Goal: Task Accomplishment & Management: Manage account settings

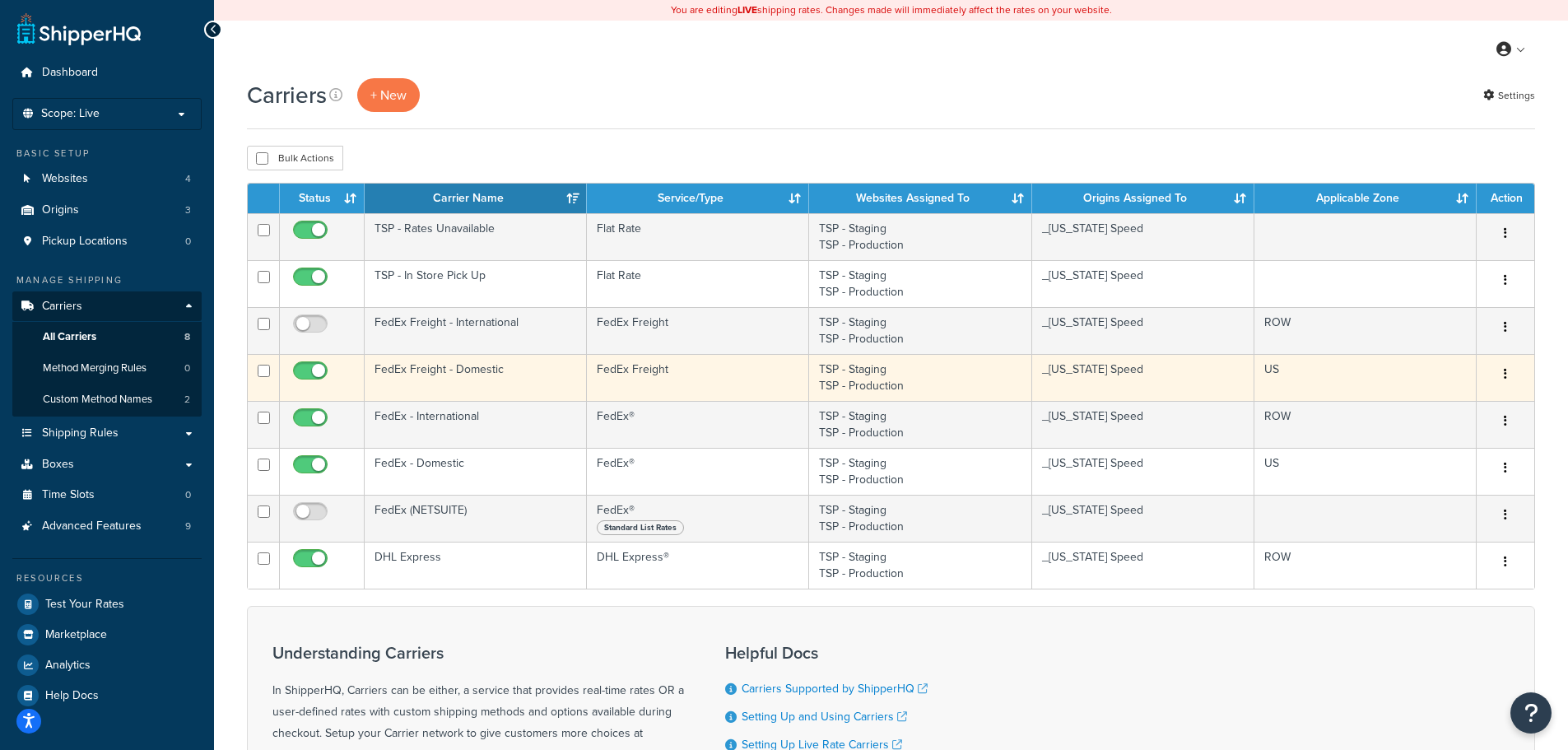
click at [501, 370] on td "FedEx Freight - Domestic" at bounding box center [475, 378] width 222 height 47
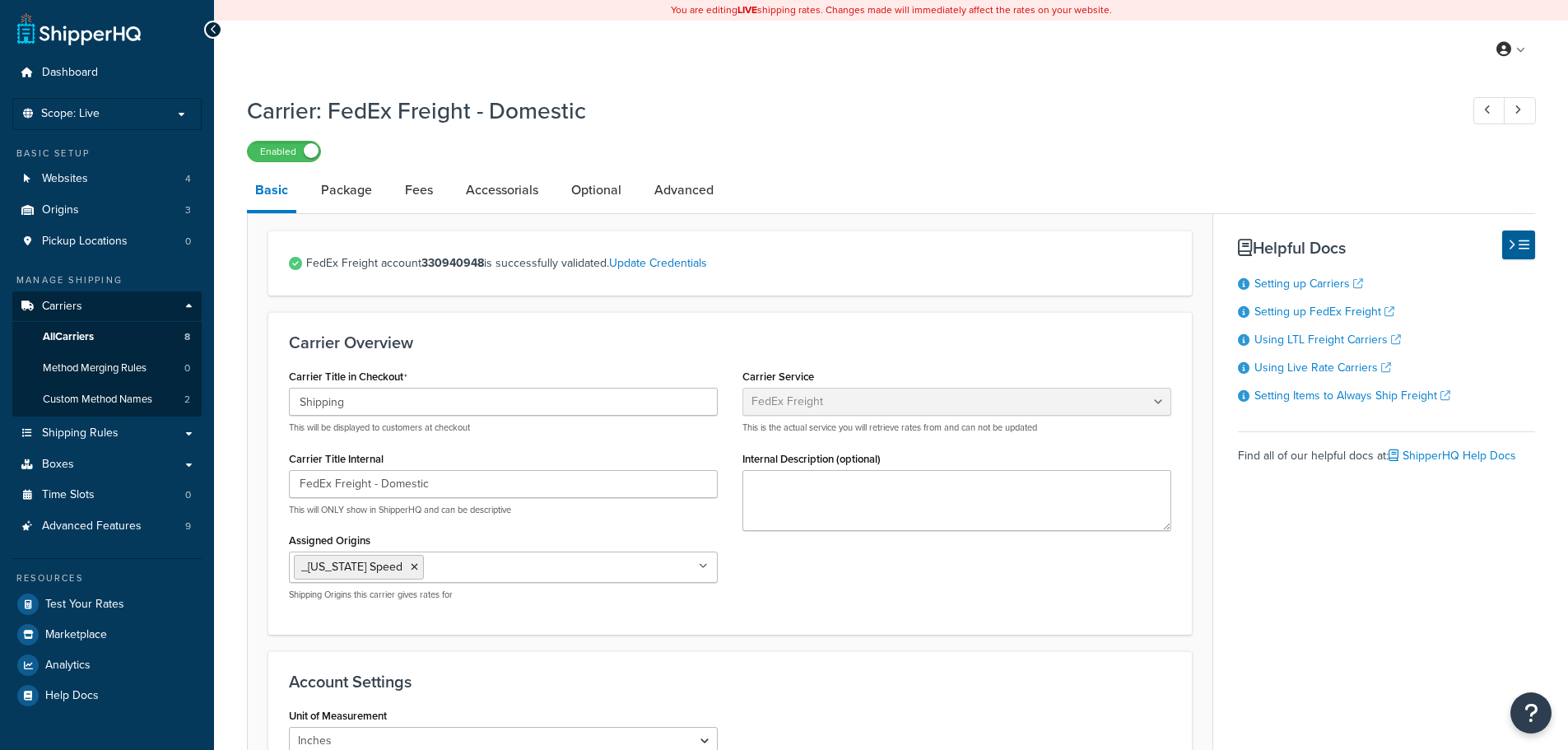
select select "fedExFreight"
click at [73, 327] on link "All Carriers 8" at bounding box center [107, 338] width 190 height 31
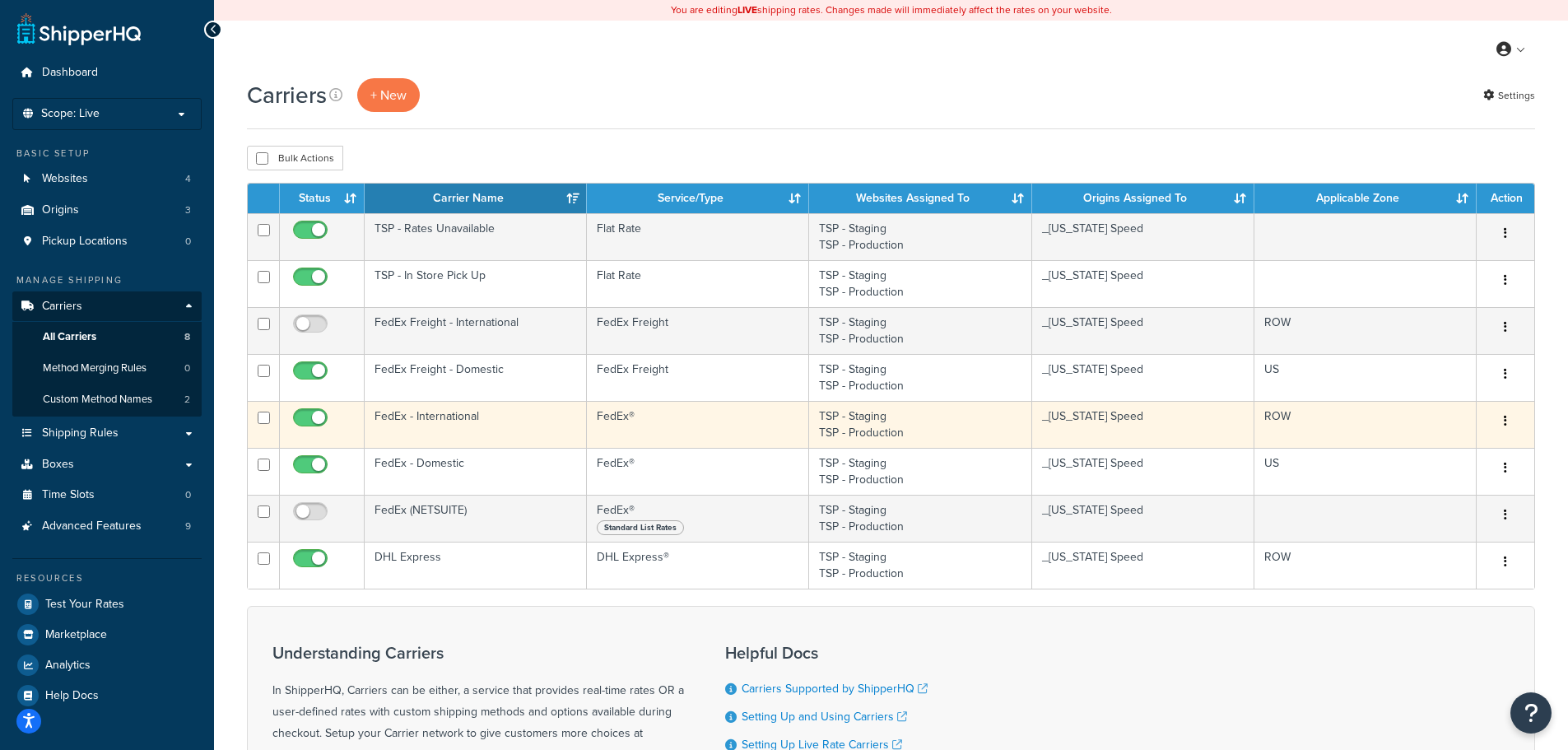
click at [438, 419] on td "FedEx - International" at bounding box center [475, 425] width 222 height 47
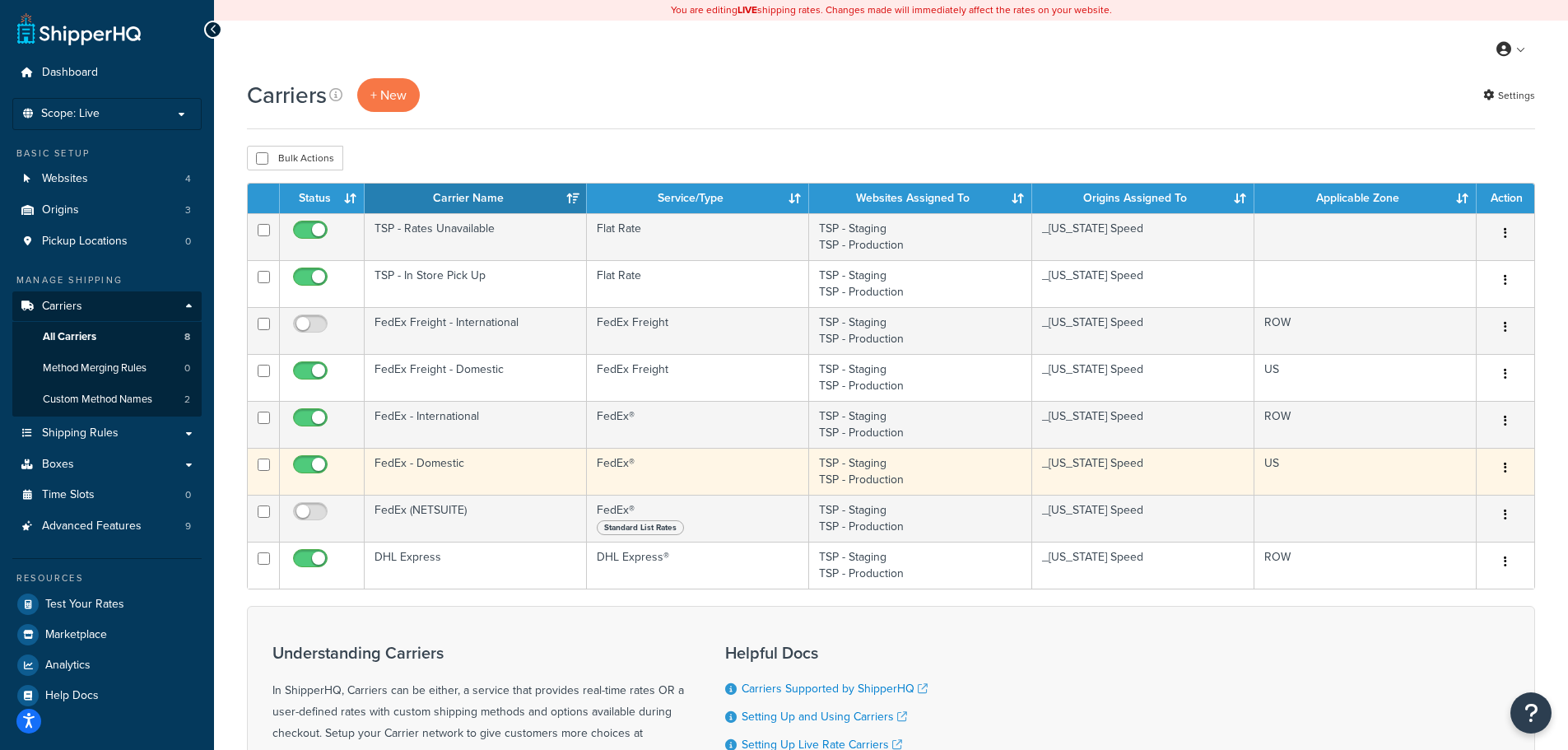
click at [455, 459] on td "FedEx - Domestic" at bounding box center [475, 471] width 222 height 47
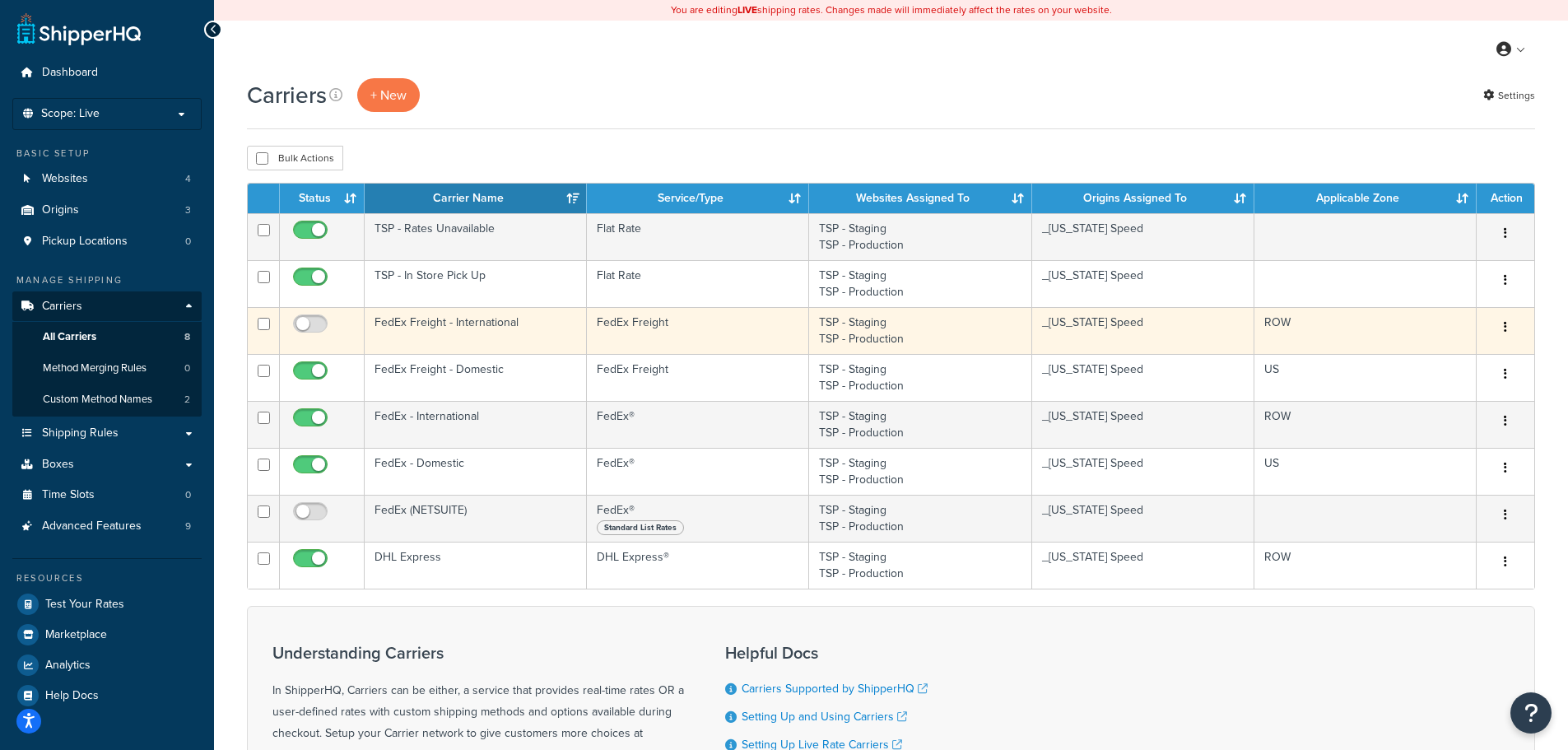
click at [443, 335] on td "FedEx Freight - International" at bounding box center [475, 331] width 222 height 47
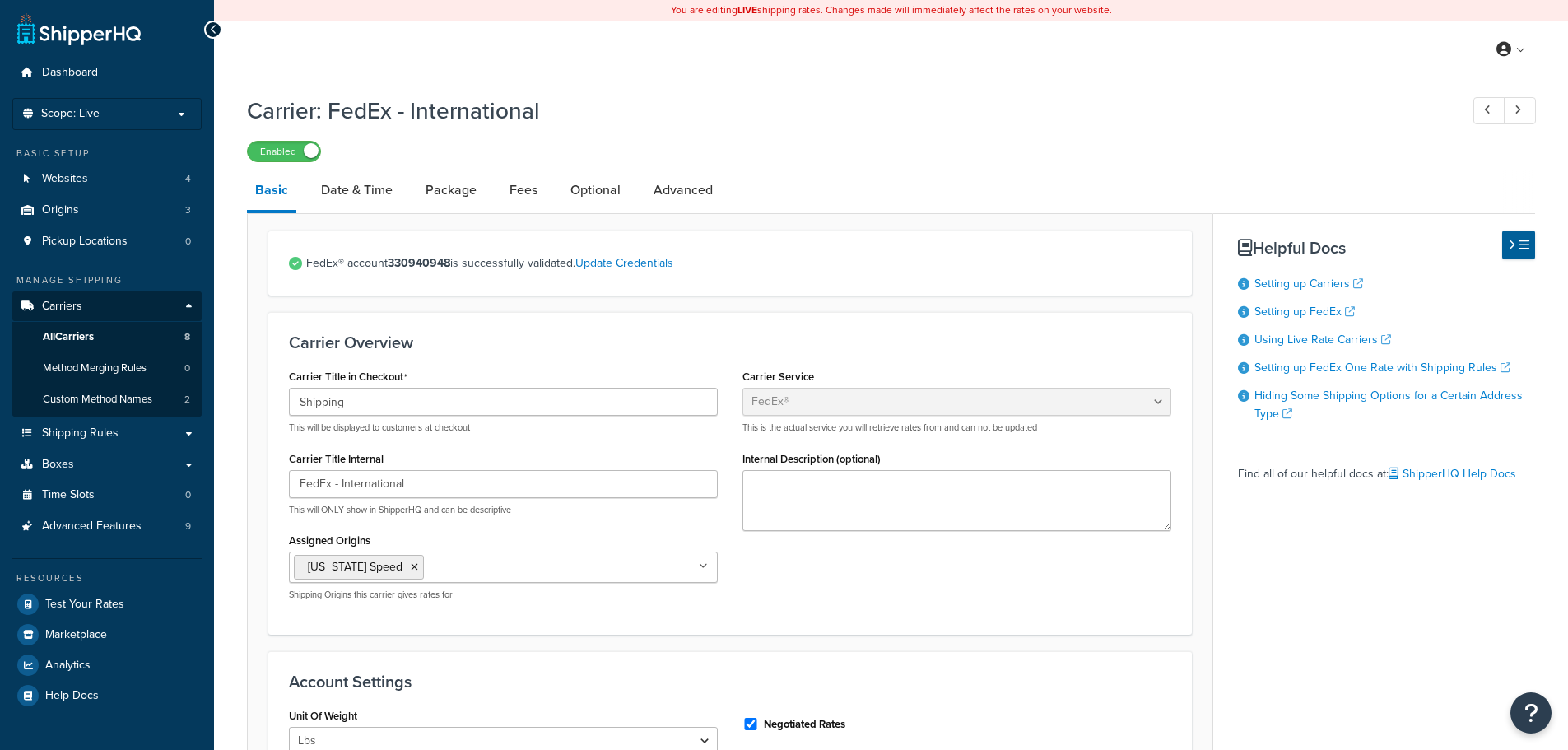
select select "fedEx"
select select "REGULAR_PICKUP"
select select "YOUR_PACKAGING"
select select "fedEx"
select select "REGULAR_PICKUP"
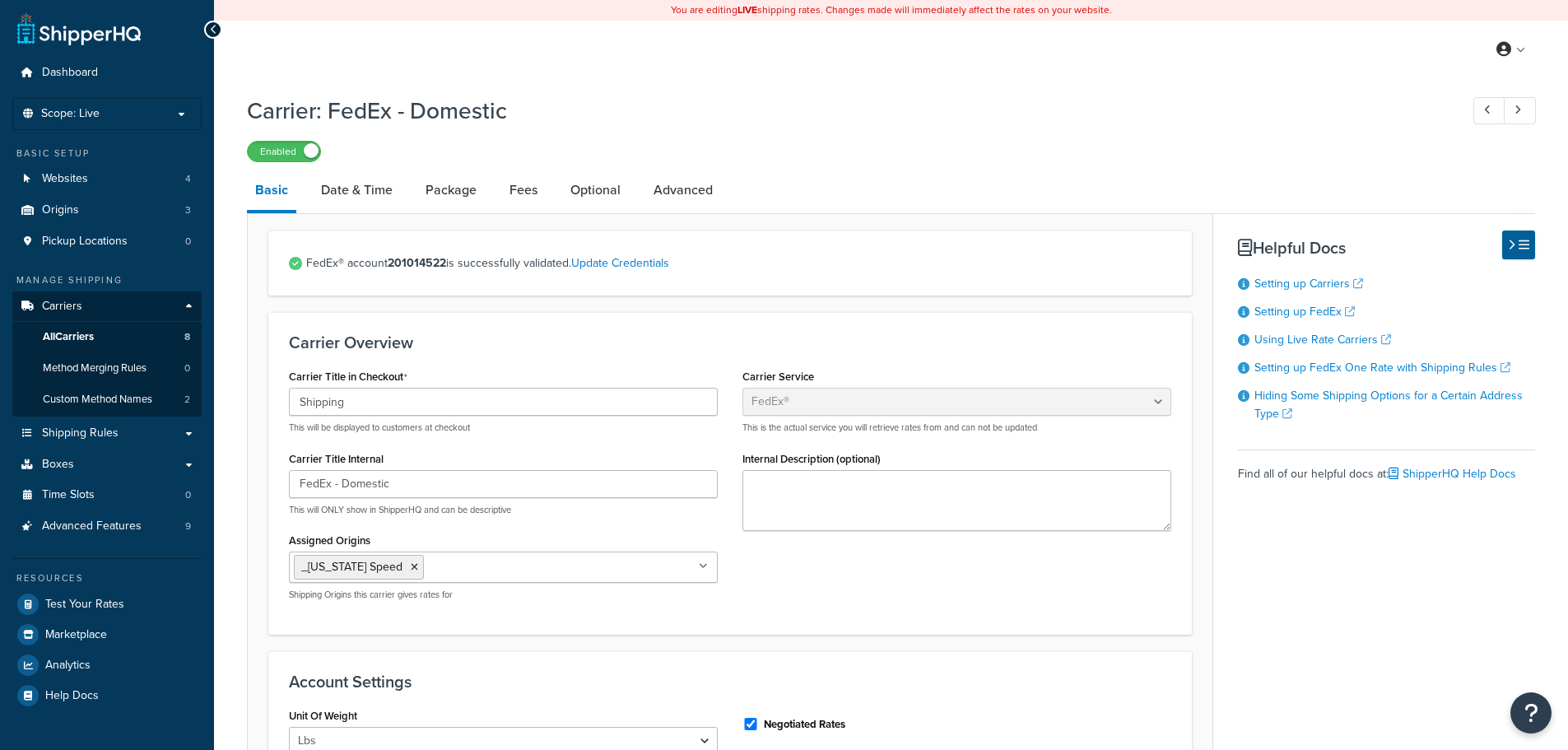
select select "YOUR_PACKAGING"
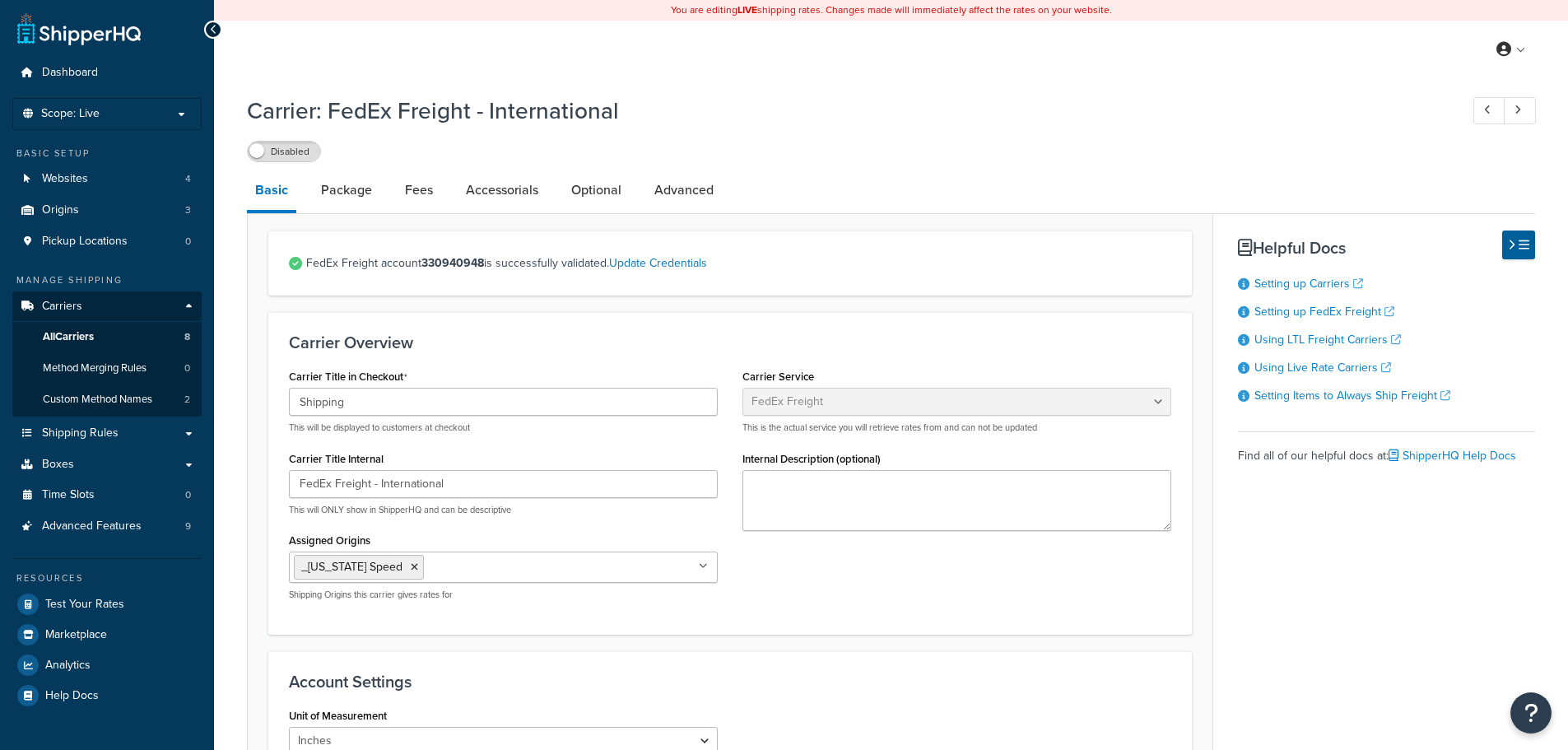
select select "fedExFreight"
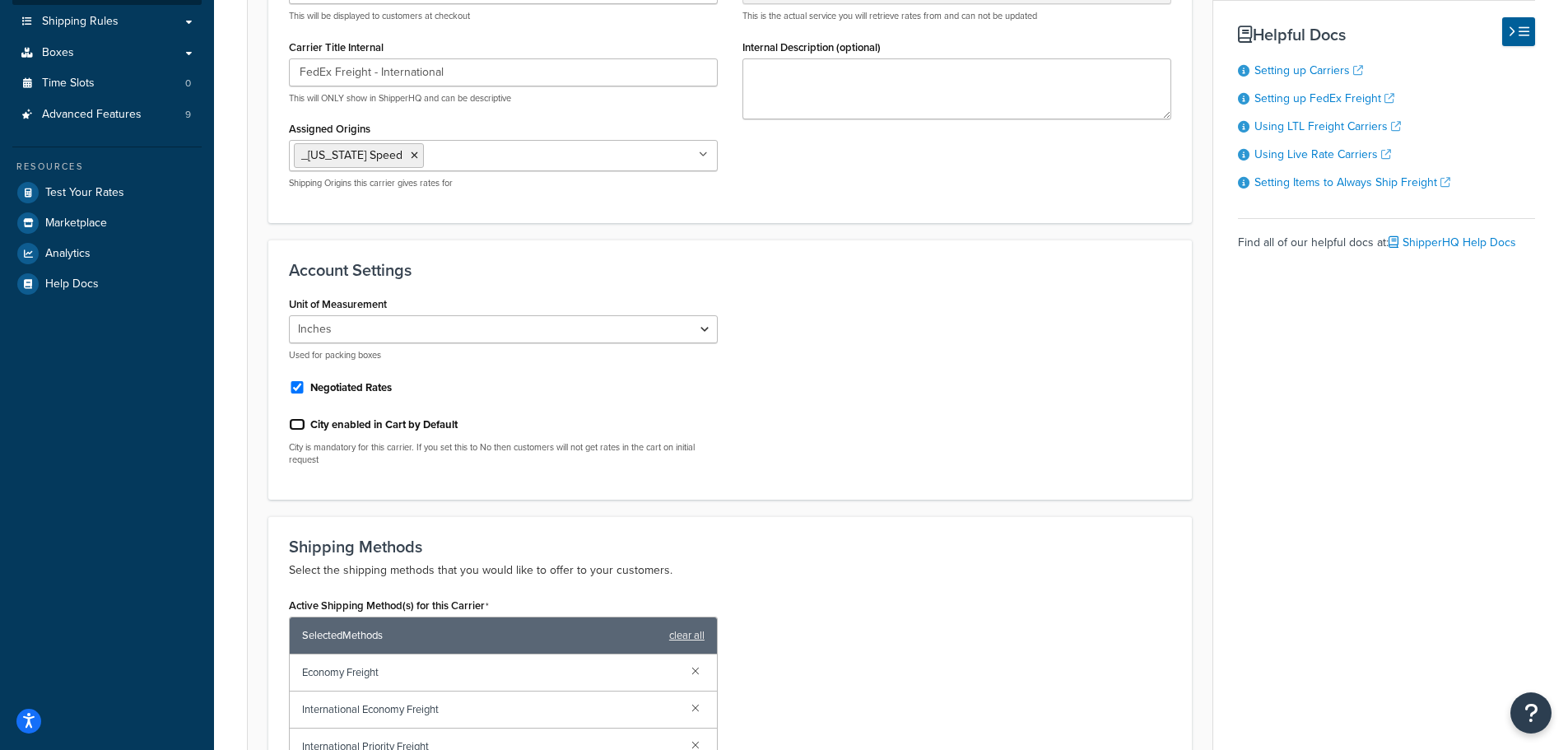
click at [294, 423] on input "City enabled in Cart by Default" at bounding box center [297, 425] width 16 height 13
checkbox input "true"
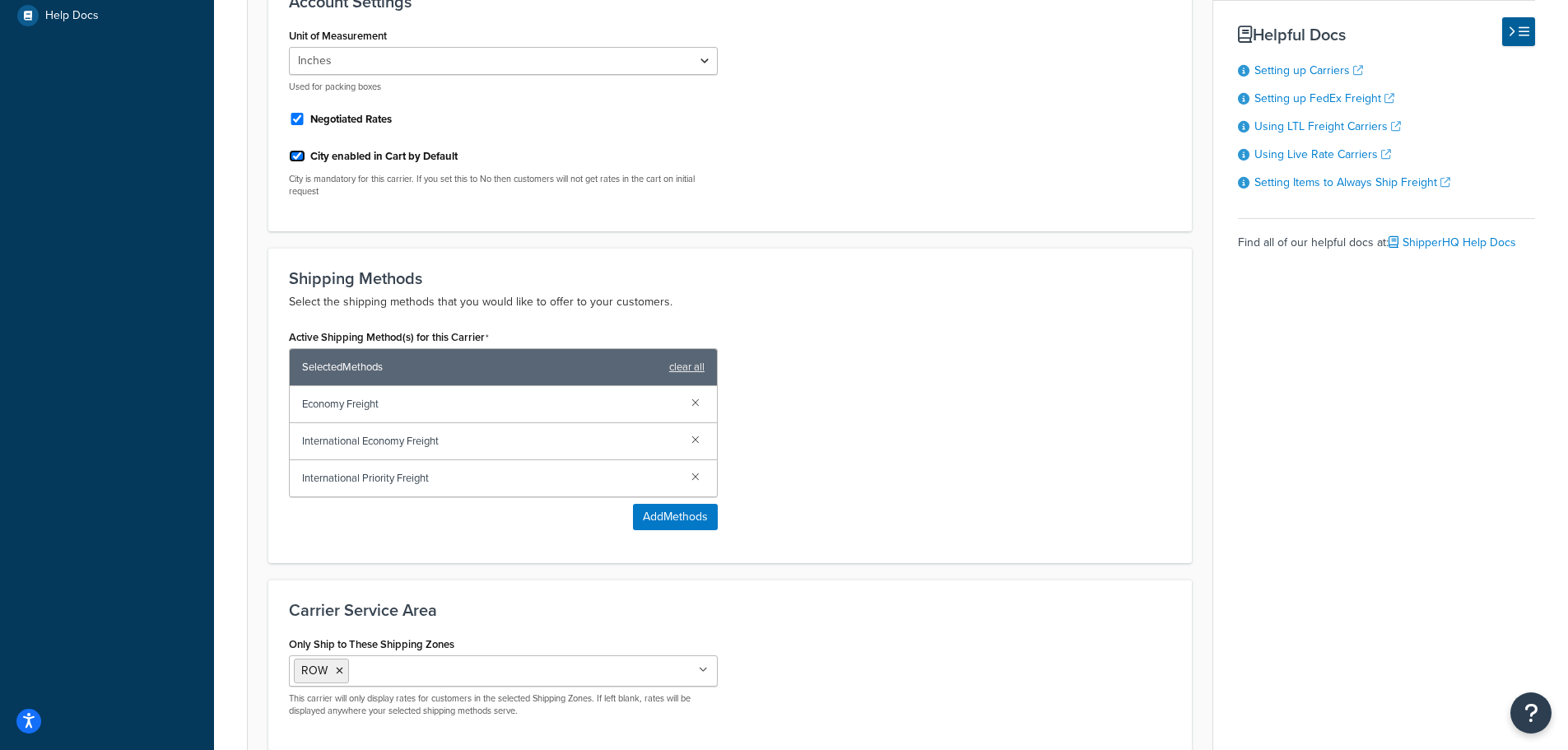
scroll to position [832, 0]
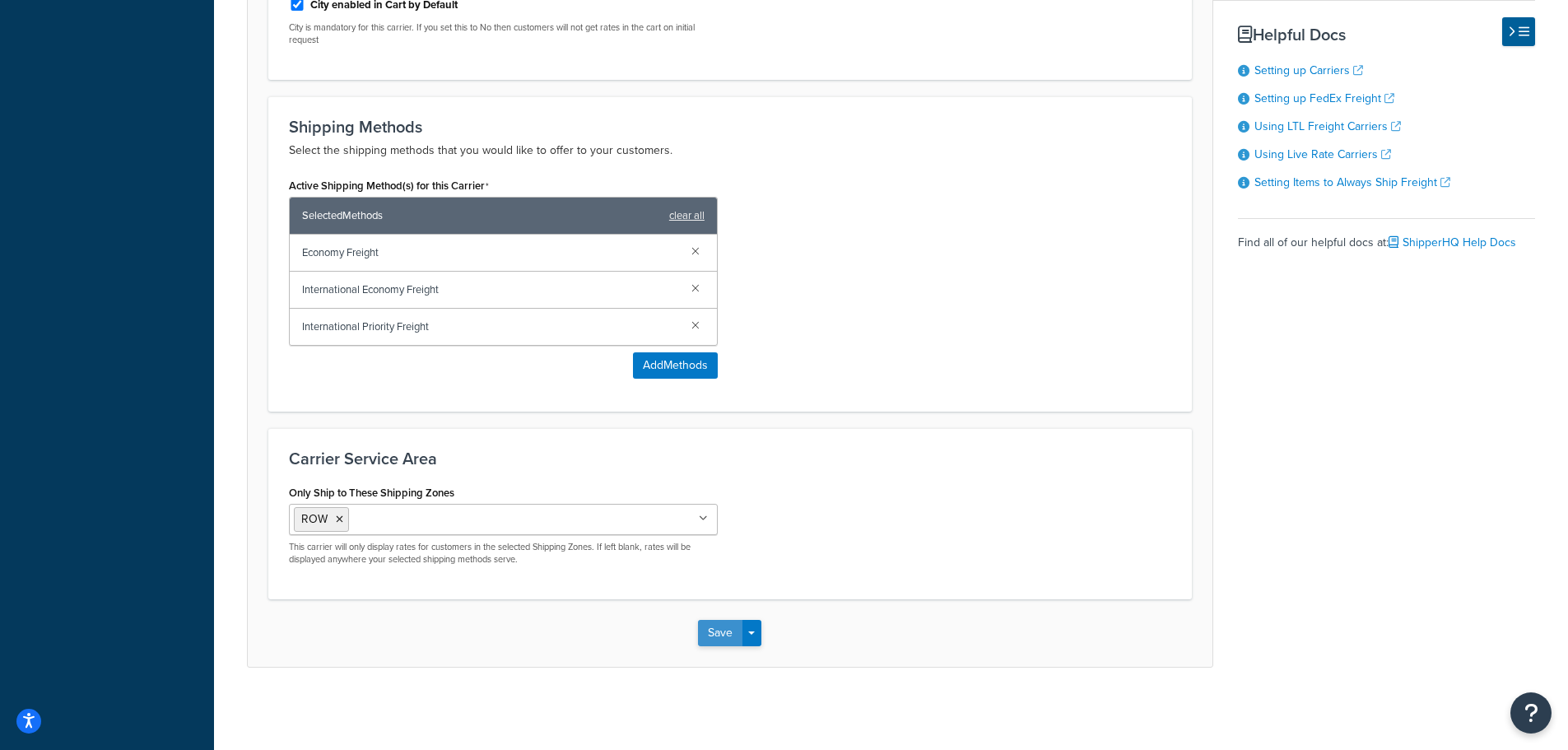
click at [721, 637] on button "Save" at bounding box center [720, 633] width 44 height 26
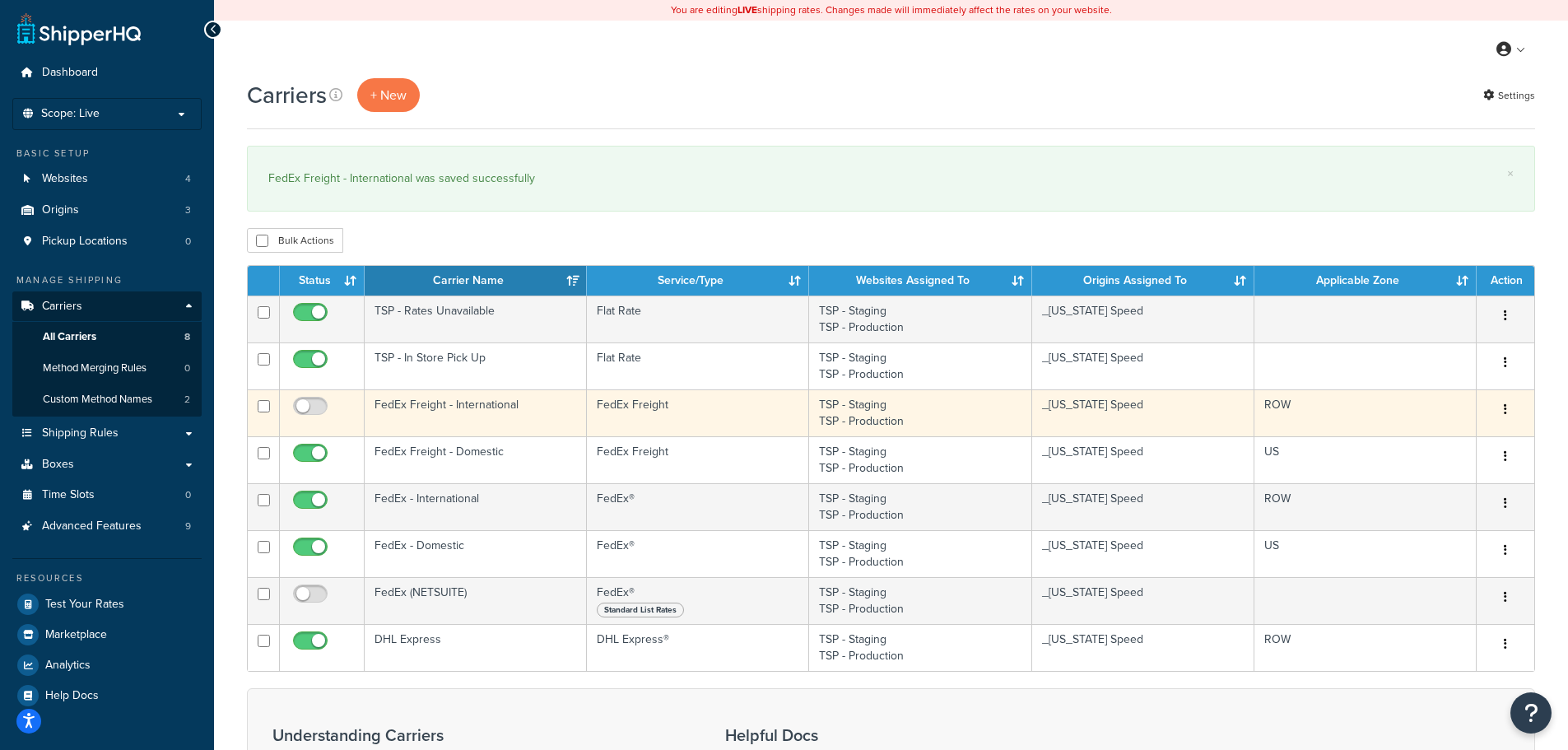
click at [474, 422] on td "FedEx Freight - International" at bounding box center [475, 413] width 222 height 47
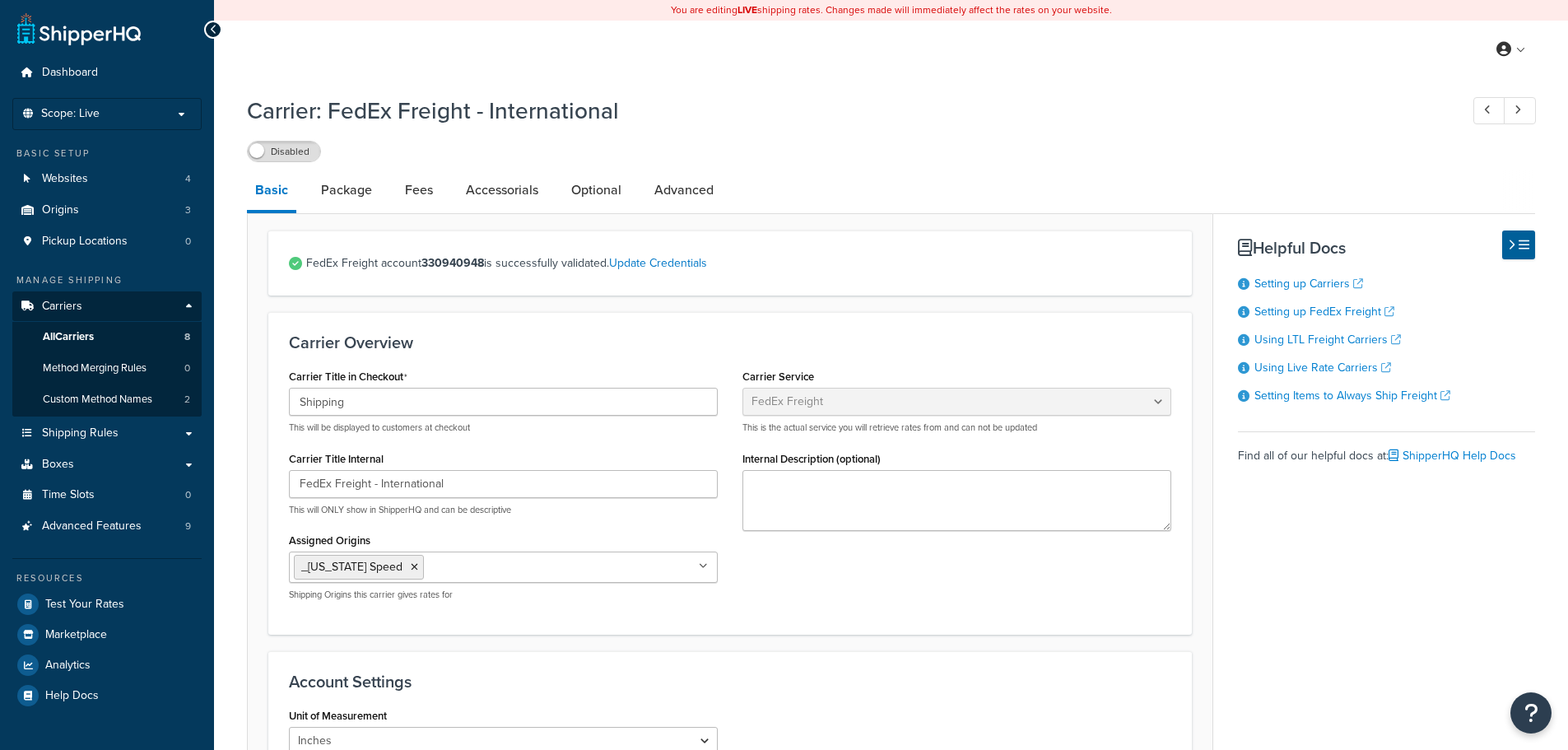
select select "fedExFreight"
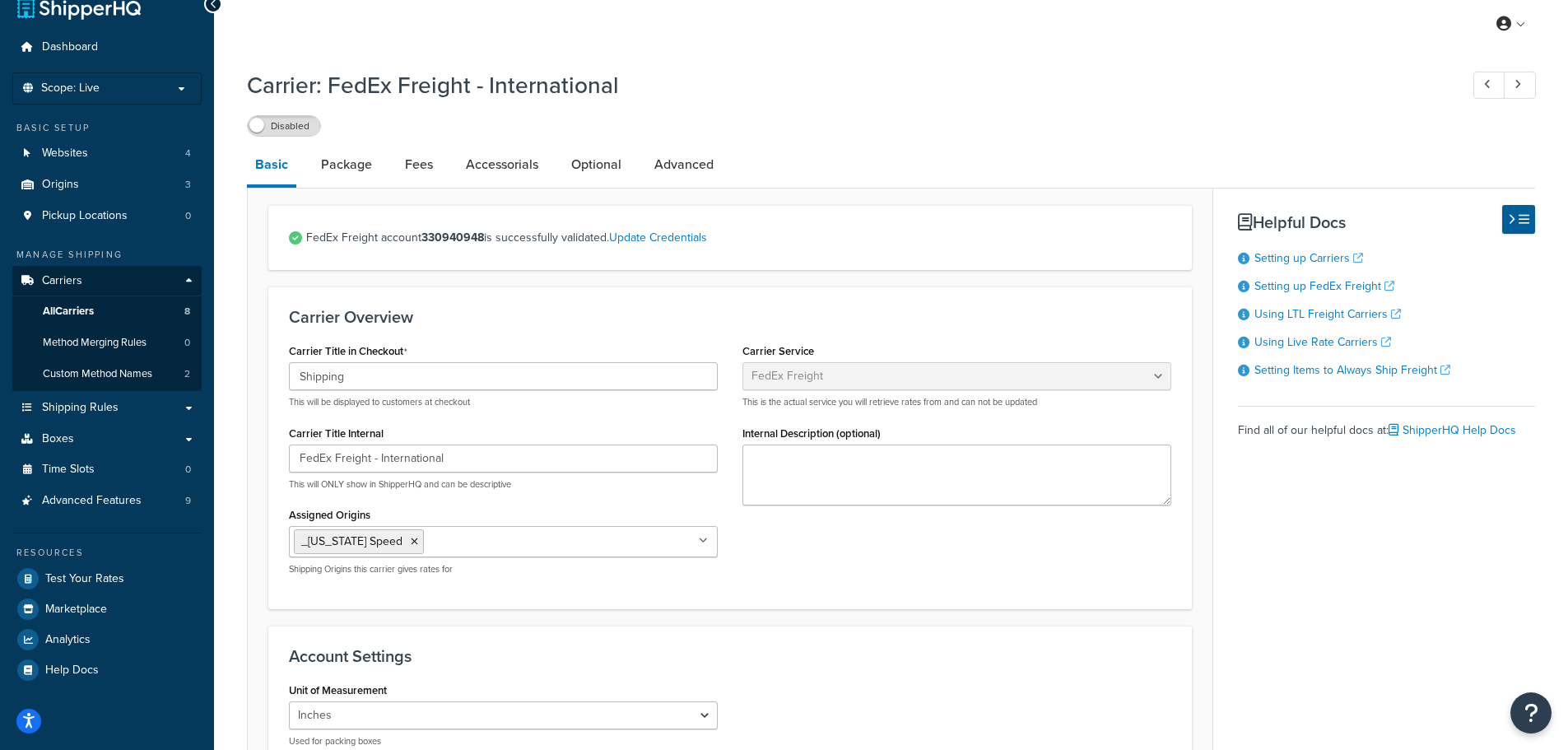
scroll to position [8, 0]
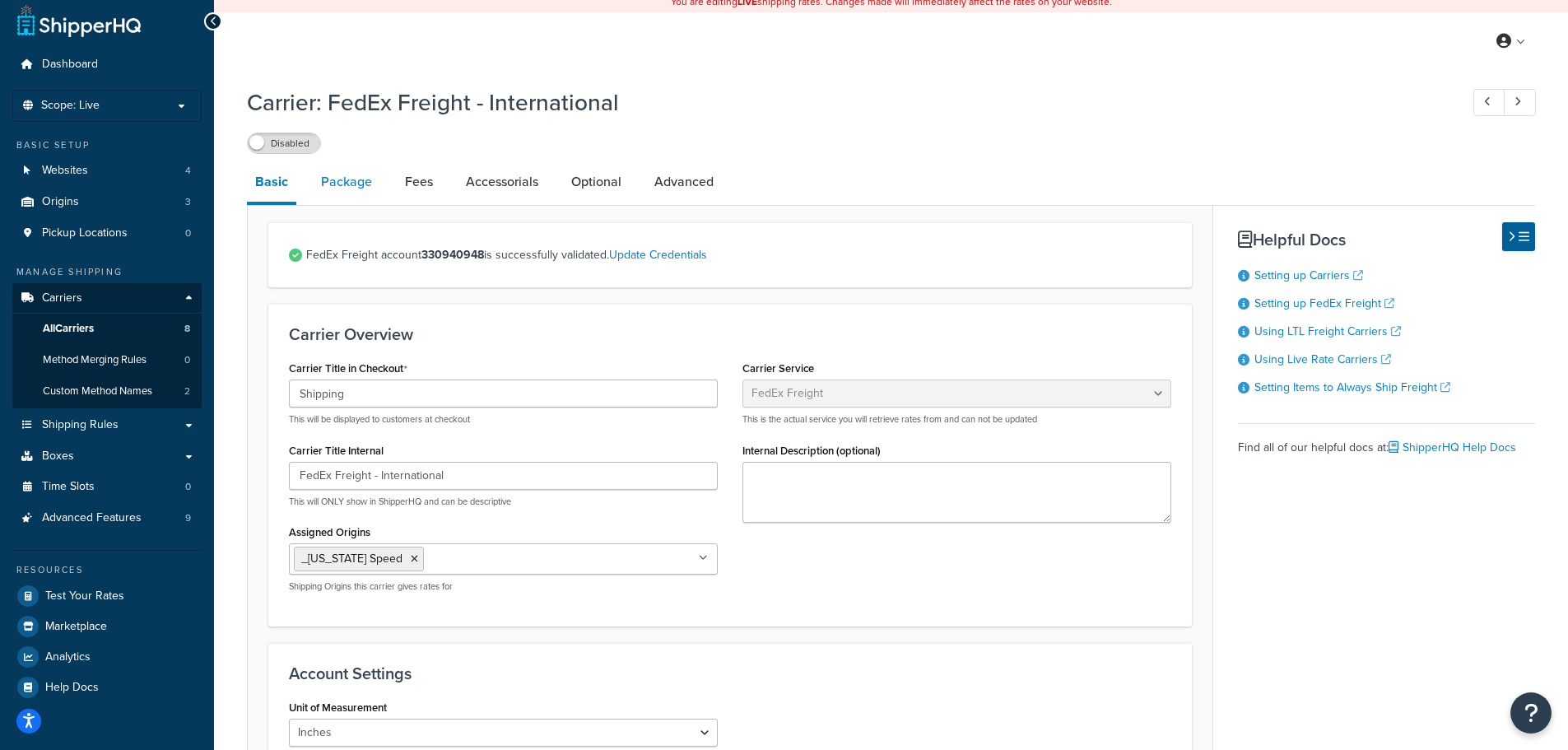
click at [345, 172] on link "Package" at bounding box center [347, 183] width 67 height 40
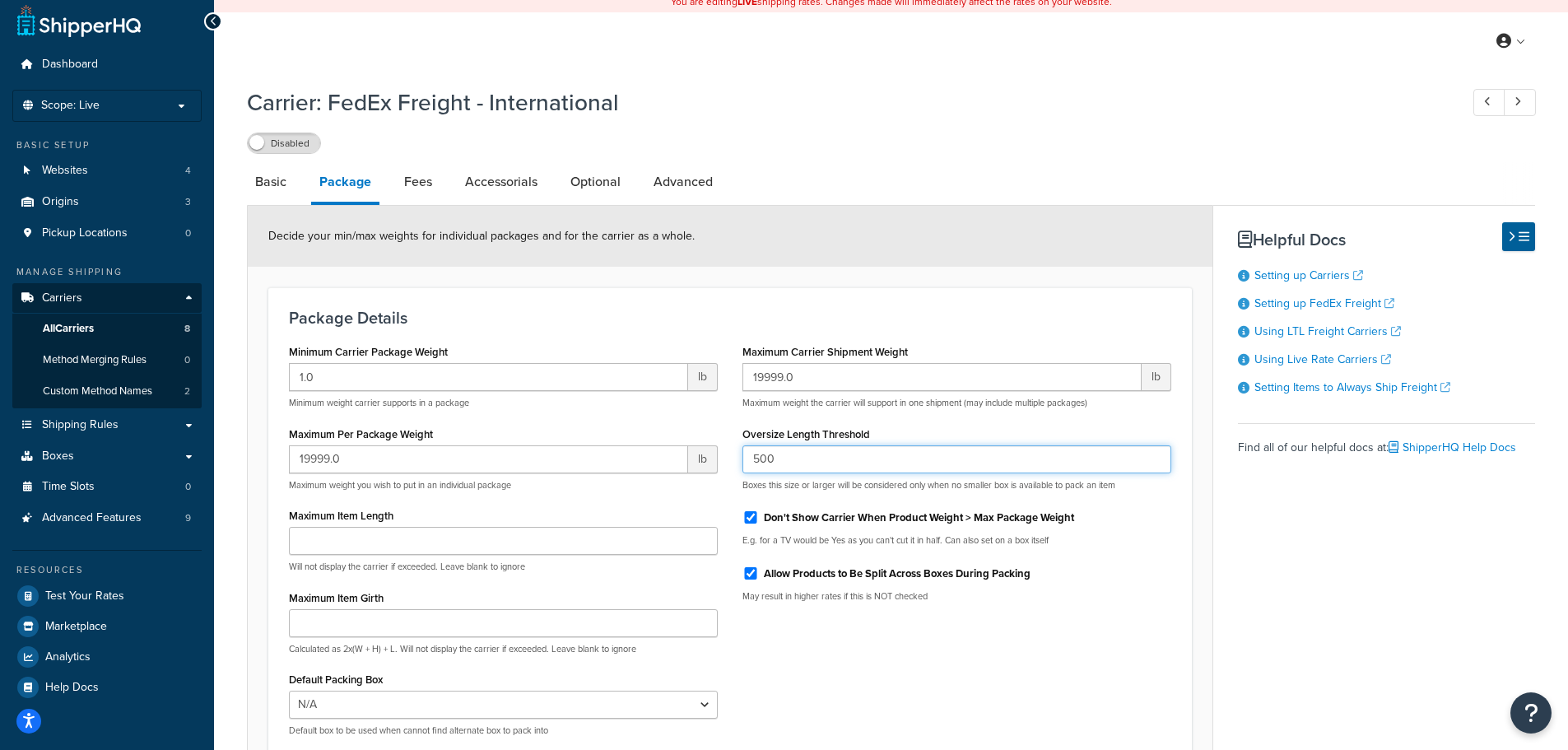
drag, startPoint x: 787, startPoint y: 454, endPoint x: 751, endPoint y: 459, distance: 36.3
click at [751, 459] on input "500" at bounding box center [956, 459] width 429 height 28
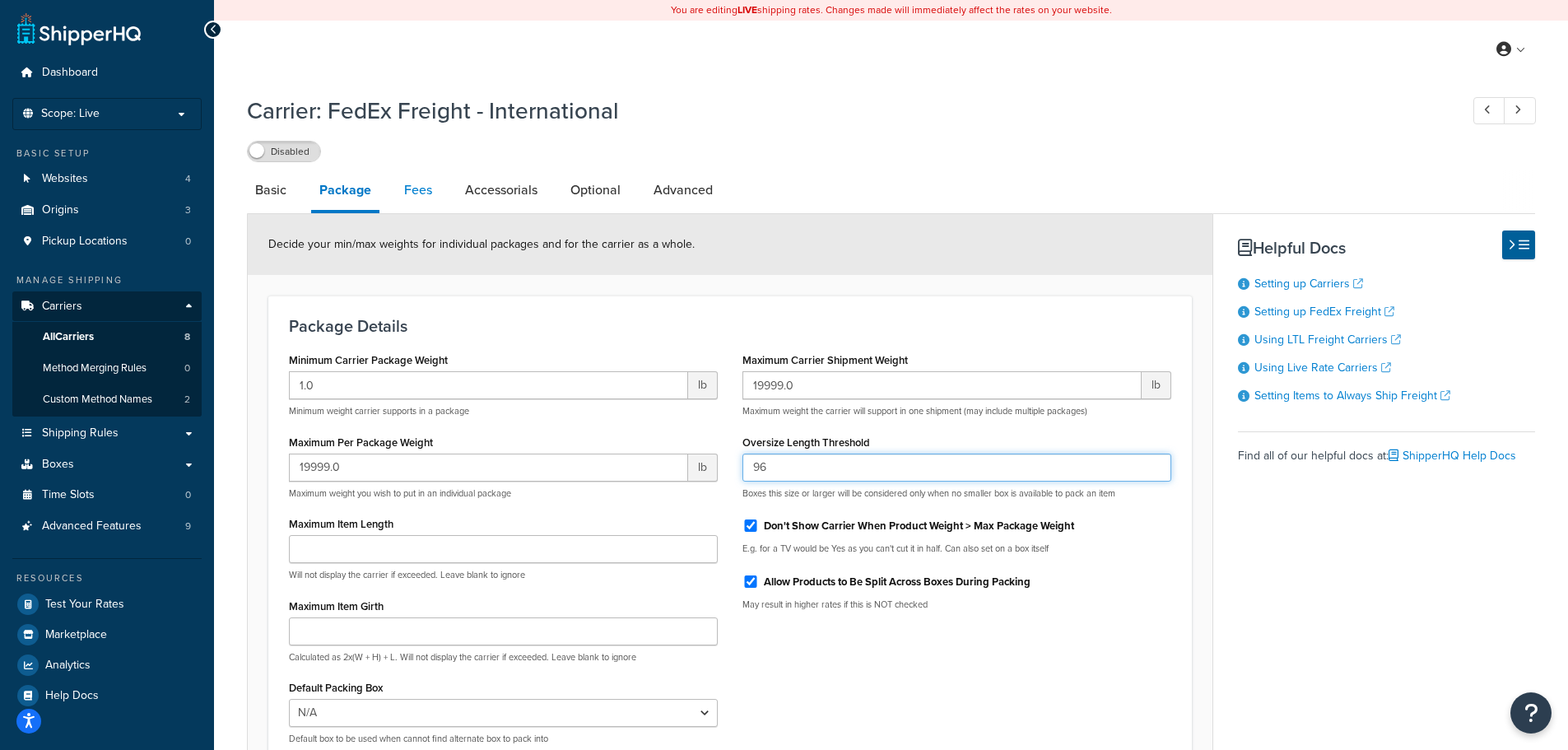
type input "96"
click at [416, 192] on link "Fees" at bounding box center [417, 191] width 44 height 40
select select "AFTER"
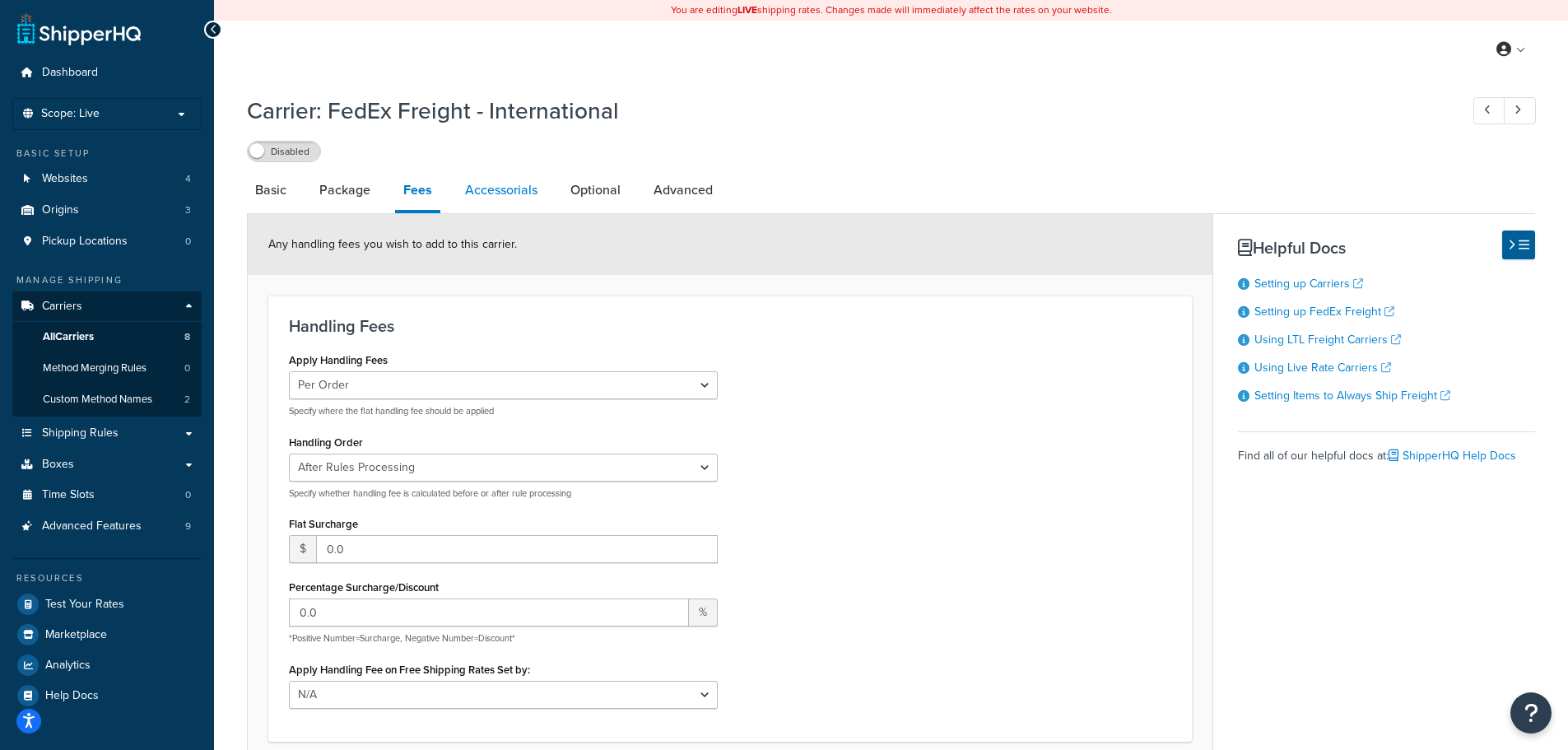
click at [503, 200] on link "Accessorials" at bounding box center [501, 191] width 89 height 40
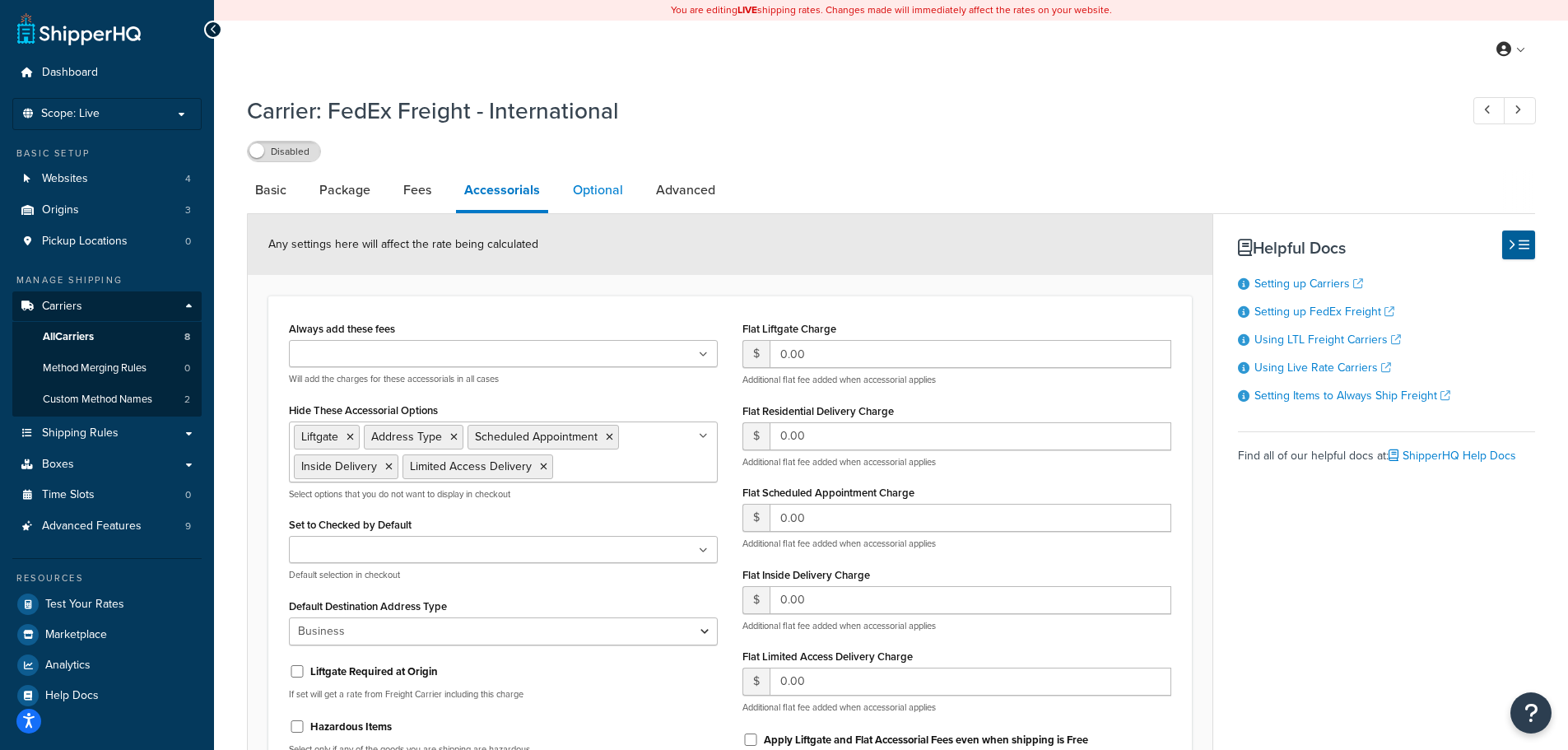
click at [573, 189] on link "Optional" at bounding box center [597, 191] width 66 height 40
select select "55"
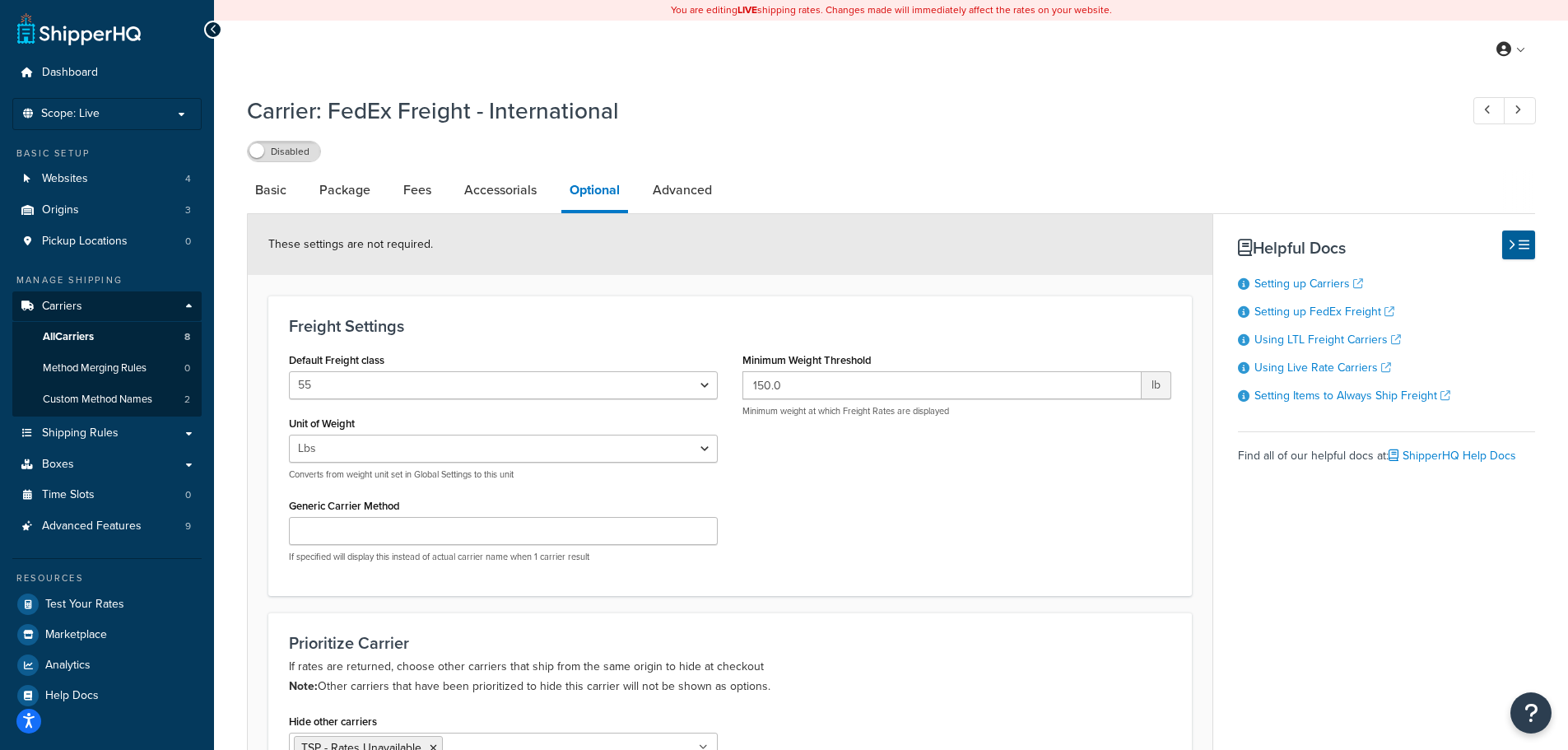
click at [698, 164] on div "Carrier: FedEx Freight - International Disabled Basic Package Fees Accessorials…" at bounding box center [891, 709] width 1289 height 1246
click at [696, 183] on link "Advanced" at bounding box center [681, 191] width 75 height 40
select select "false"
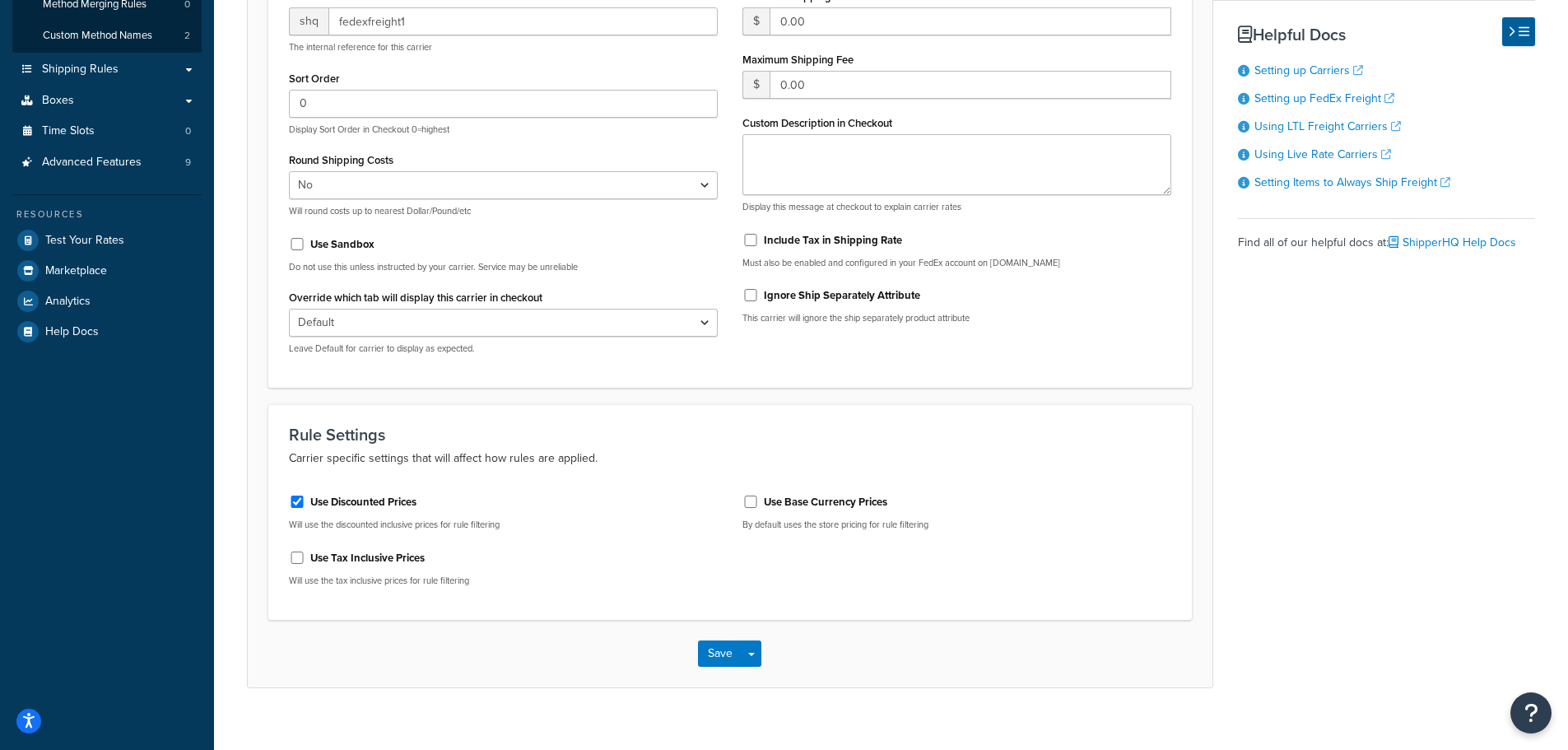
scroll to position [385, 0]
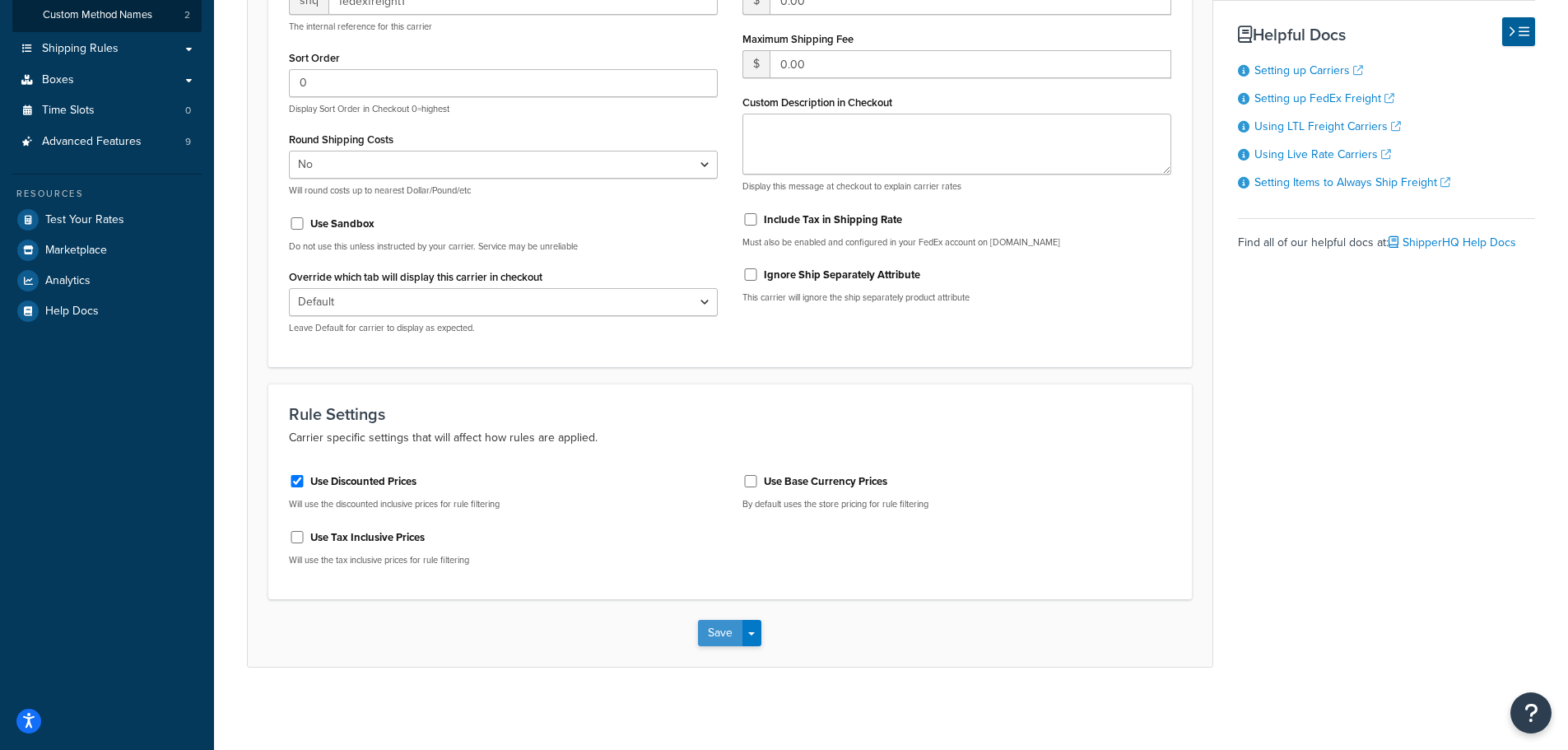
click at [720, 632] on button "Save" at bounding box center [720, 633] width 44 height 26
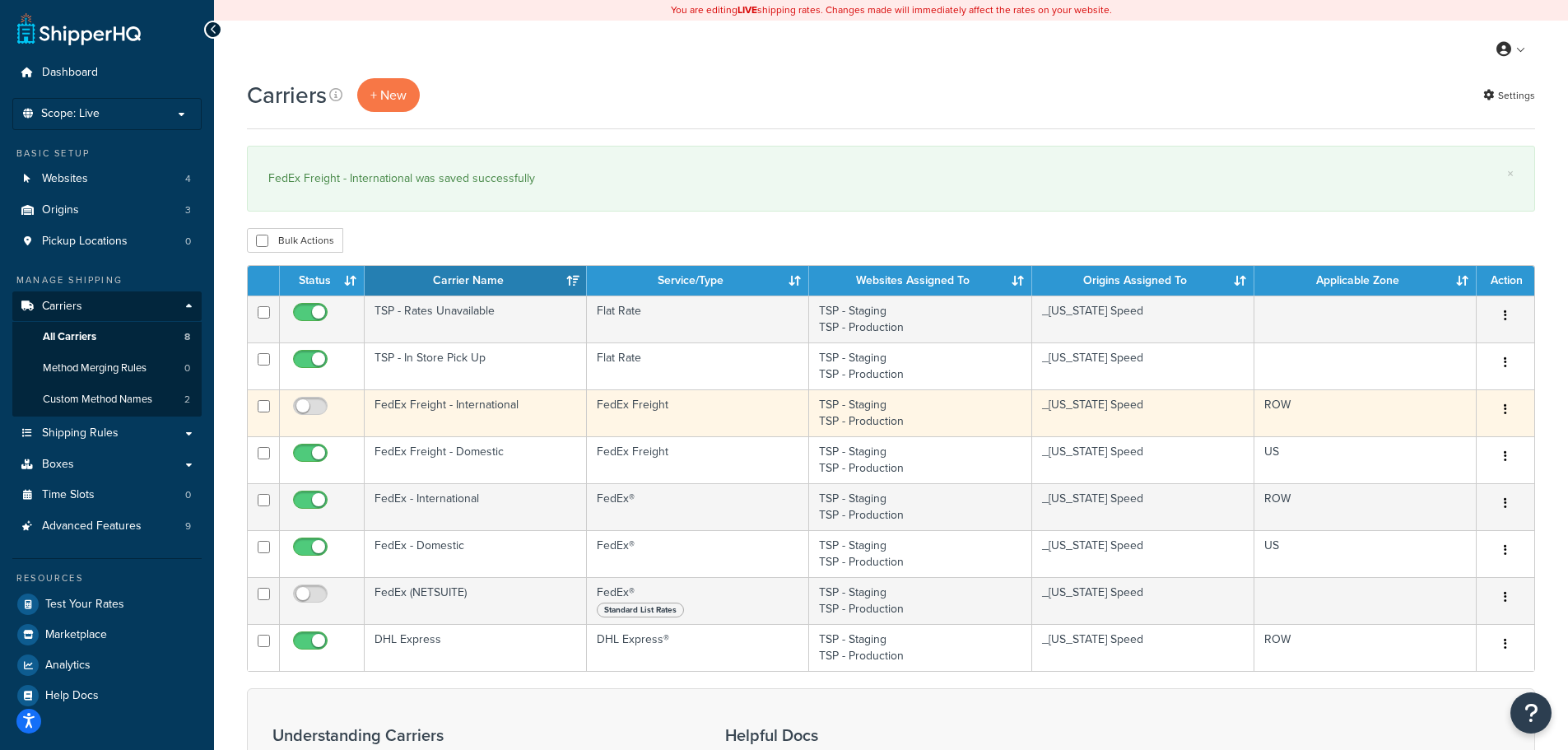
click at [514, 411] on td "FedEx Freight - International" at bounding box center [475, 413] width 222 height 47
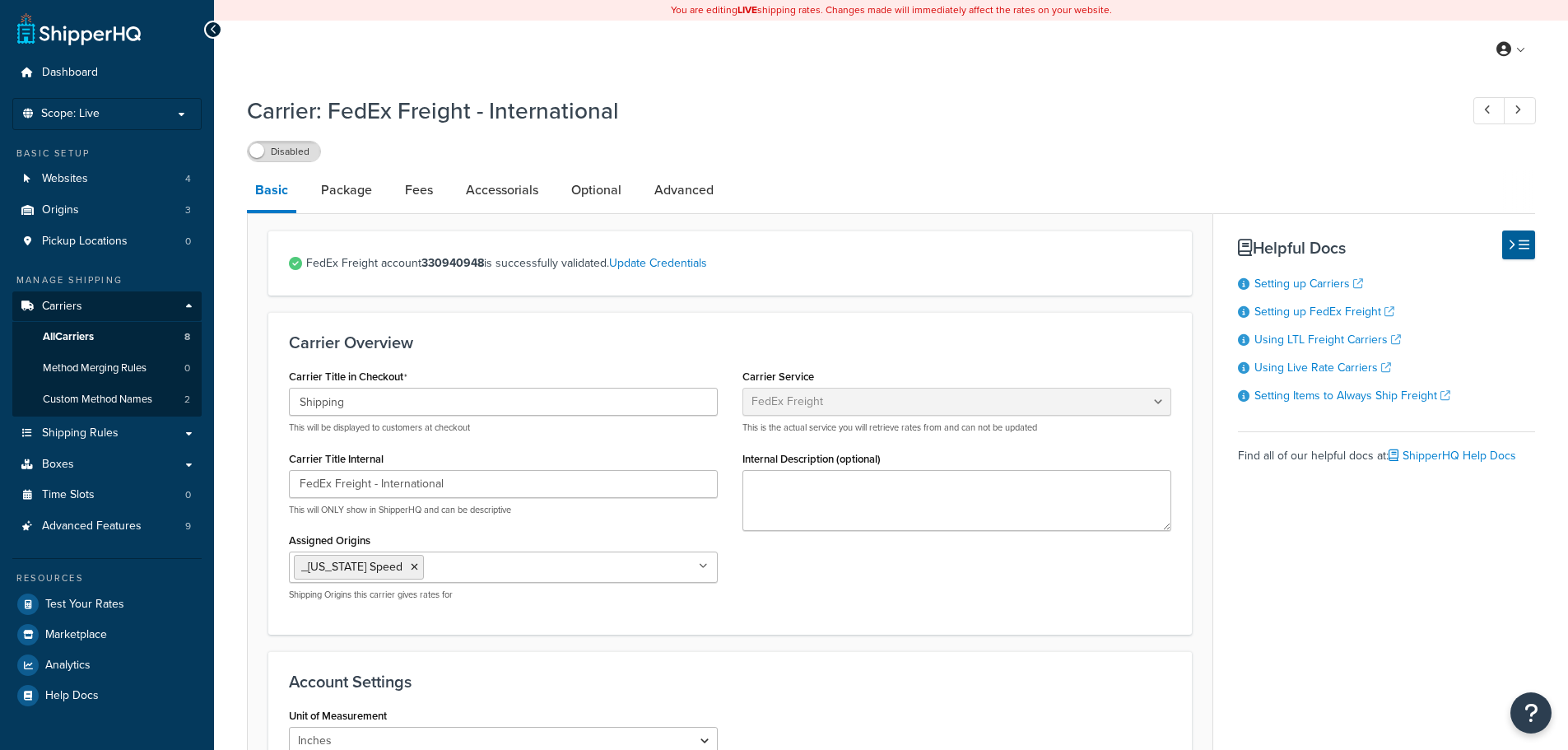
select select "fedExFreight"
click at [348, 197] on link "Package" at bounding box center [347, 191] width 67 height 40
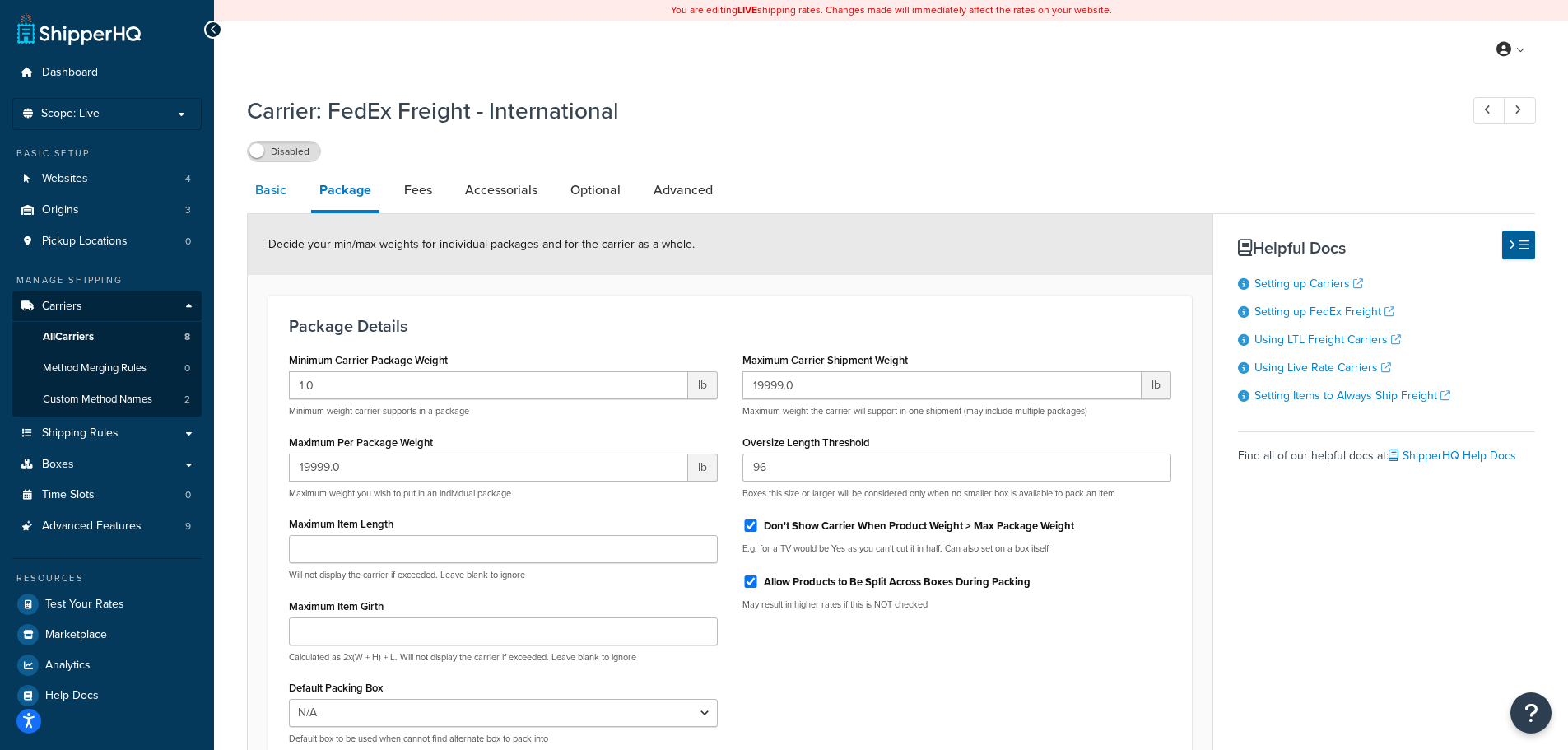
click at [293, 192] on link "Basic" at bounding box center [270, 191] width 48 height 40
select select "fedExFreight"
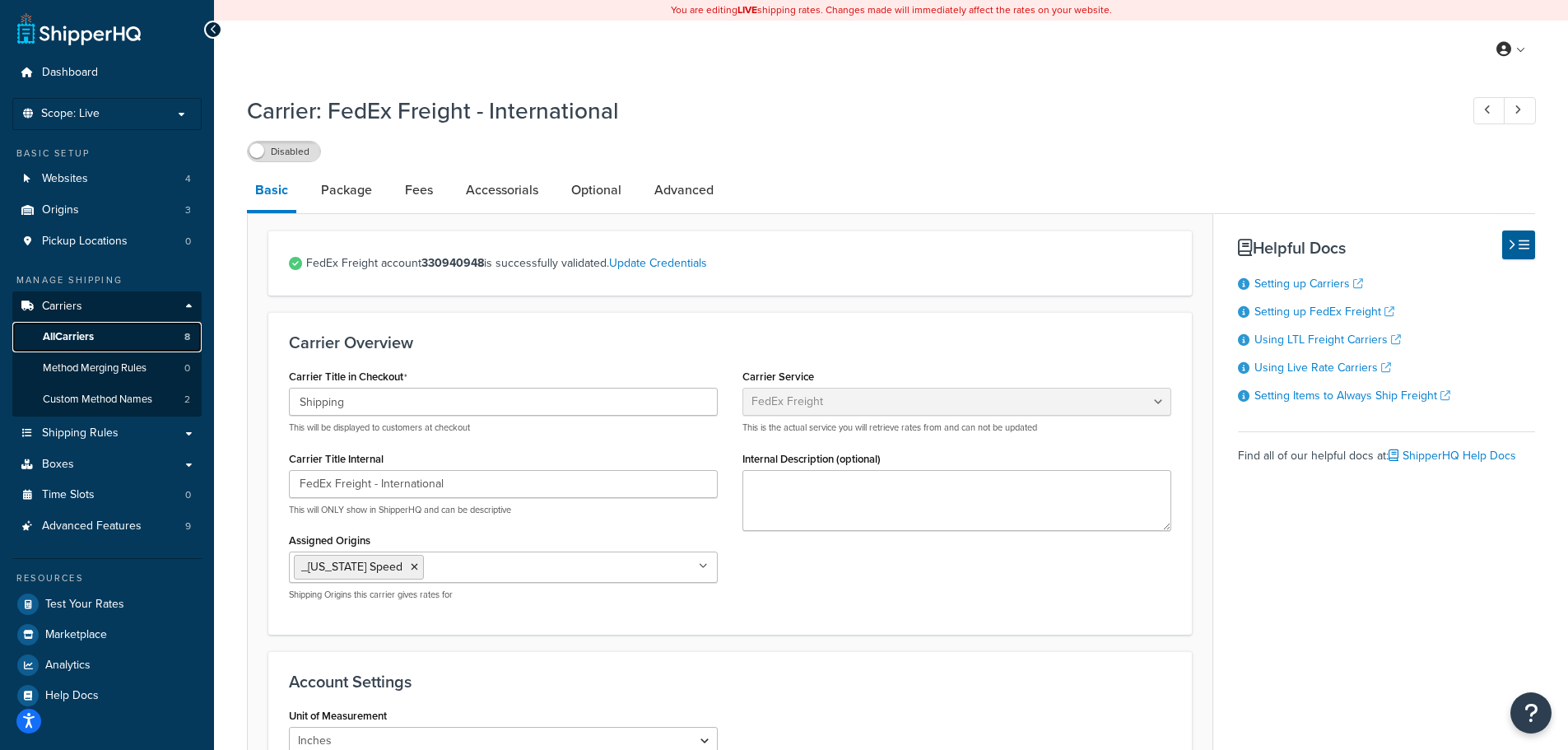
click at [80, 334] on span "All Carriers" at bounding box center [68, 337] width 51 height 14
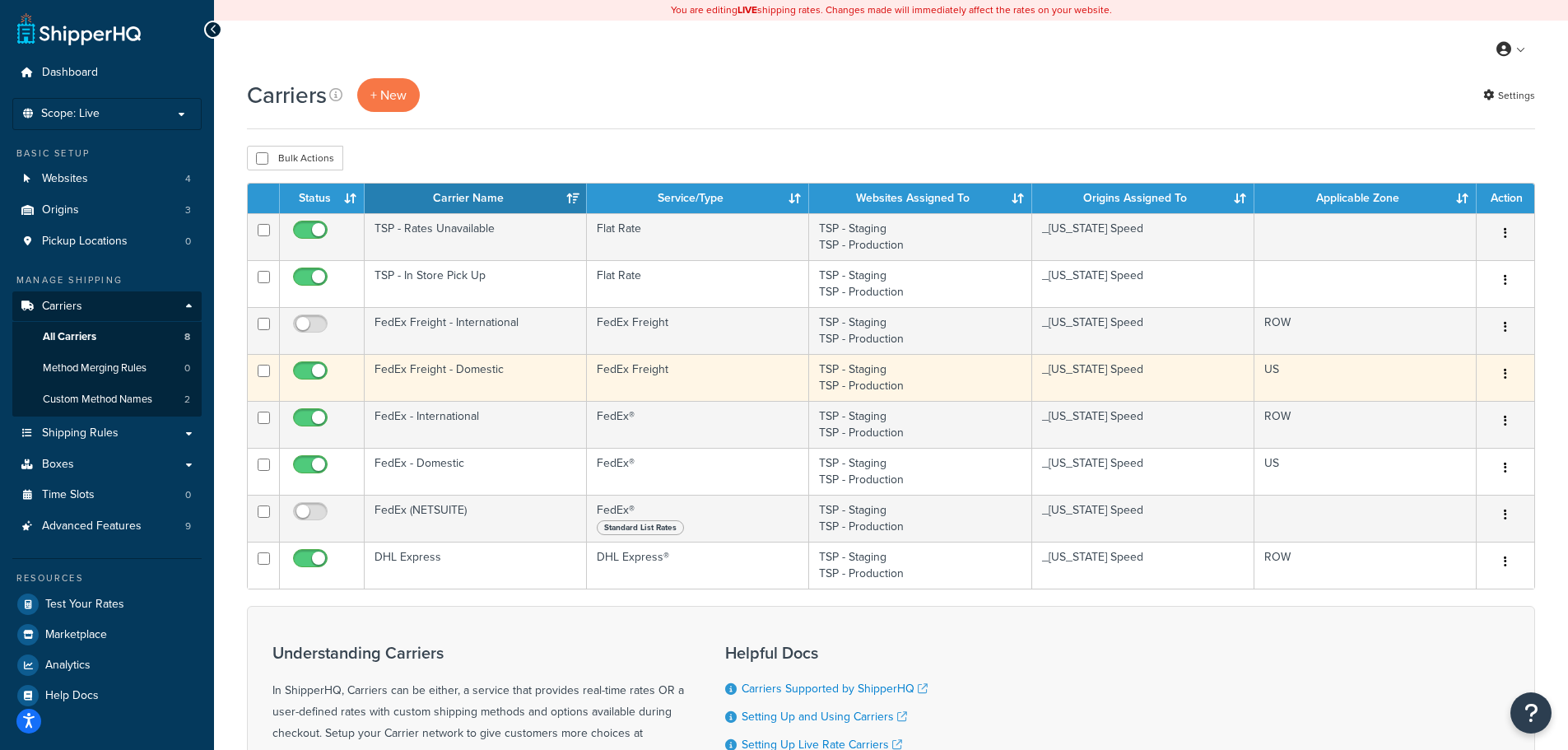
click at [507, 370] on td "FedEx Freight - Domestic" at bounding box center [475, 378] width 222 height 47
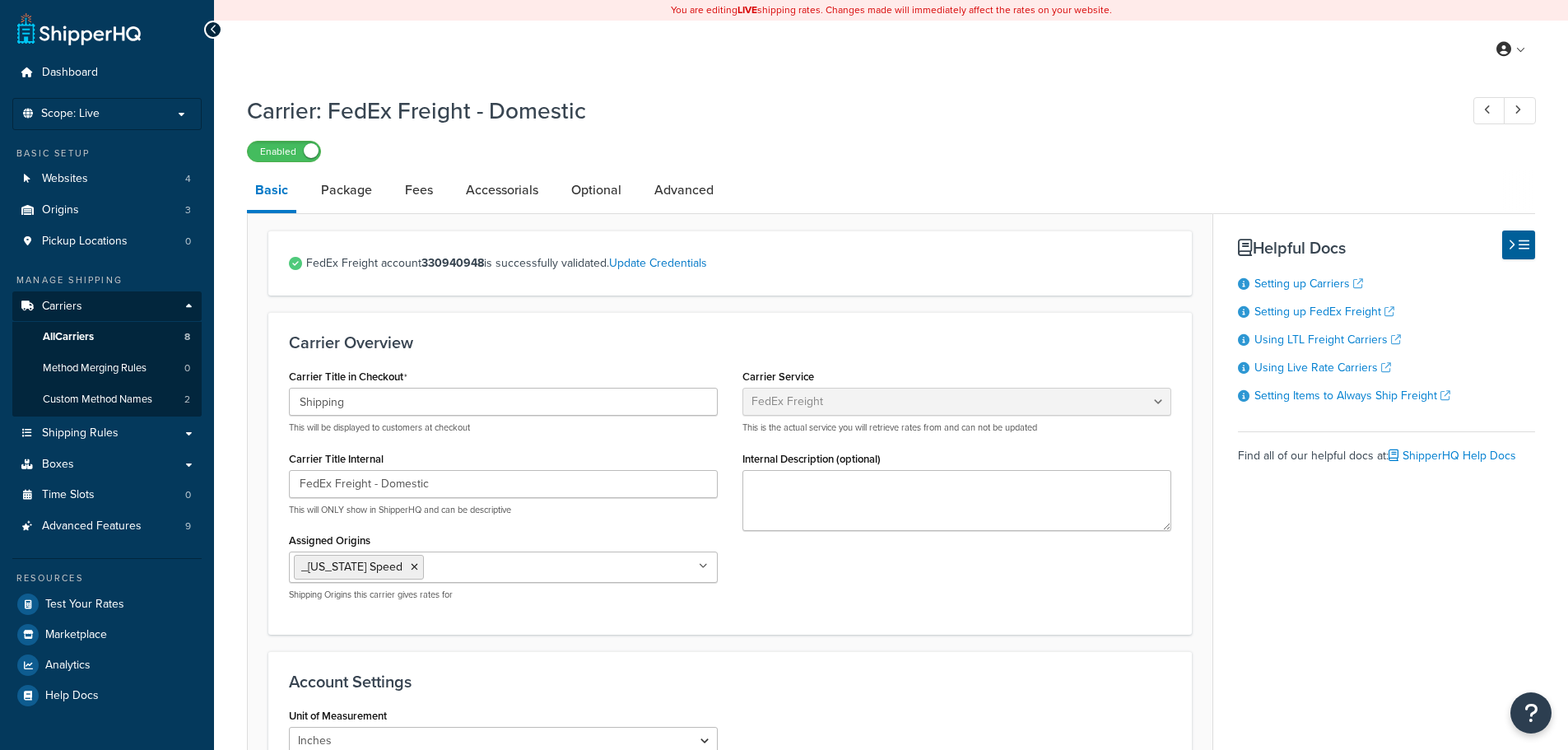
select select "fedExFreight"
click at [139, 335] on link "All Carriers 8" at bounding box center [107, 338] width 190 height 31
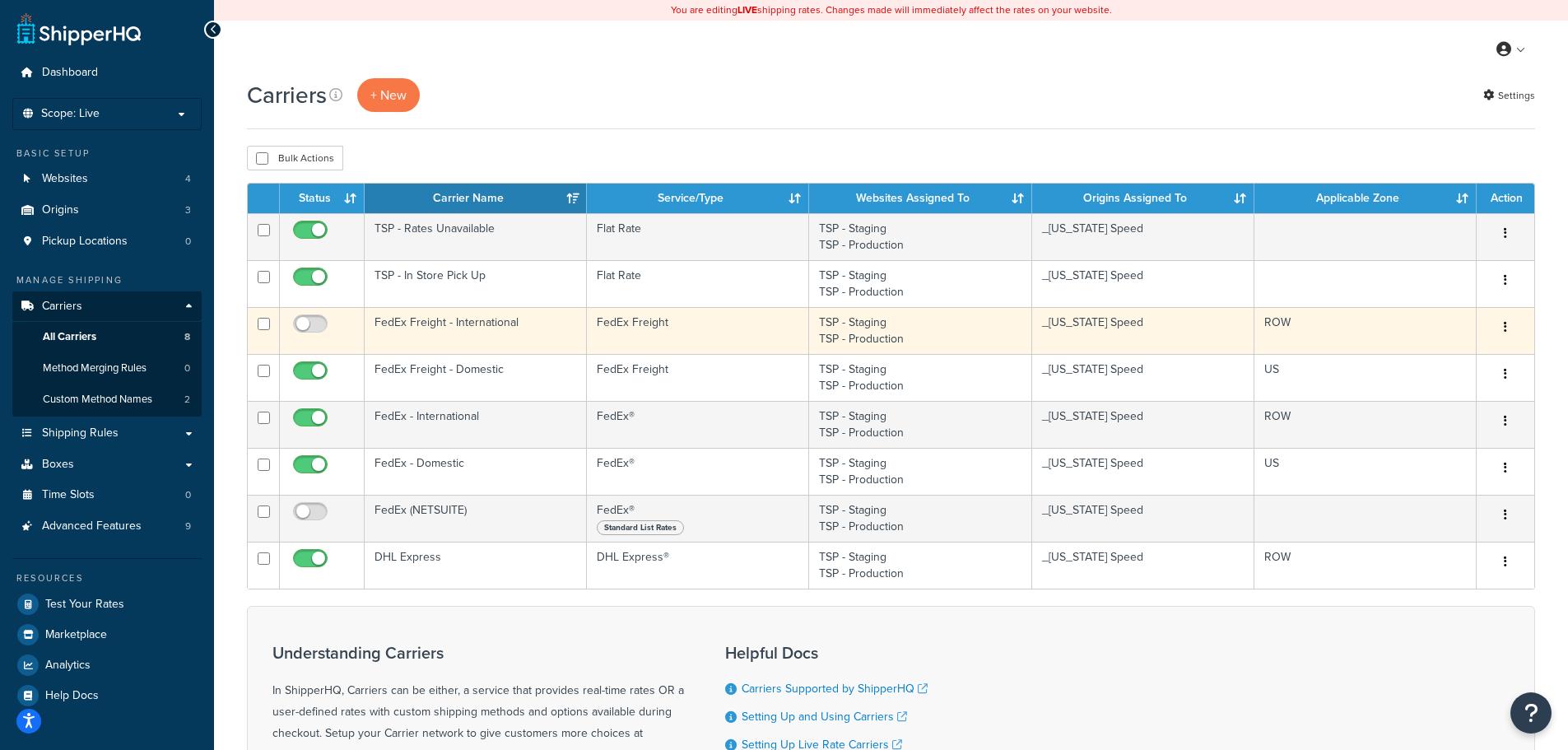
click at [481, 321] on td "FedEx Freight - International" at bounding box center [475, 331] width 222 height 47
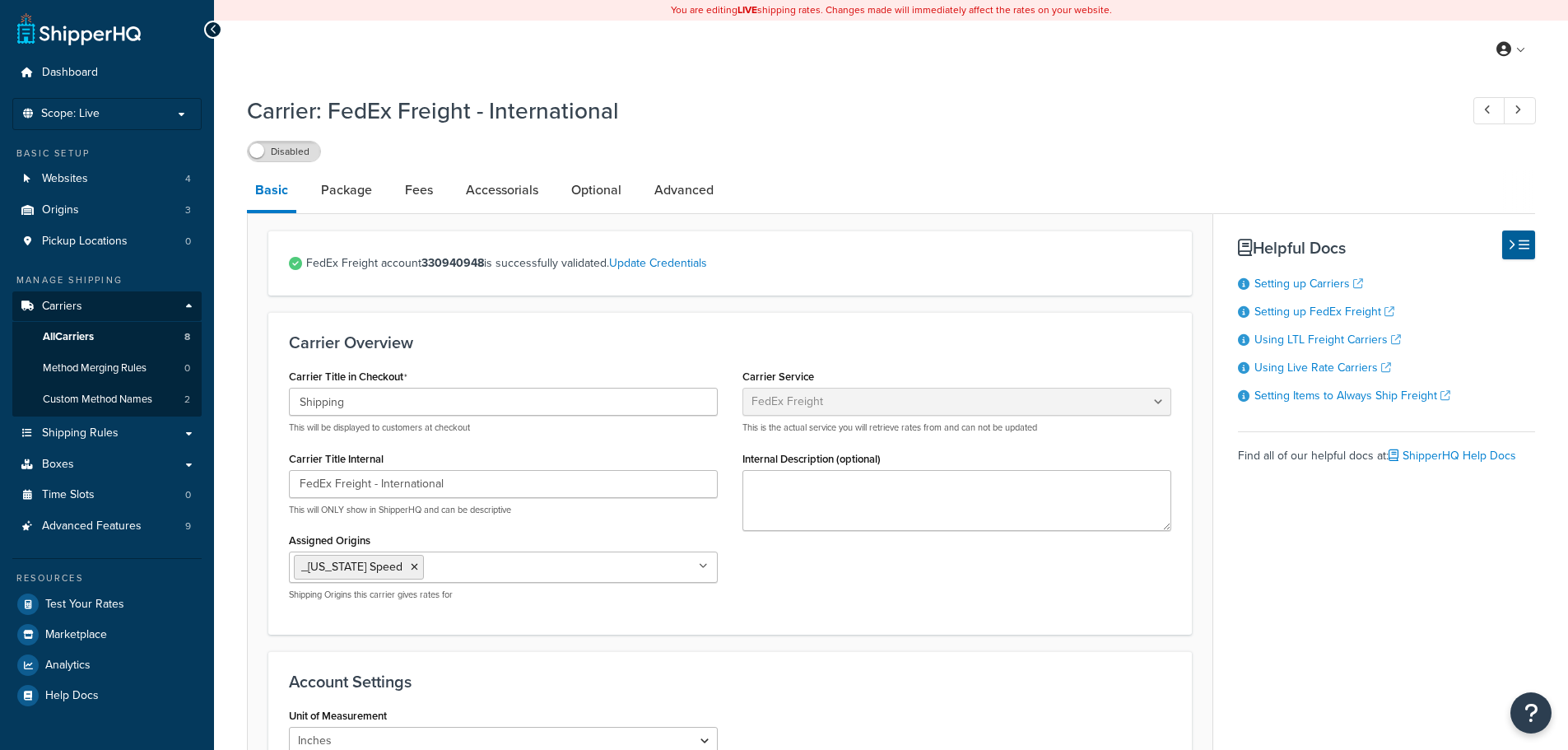
select select "fedExFreight"
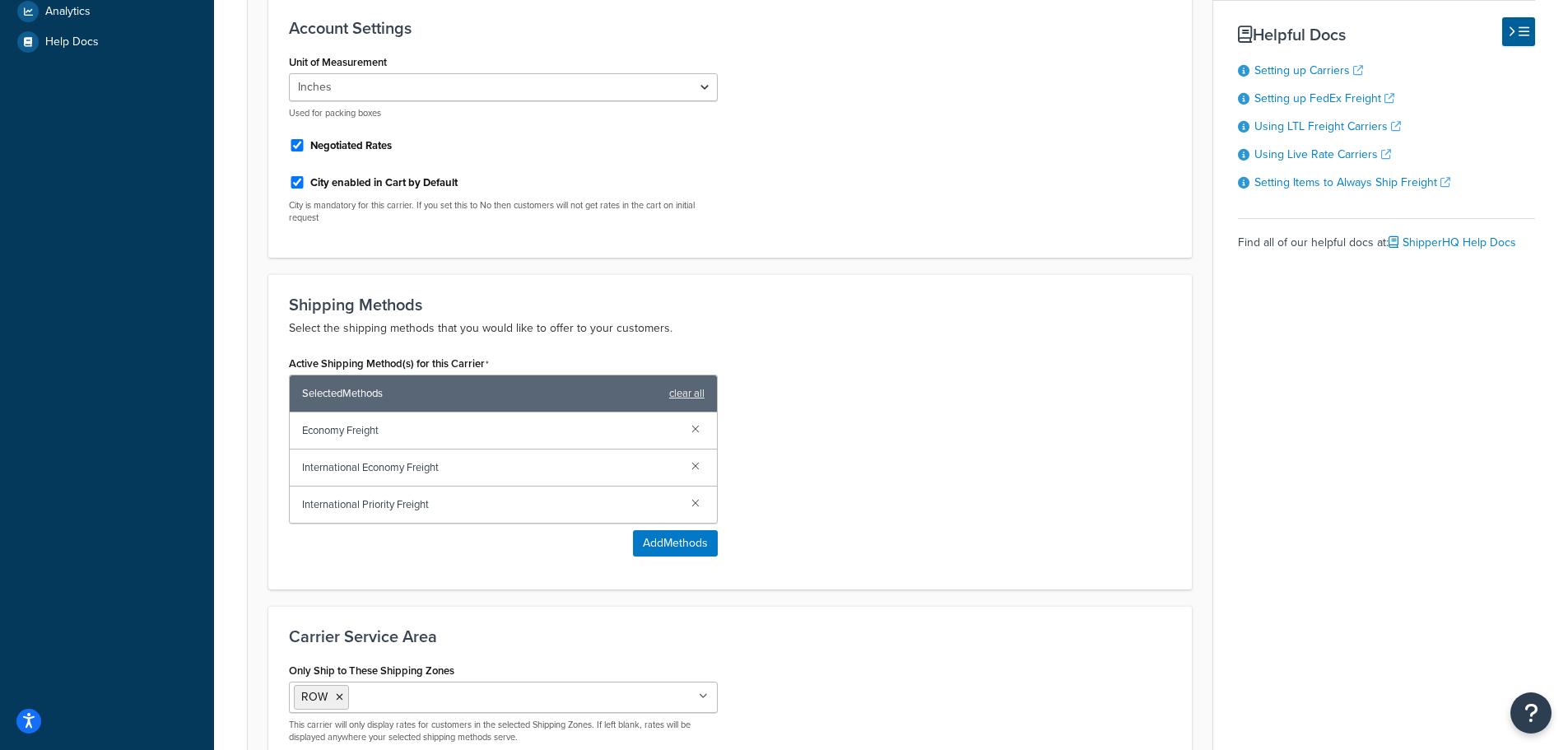
scroll to position [824, 0]
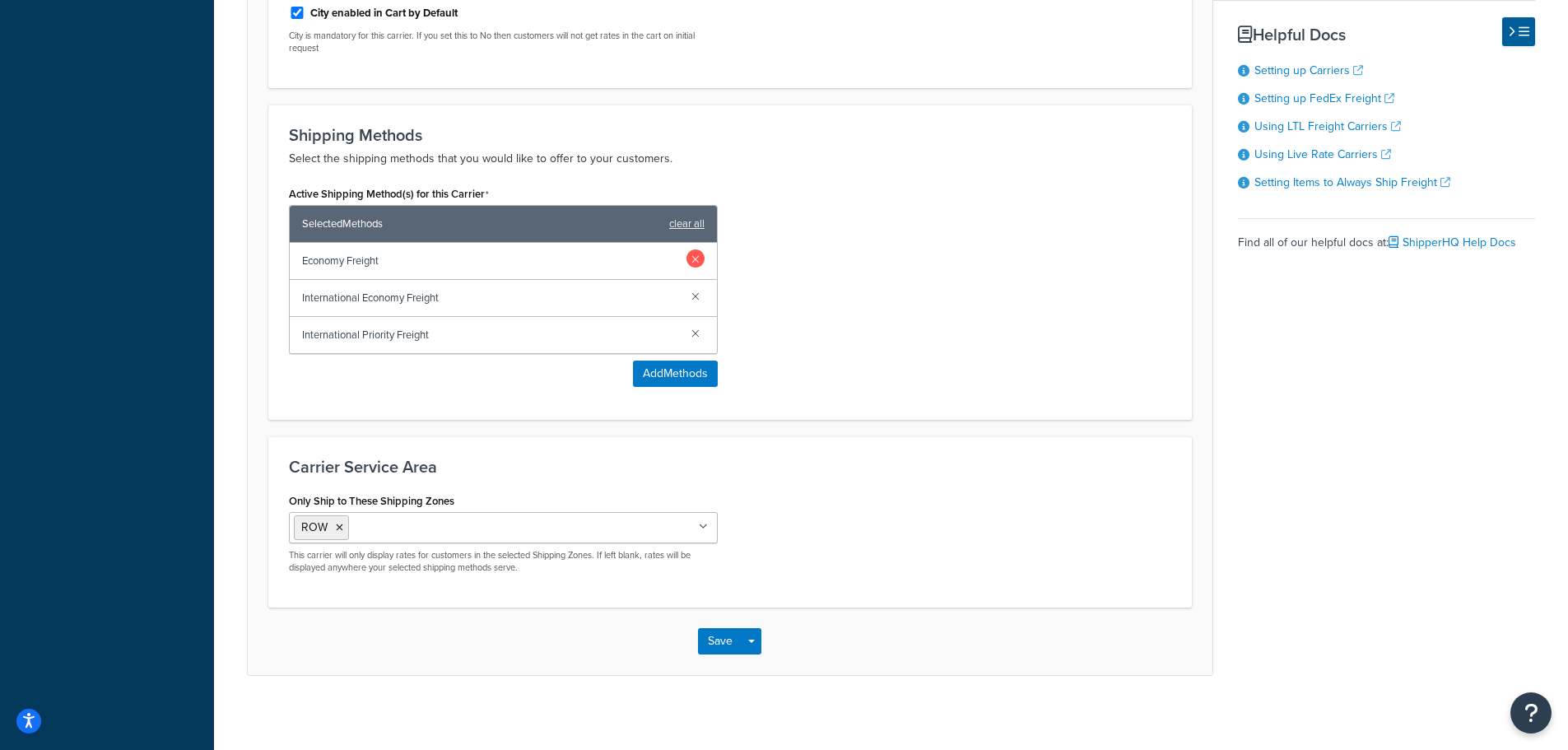
click at [698, 261] on link at bounding box center [696, 259] width 18 height 18
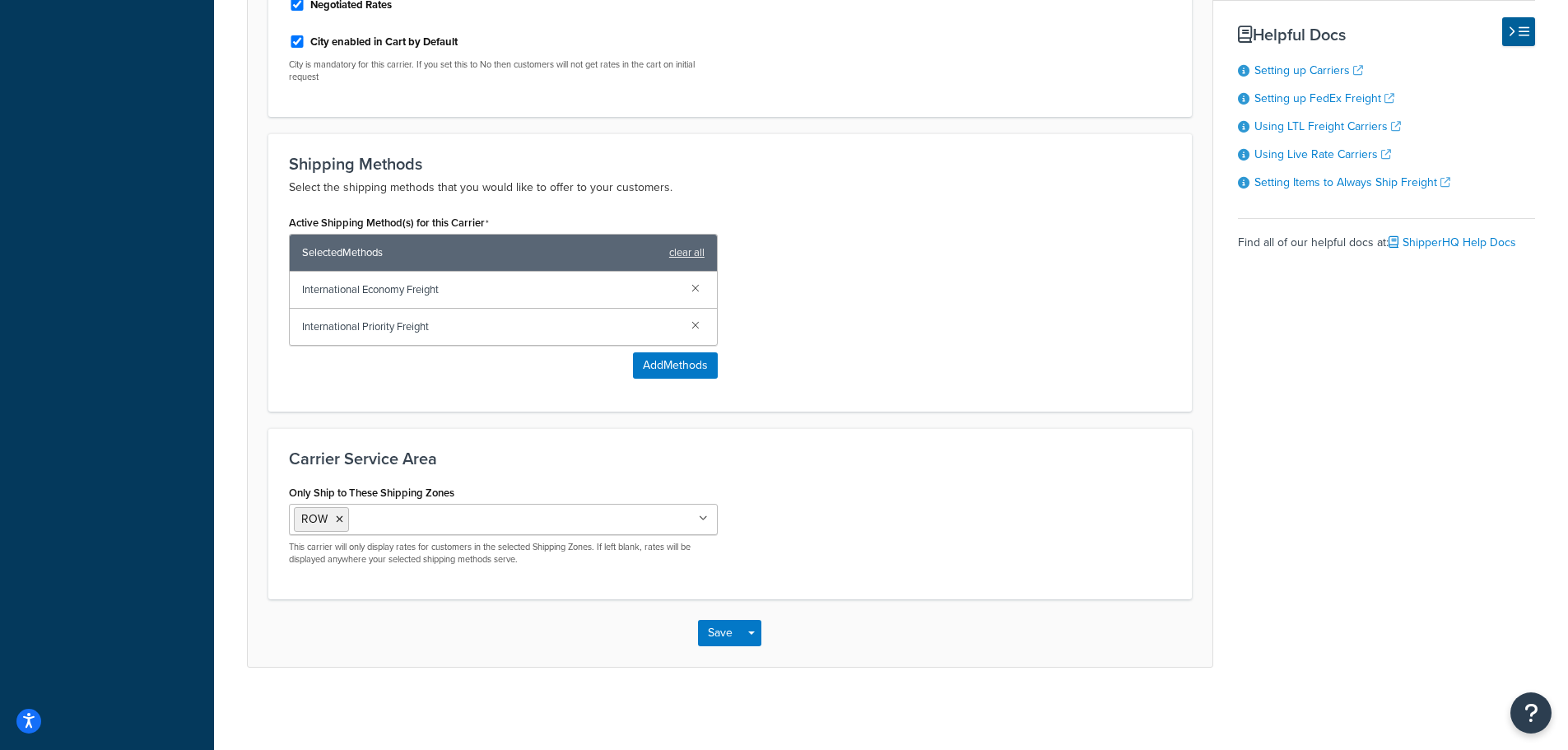
scroll to position [794, 0]
click at [696, 326] on link at bounding box center [696, 324] width 18 height 18
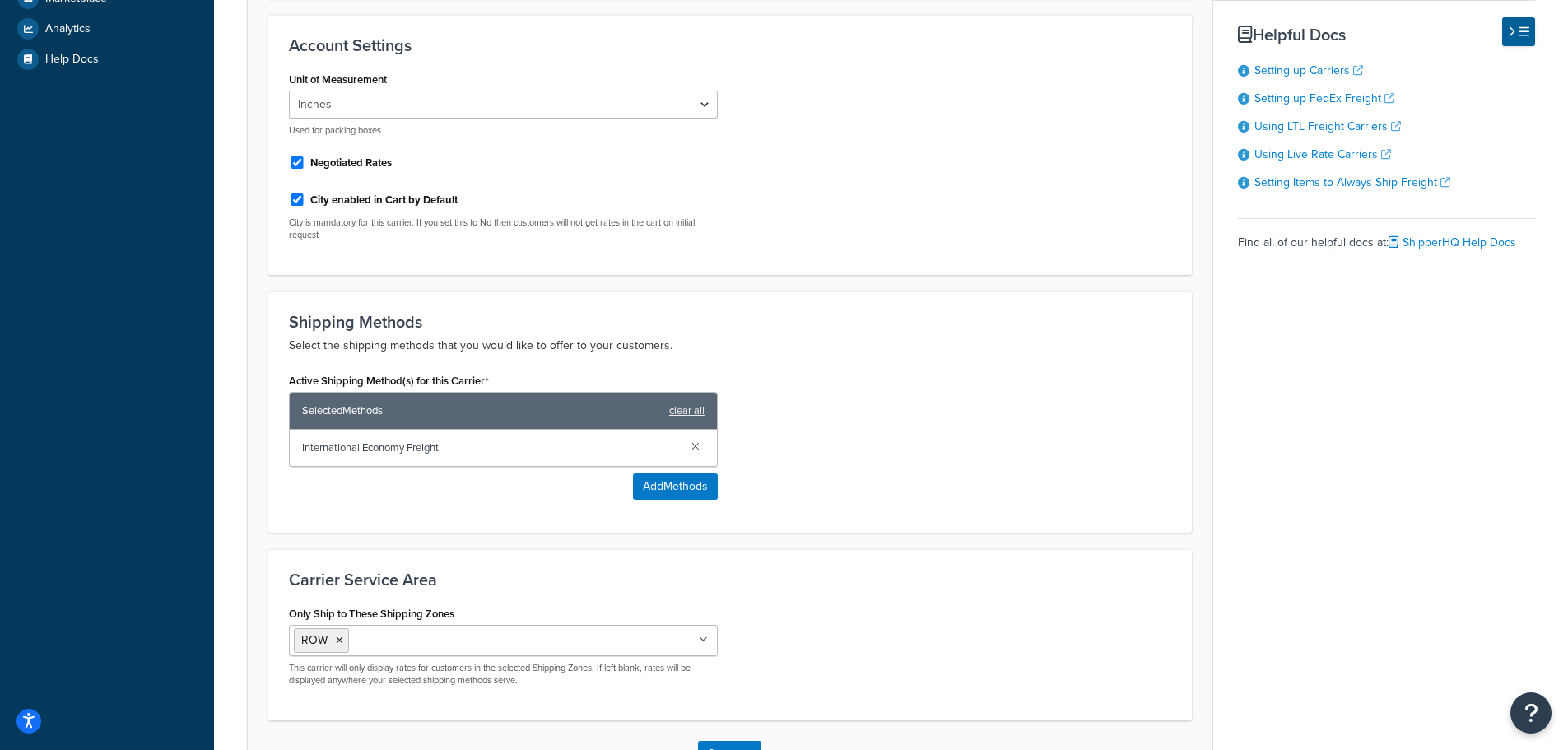
scroll to position [758, 0]
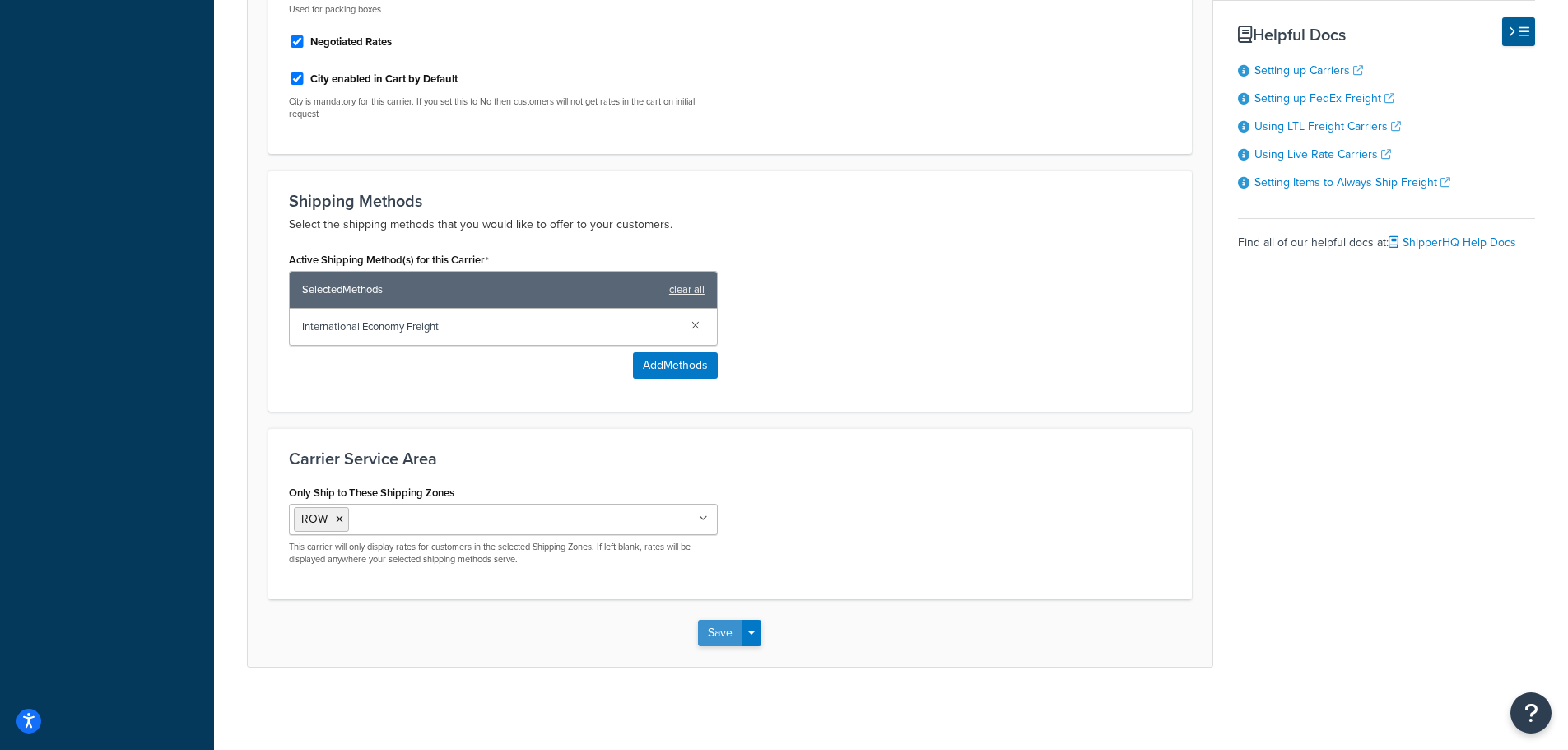
click at [720, 634] on button "Save" at bounding box center [720, 633] width 44 height 26
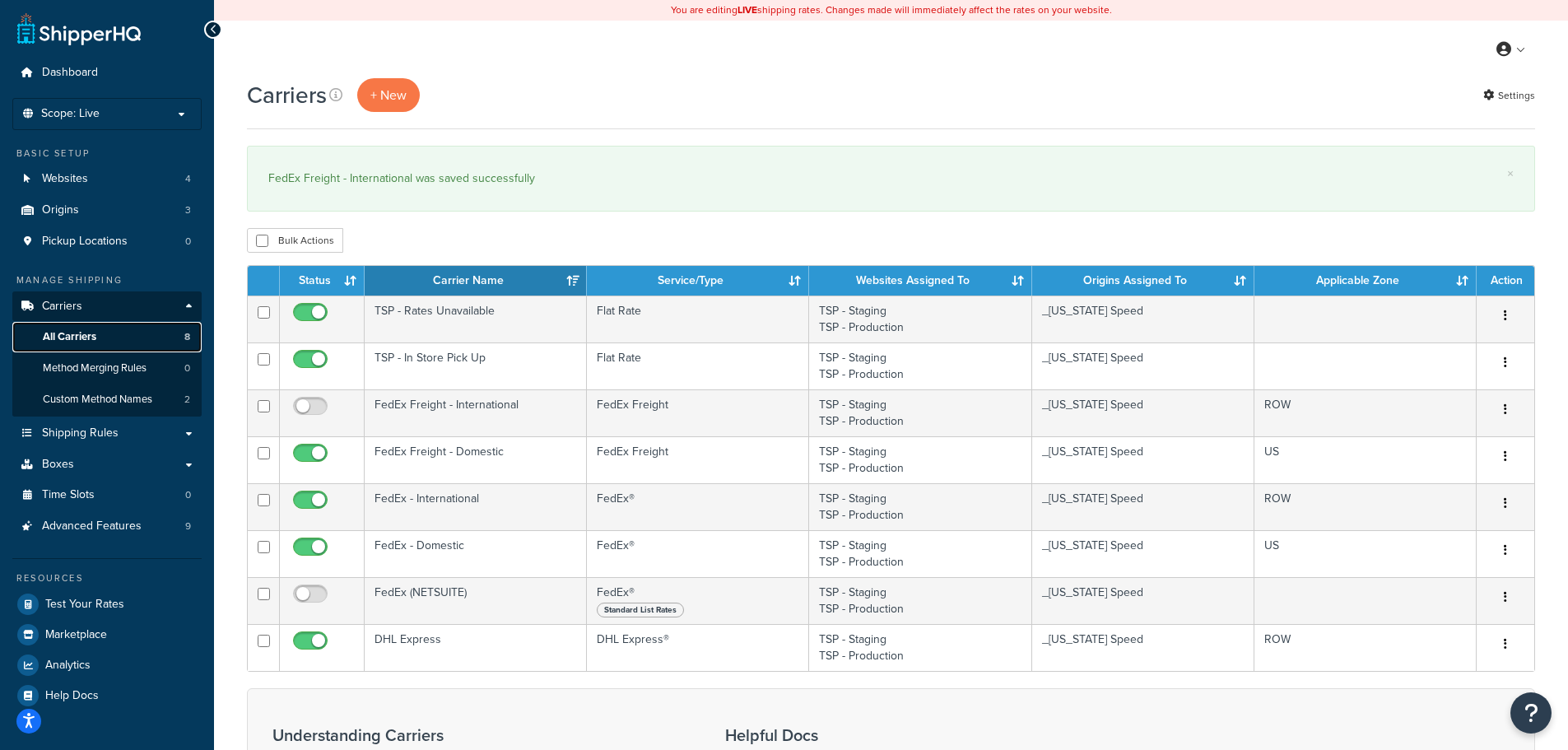
click at [103, 341] on link "All Carriers 8" at bounding box center [107, 338] width 190 height 31
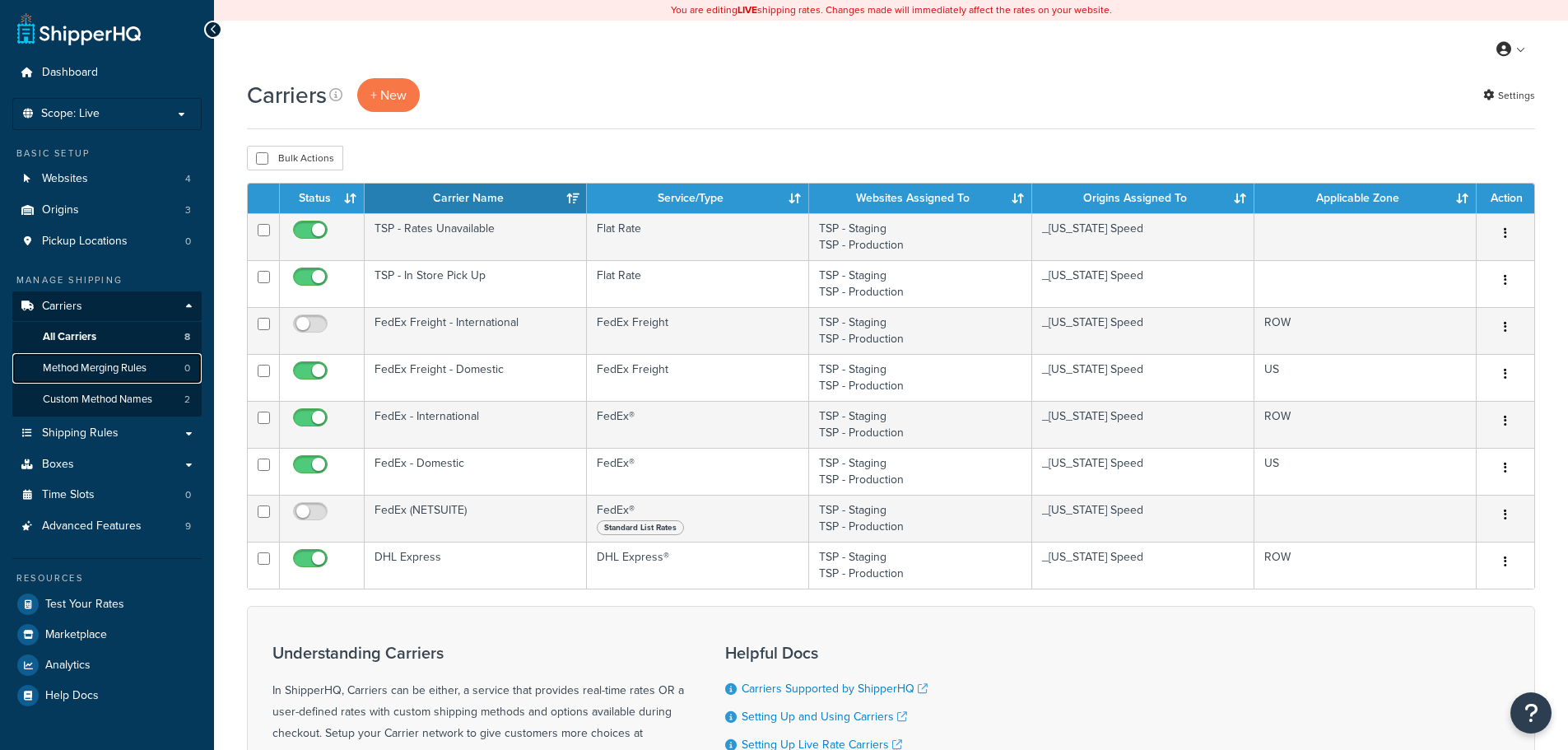
click at [118, 370] on span "Method Merging Rules" at bounding box center [94, 368] width 103 height 14
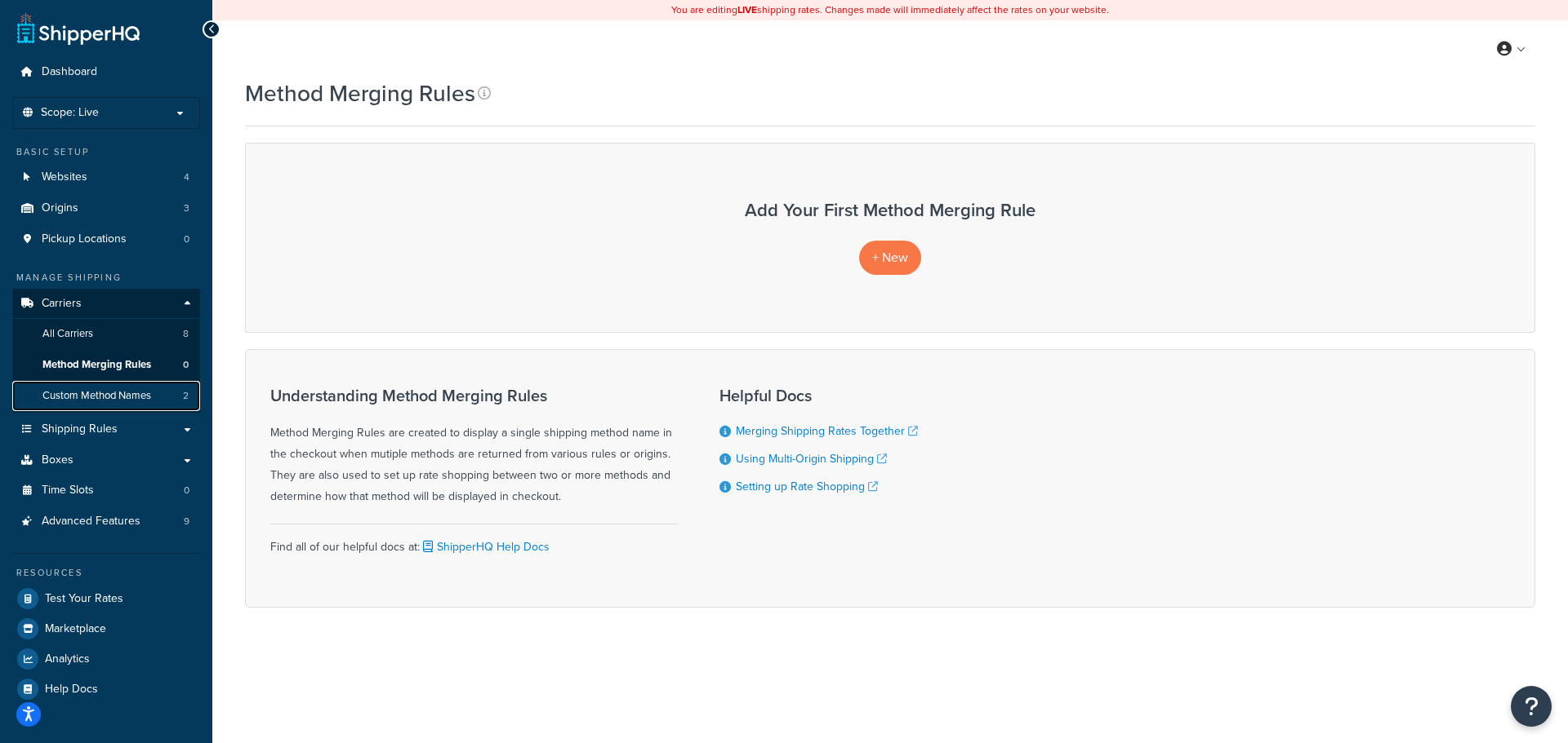
click at [110, 399] on span "Custom Method Names" at bounding box center [96, 396] width 109 height 13
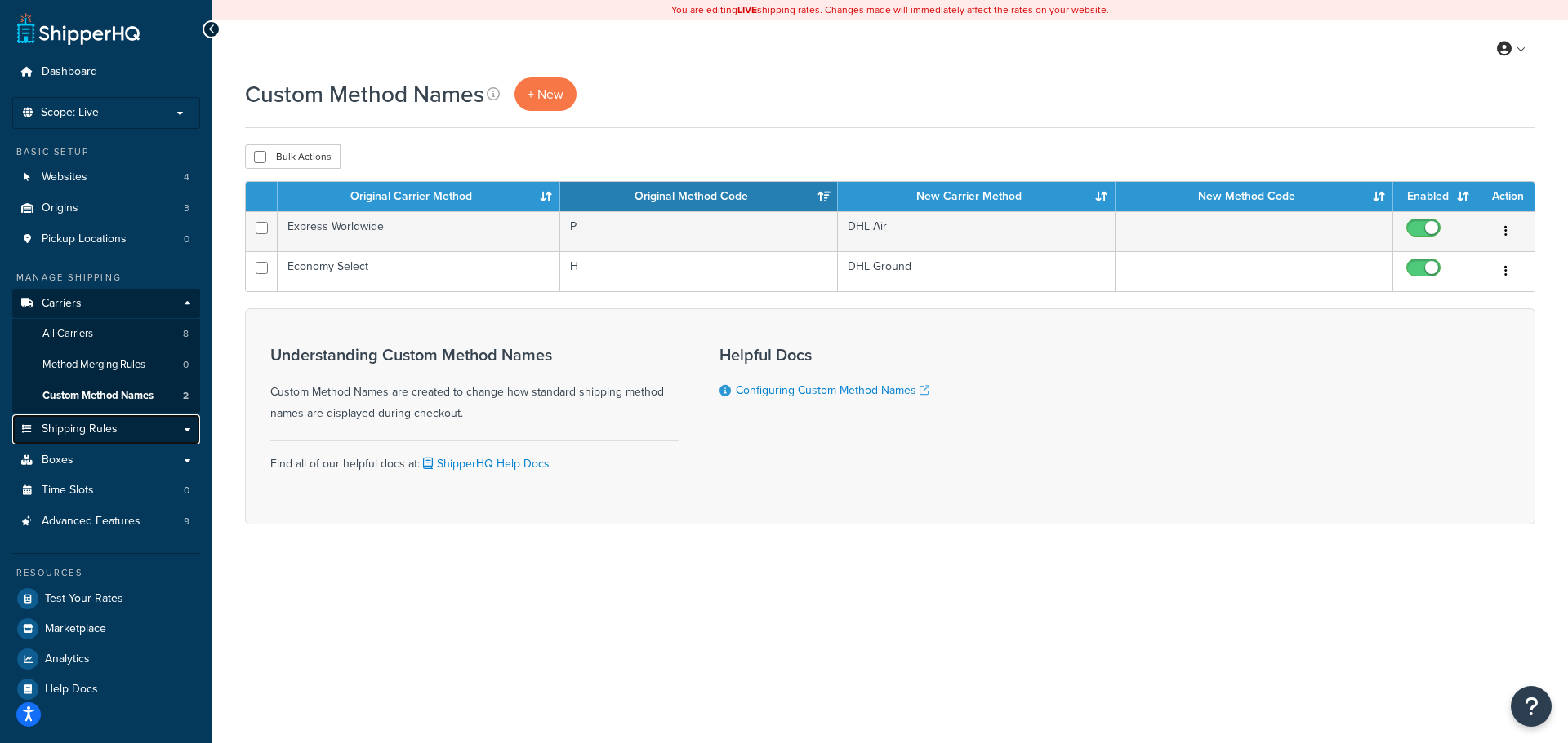
click at [102, 427] on span "Shipping Rules" at bounding box center [79, 429] width 76 height 13
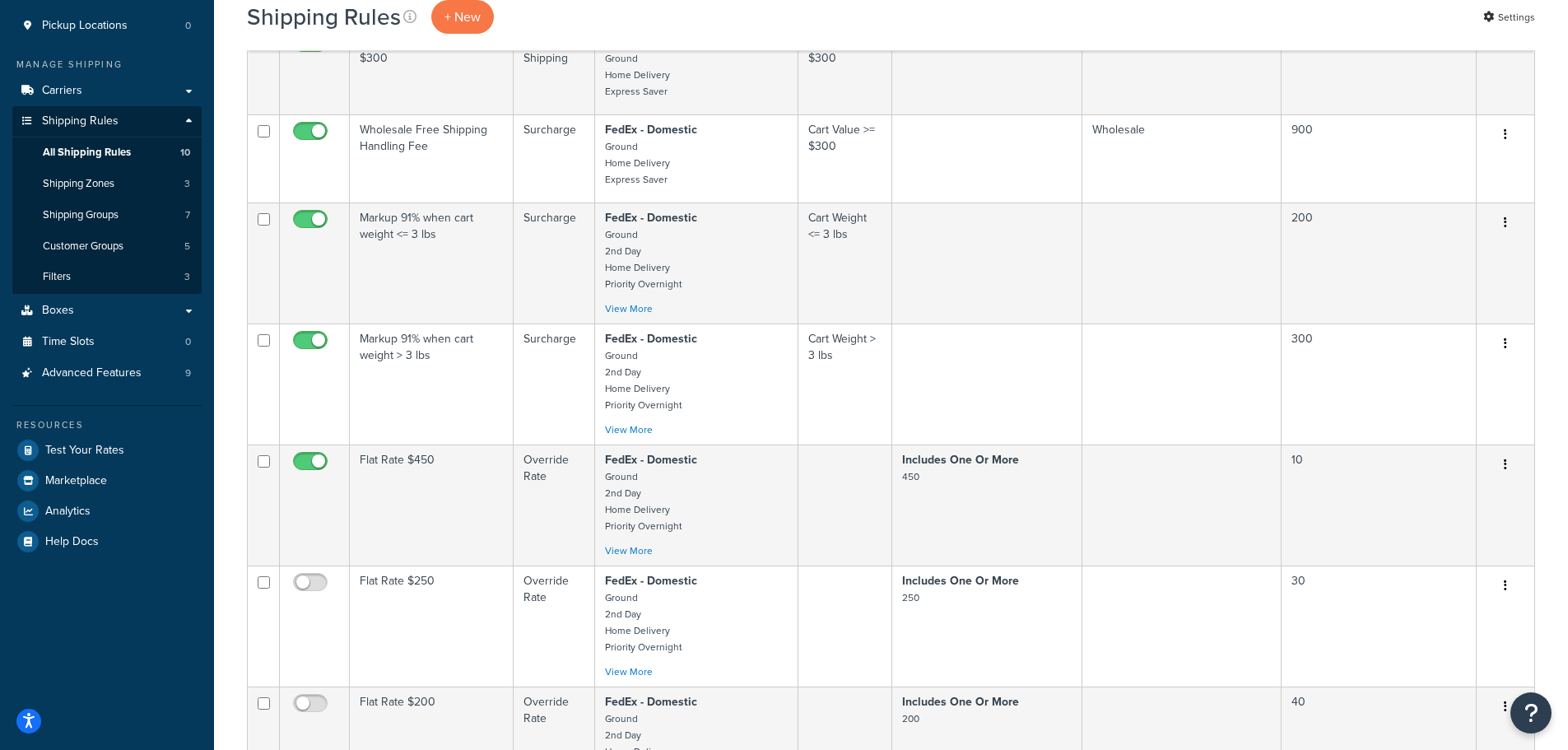
scroll to position [247, 0]
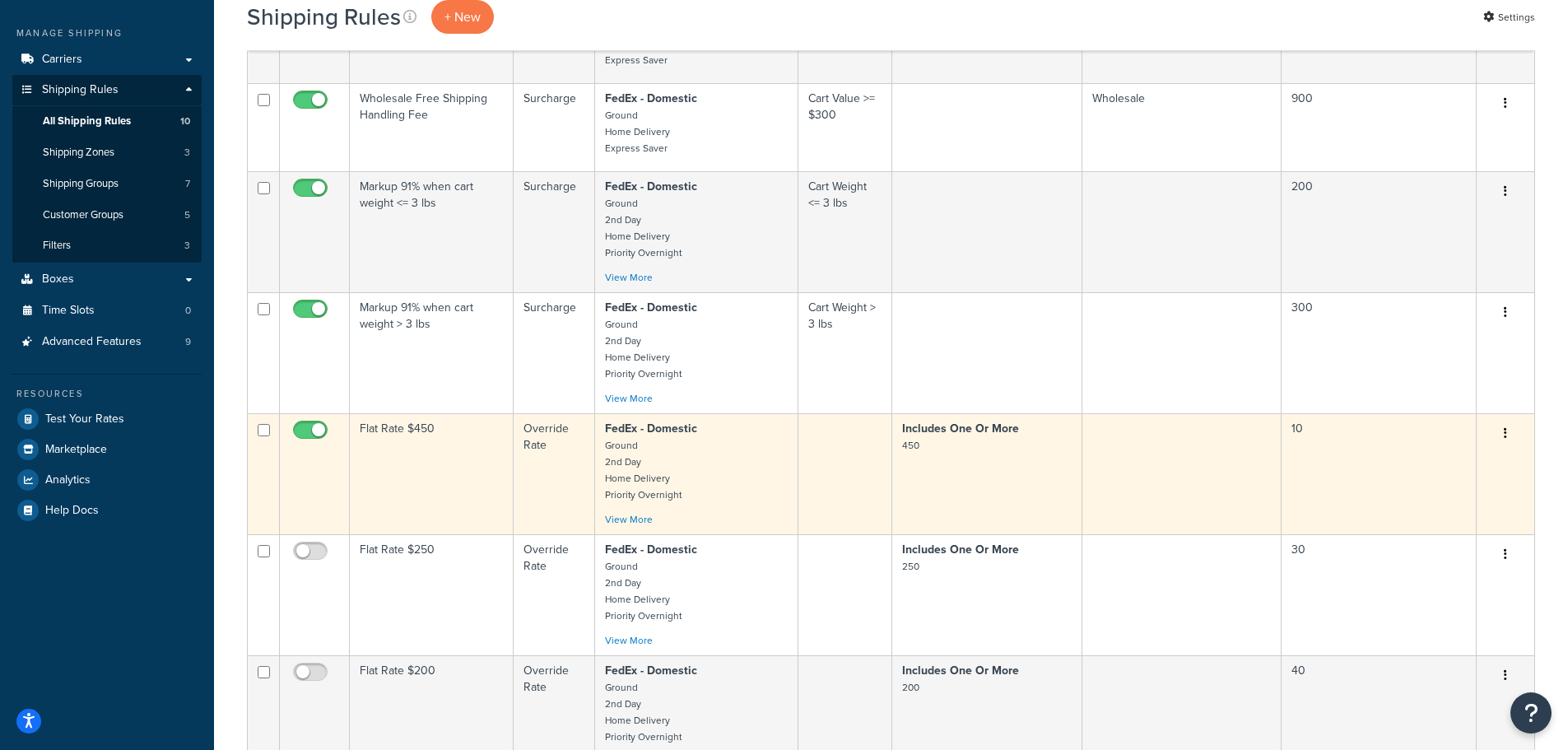
click at [416, 464] on td "Flat Rate $450" at bounding box center [432, 473] width 164 height 121
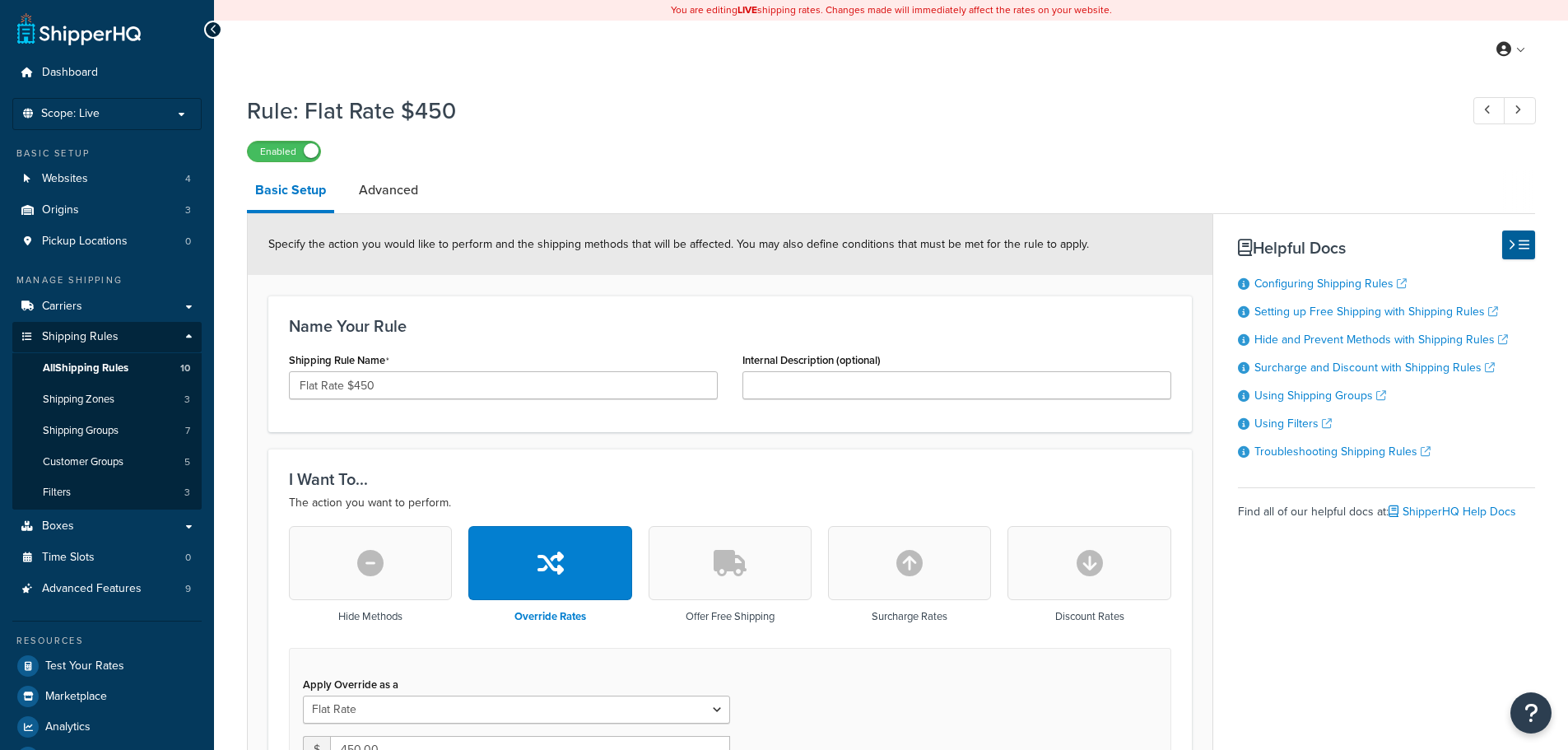
select select "ITEM"
click at [402, 187] on link "Advanced" at bounding box center [387, 191] width 75 height 40
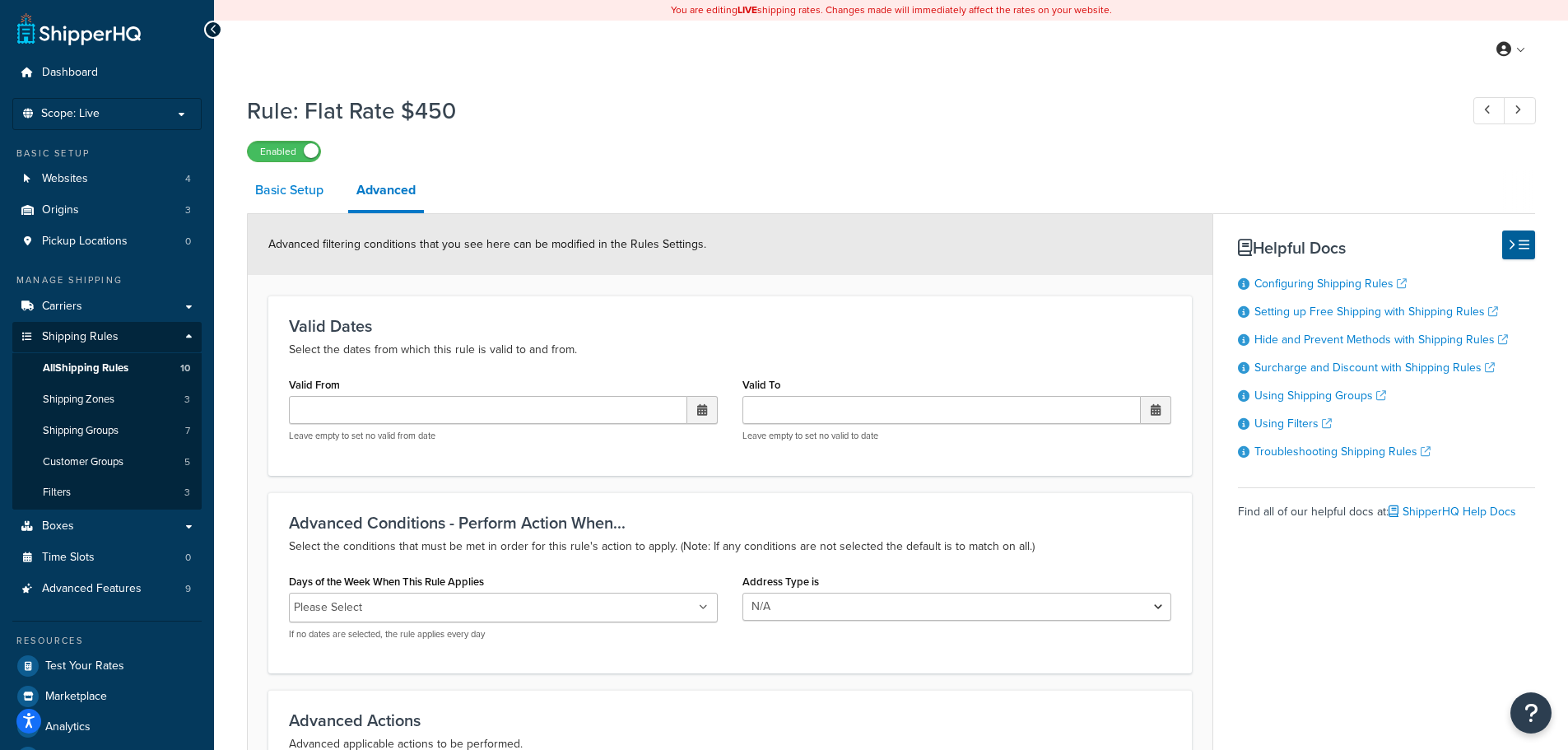
click at [313, 201] on link "Basic Setup" at bounding box center [289, 191] width 84 height 40
select select "ITEM"
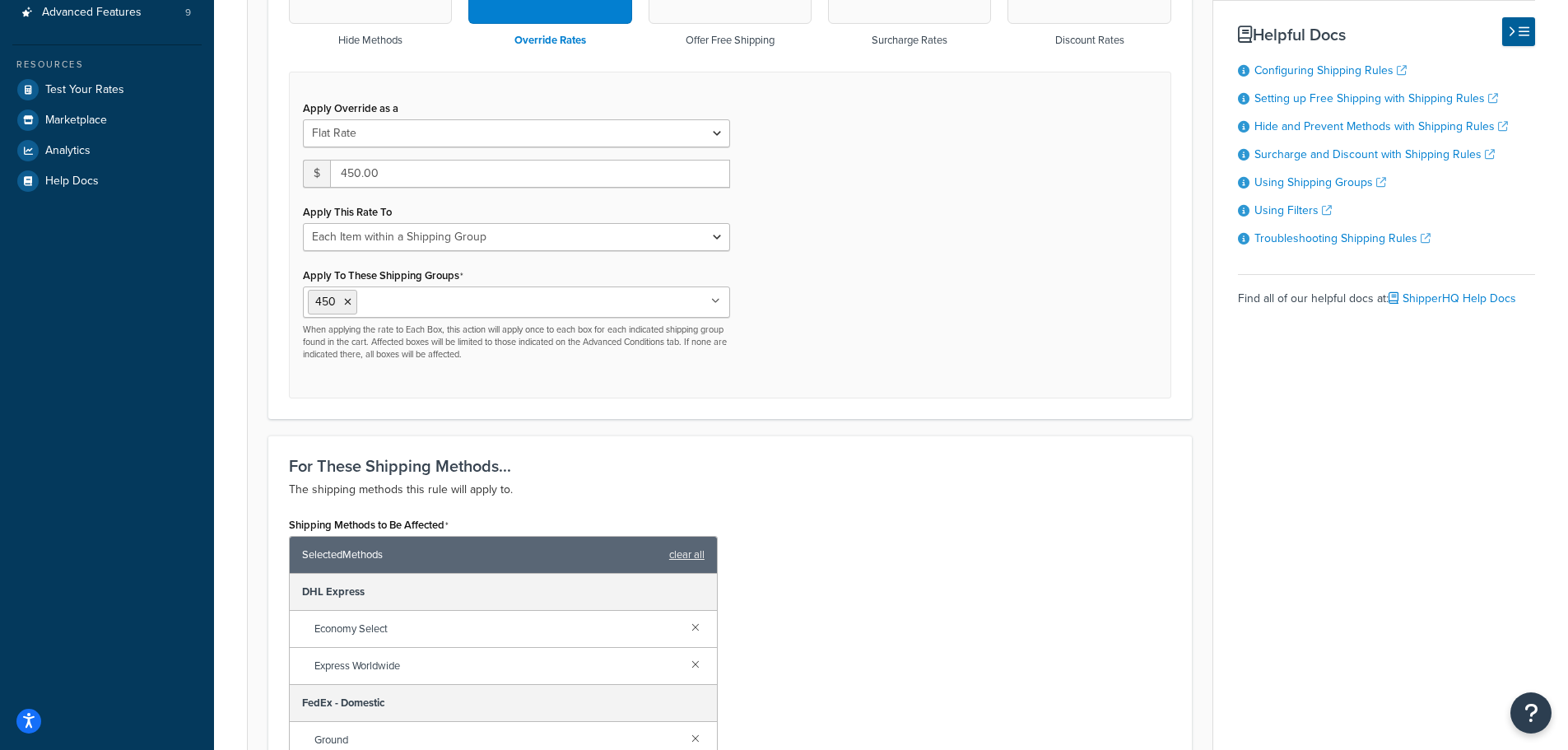
scroll to position [494, 0]
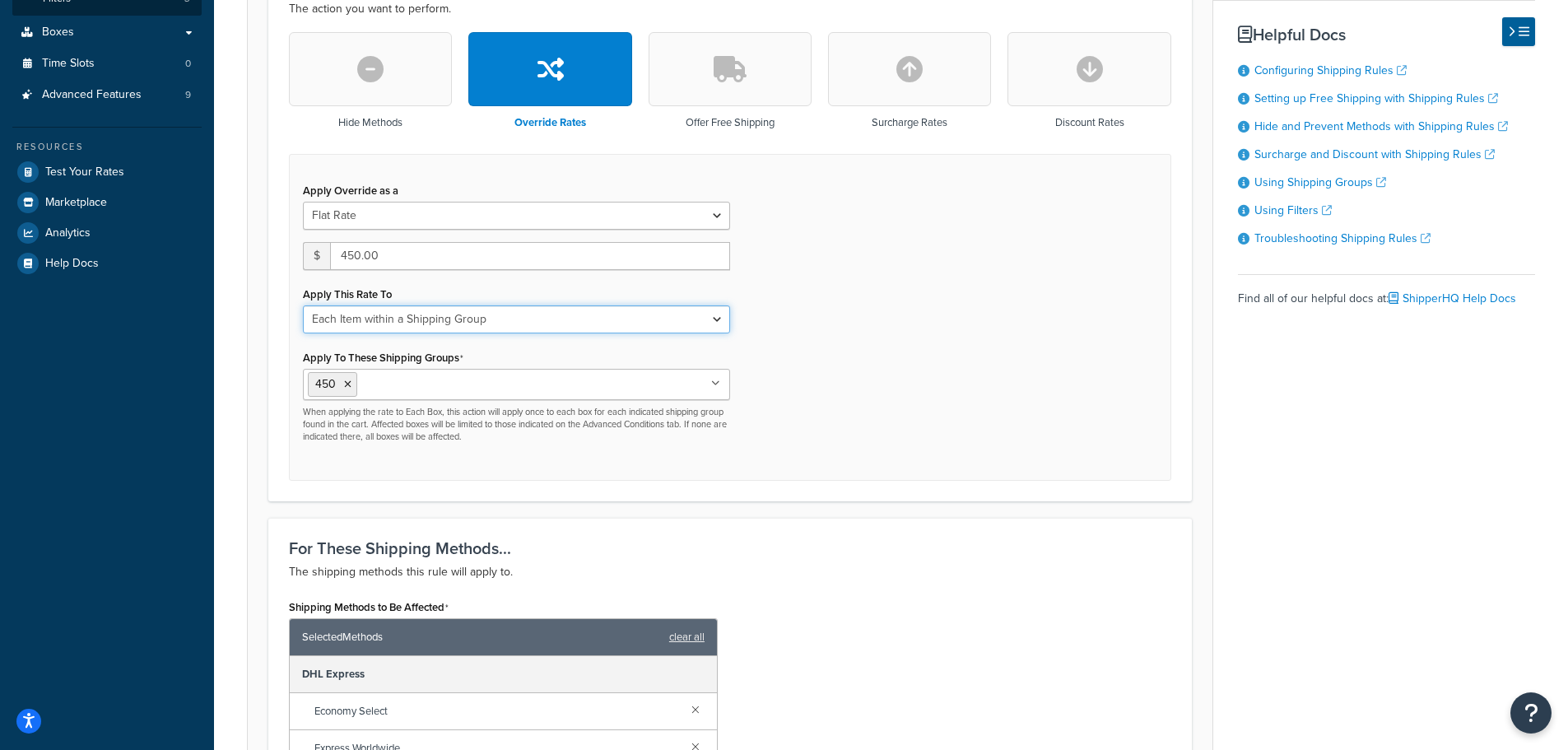
click at [514, 315] on select "Each Shipment in the Cart Each Origin in the Cart Each Shipping Group in the Ca…" at bounding box center [516, 320] width 427 height 28
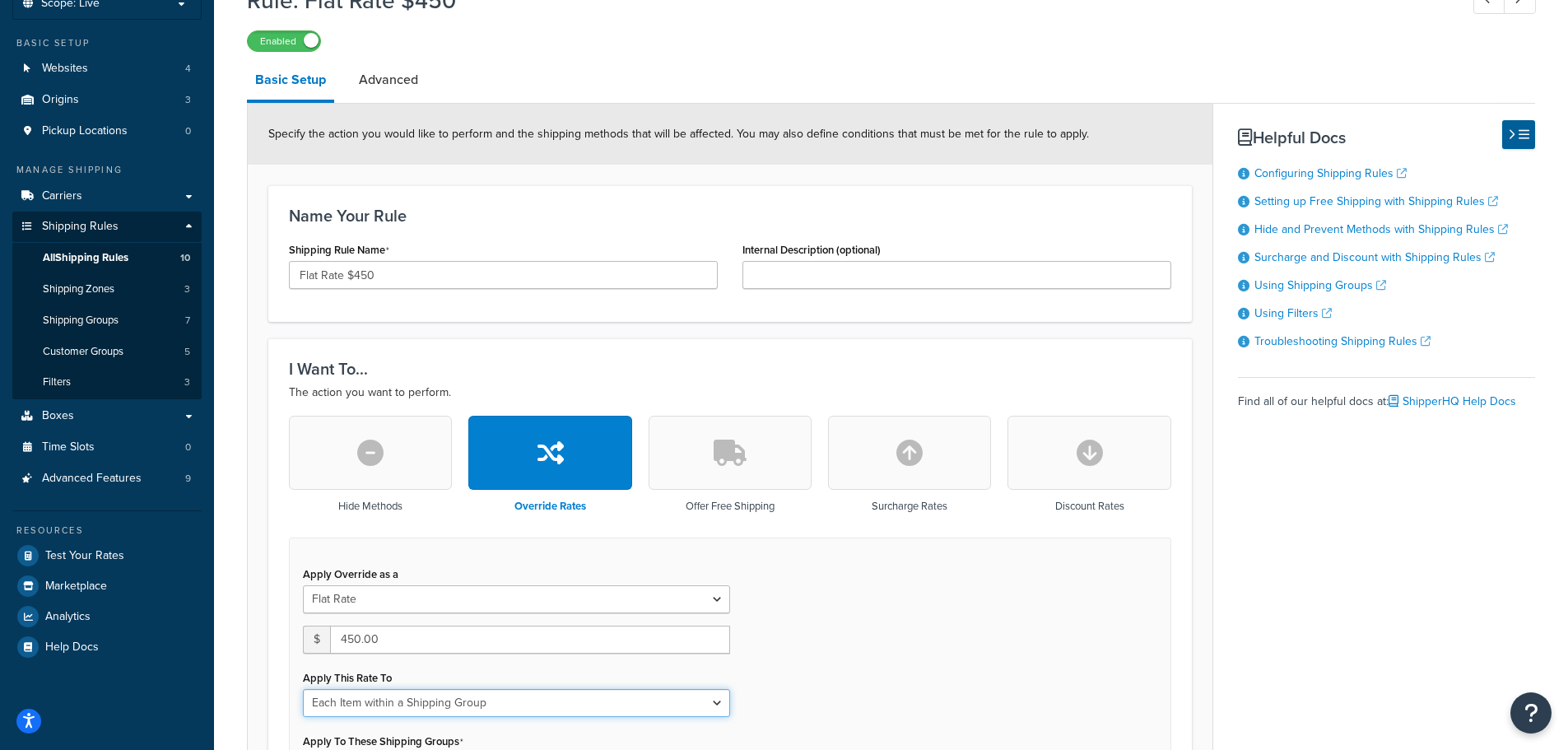
scroll to position [0, 0]
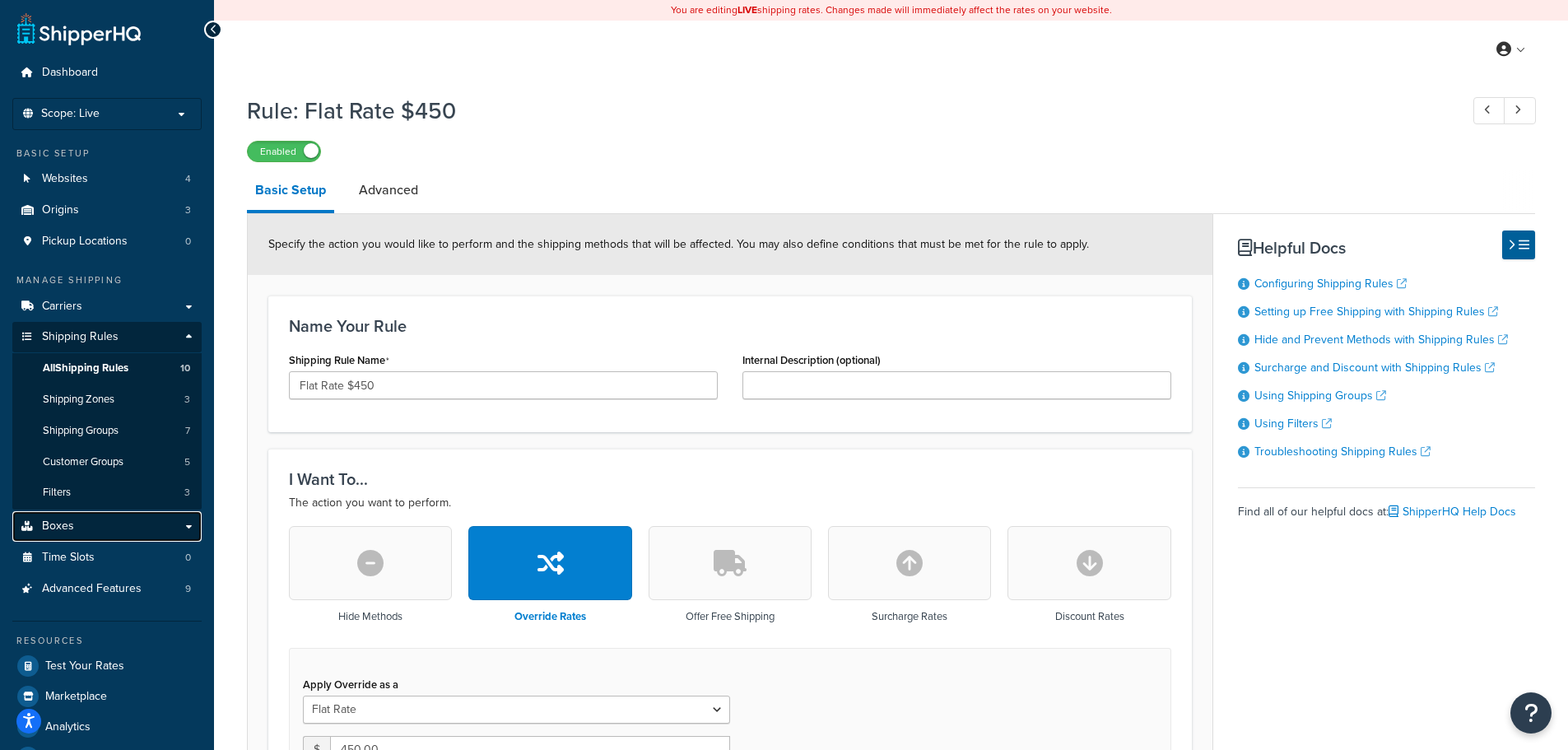
click at [93, 527] on link "Boxes" at bounding box center [107, 527] width 190 height 31
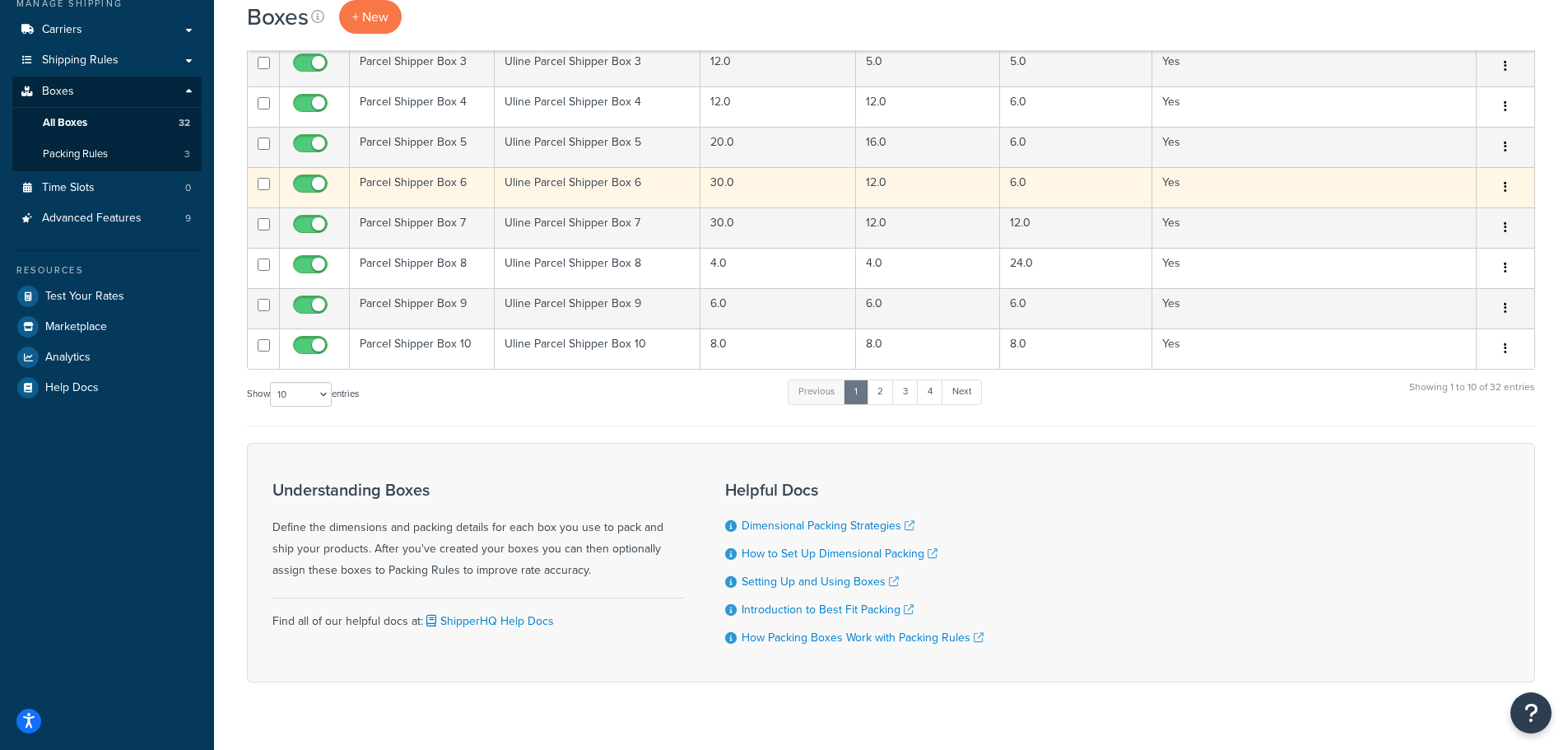
scroll to position [308, 0]
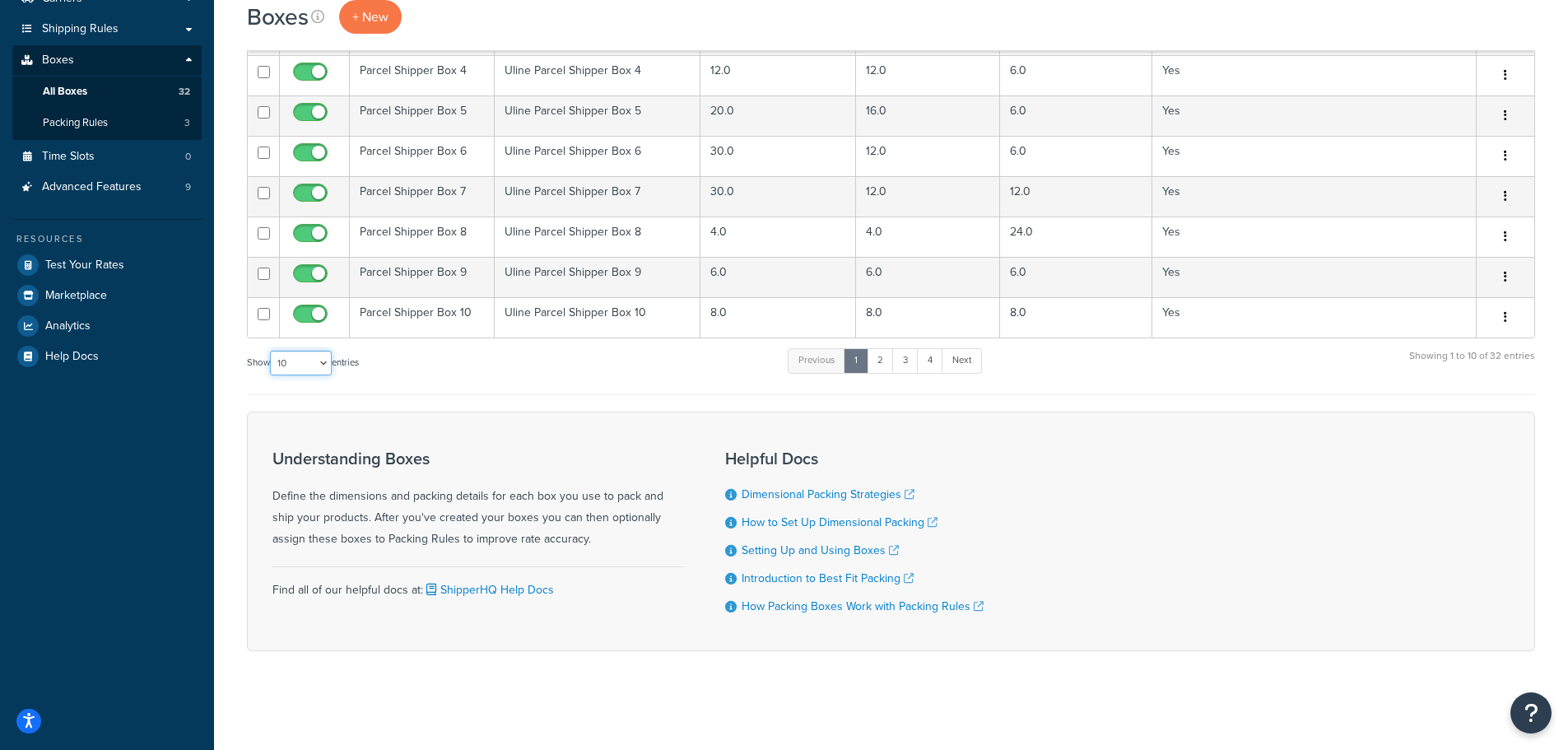
click at [323, 366] on select "10 15 25 50 100 1000" at bounding box center [301, 362] width 62 height 25
select select "100"
click at [271, 350] on select "10 15 25 50 100 1000" at bounding box center [301, 362] width 62 height 25
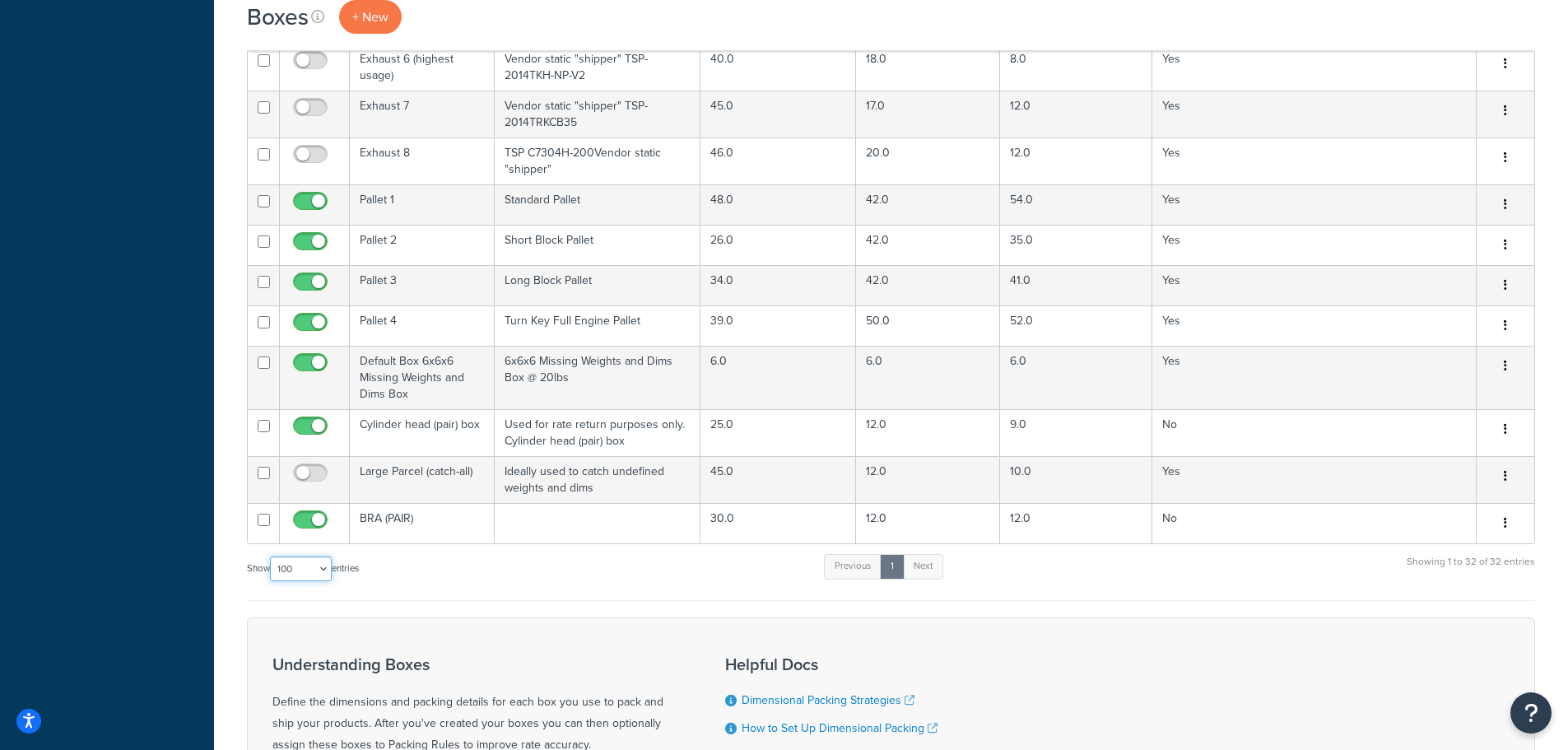
scroll to position [1071, 0]
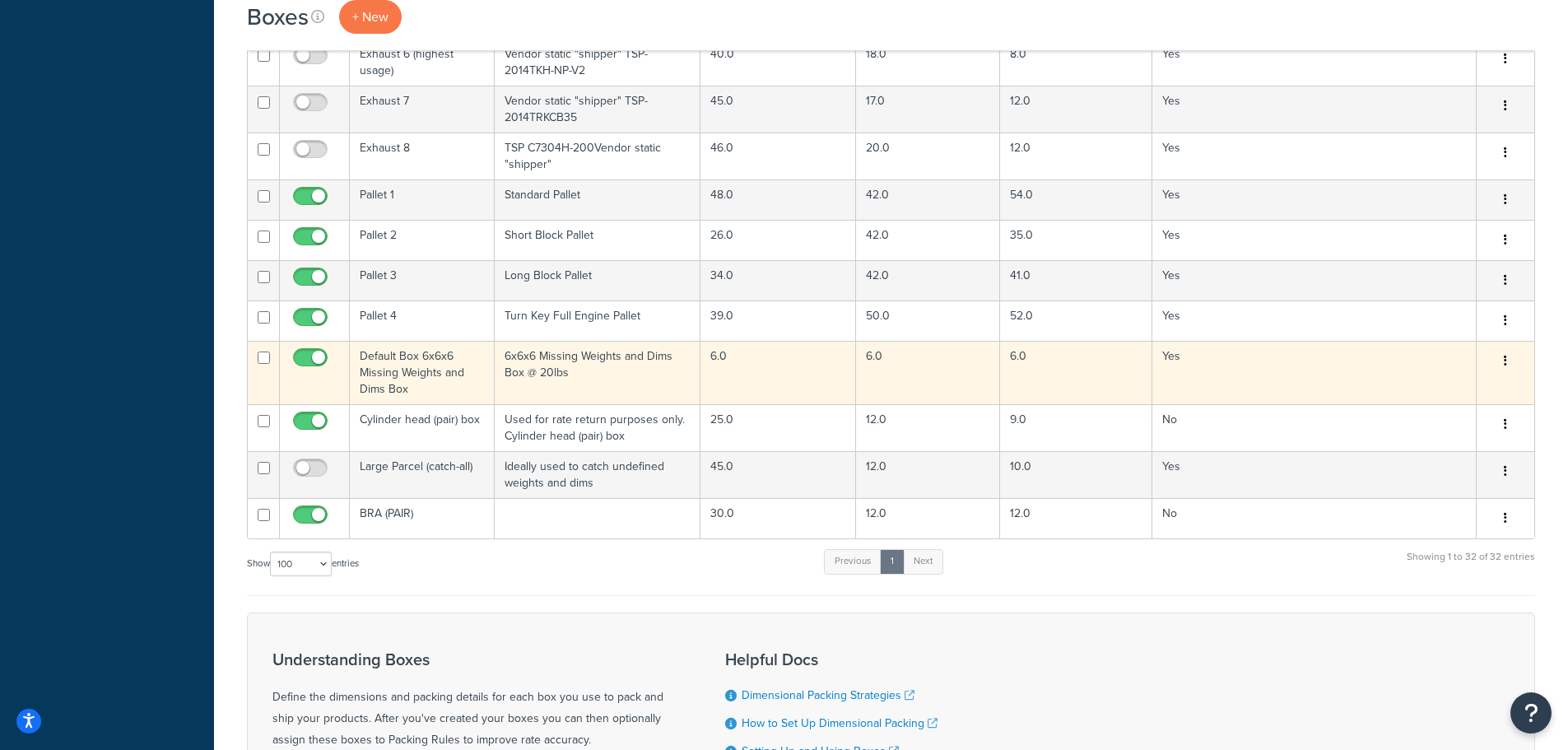
click at [307, 353] on input "checkbox" at bounding box center [312, 361] width 45 height 21
checkbox input "false"
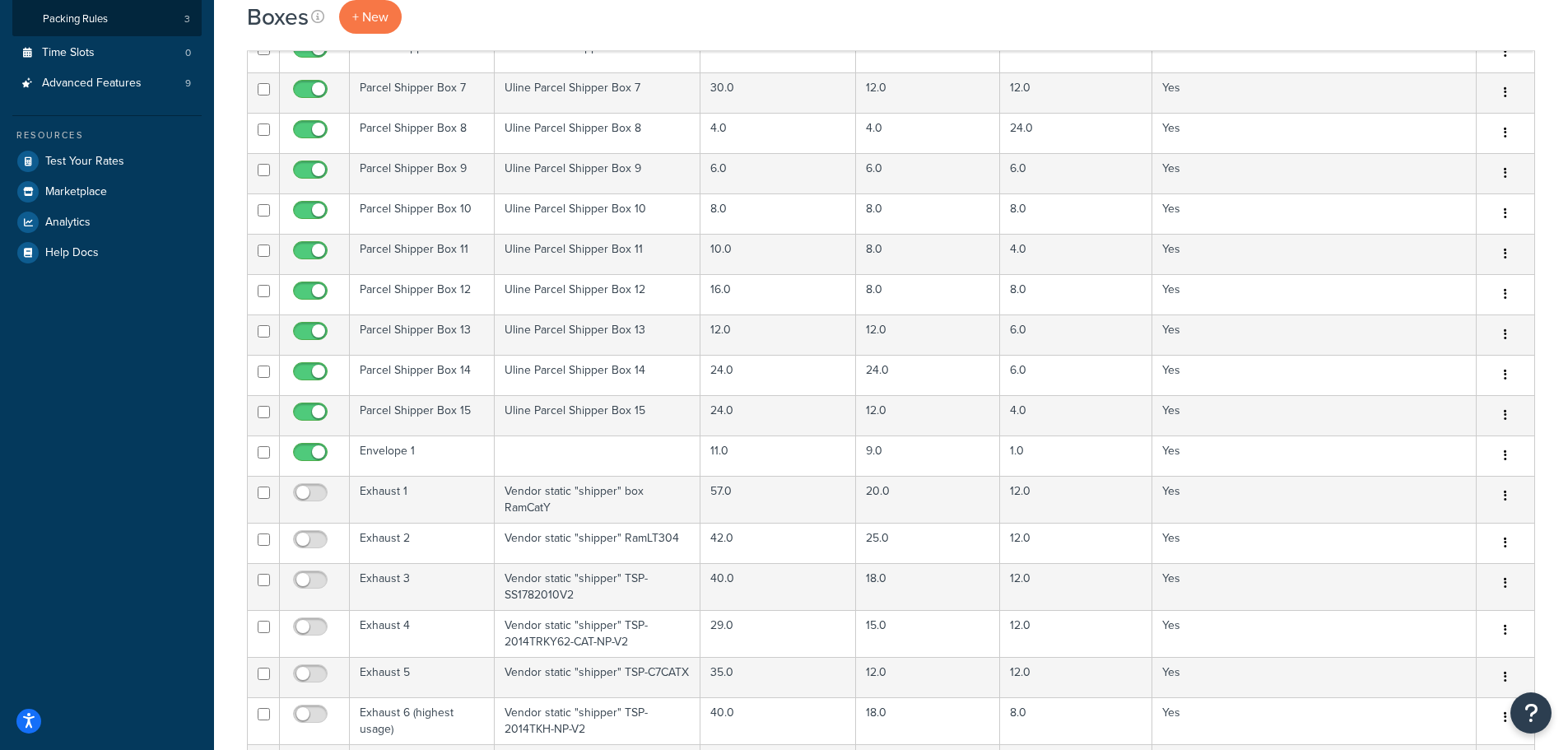
scroll to position [659, 0]
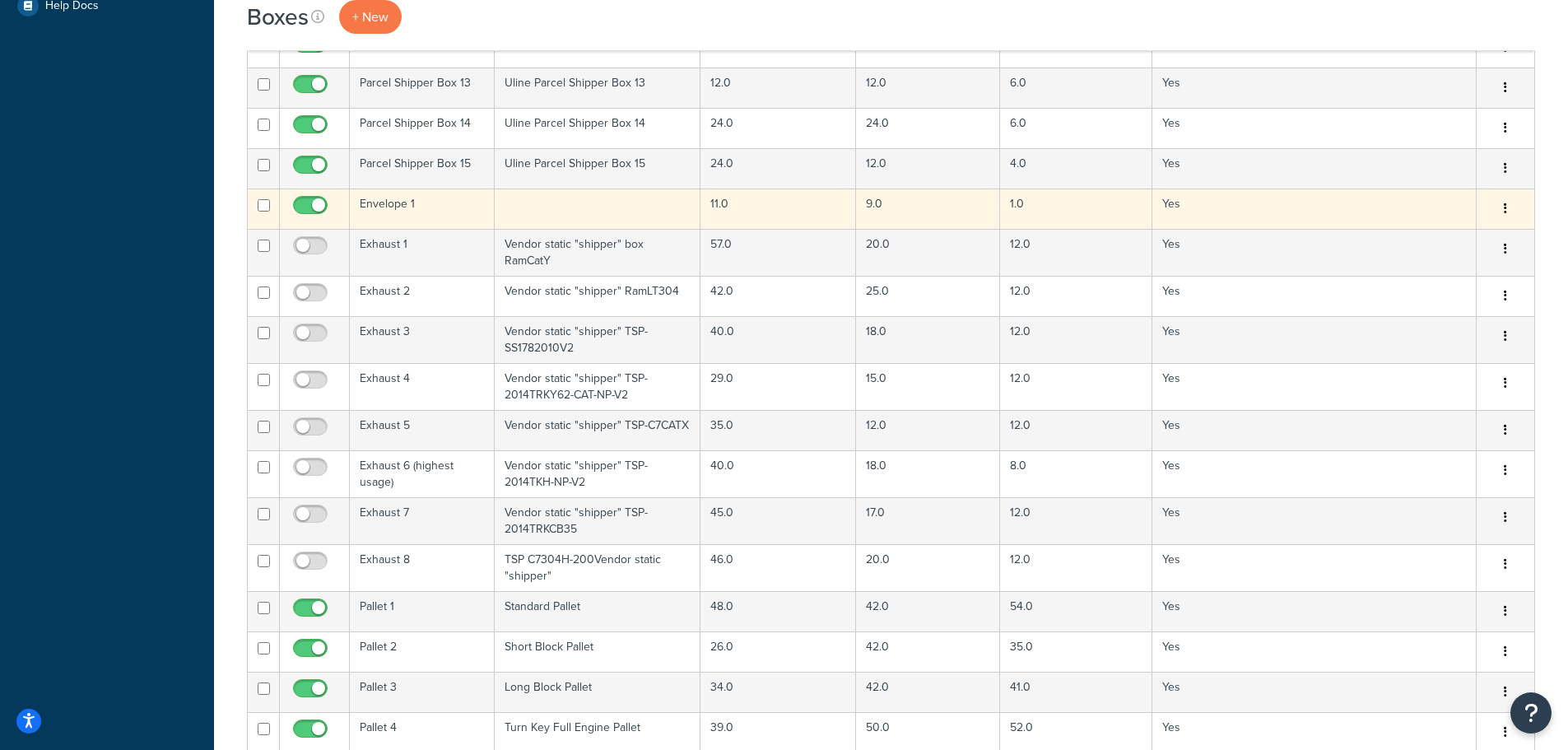
click at [573, 210] on td at bounding box center [598, 209] width 207 height 40
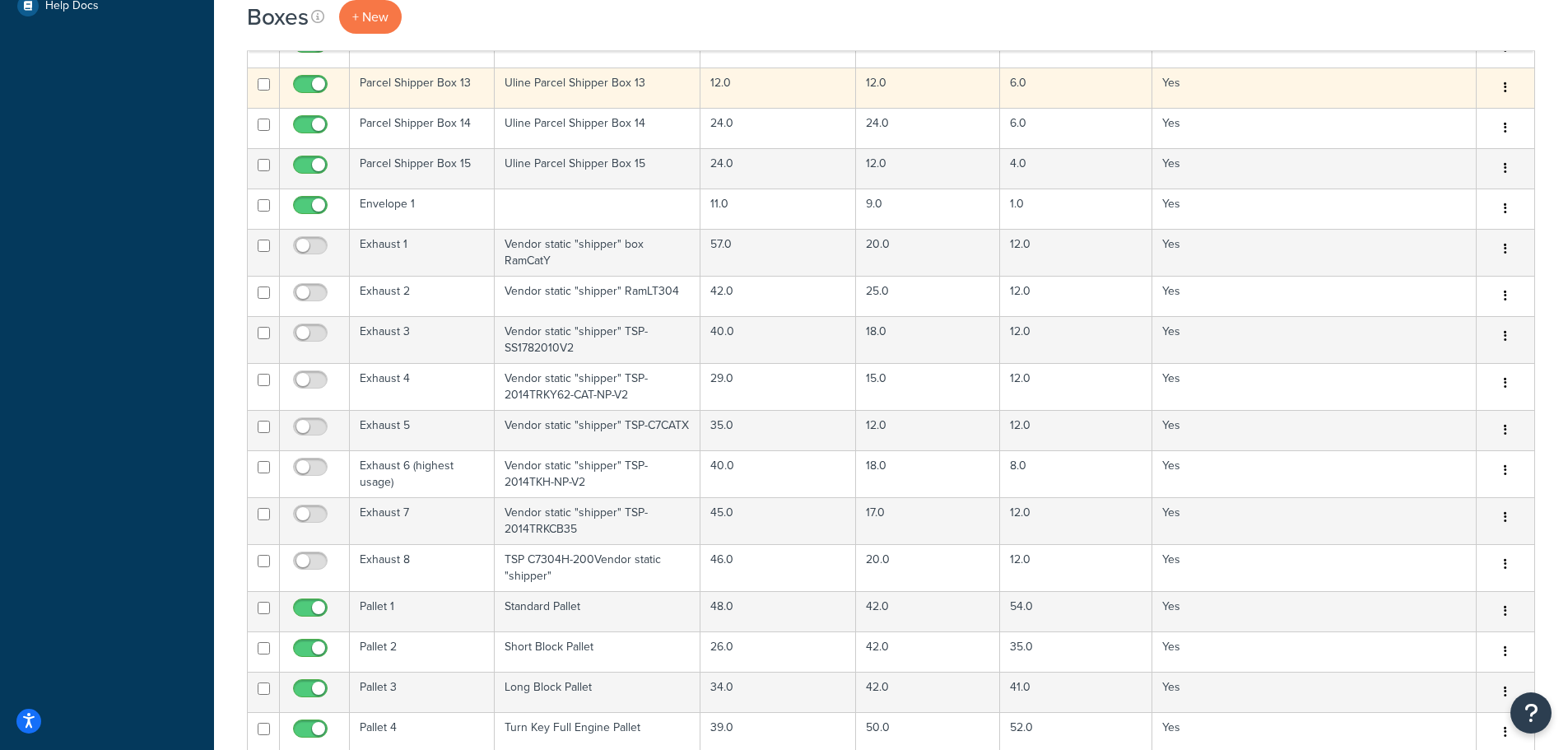
click at [1506, 88] on icon "button" at bounding box center [1505, 87] width 4 height 12
click at [1480, 113] on link "Edit" at bounding box center [1451, 118] width 130 height 34
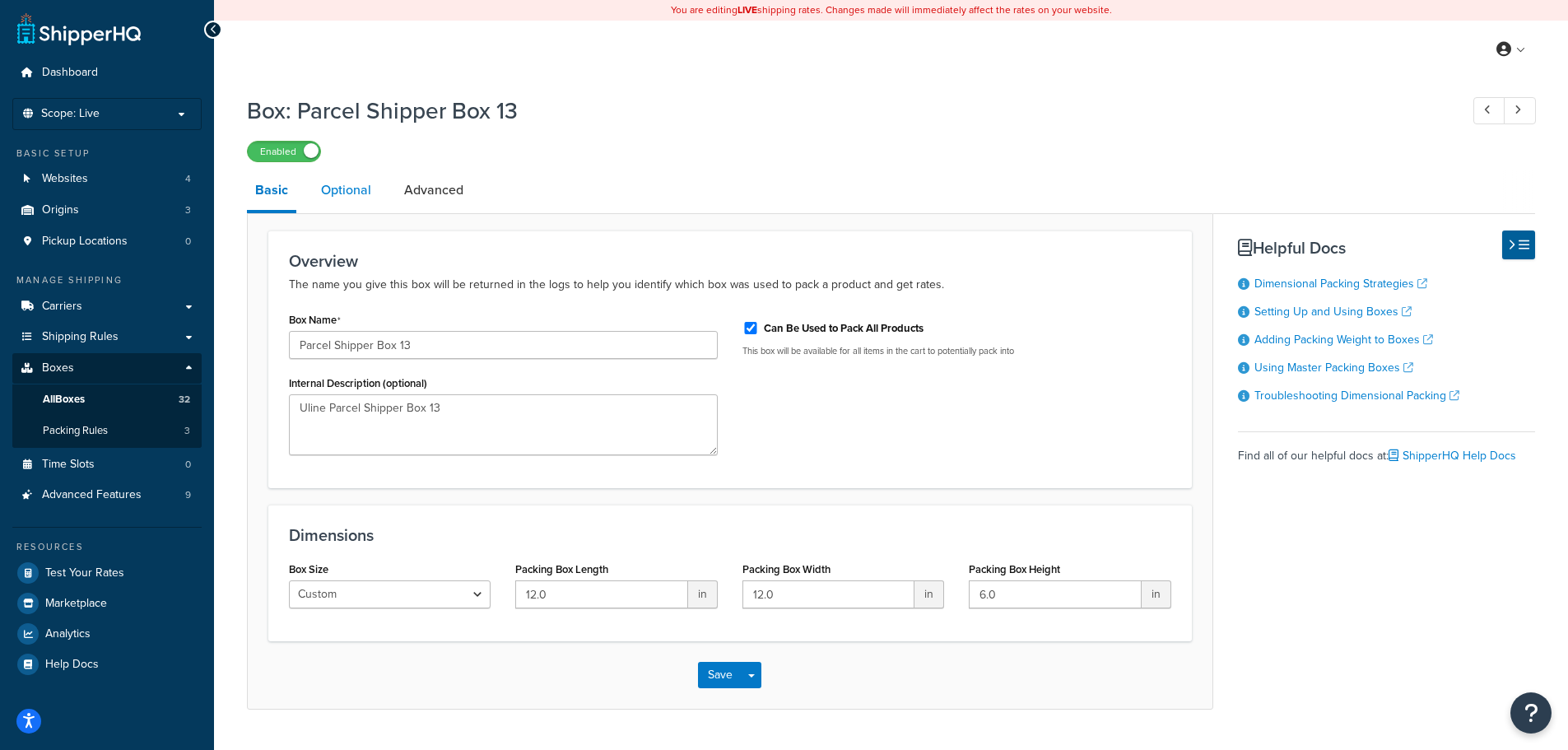
click at [350, 185] on link "Optional" at bounding box center [346, 191] width 66 height 40
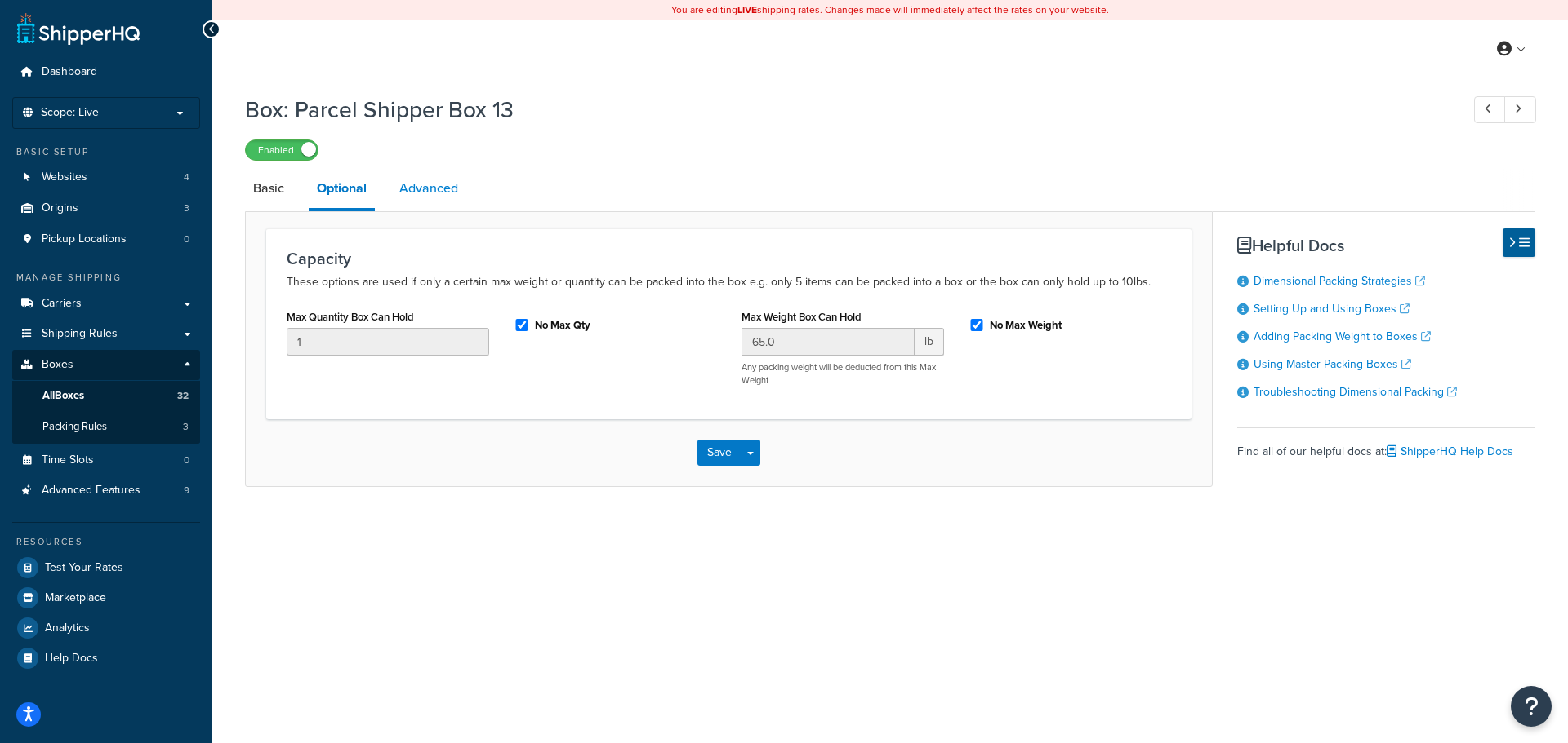
click at [452, 195] on link "Advanced" at bounding box center [428, 189] width 75 height 40
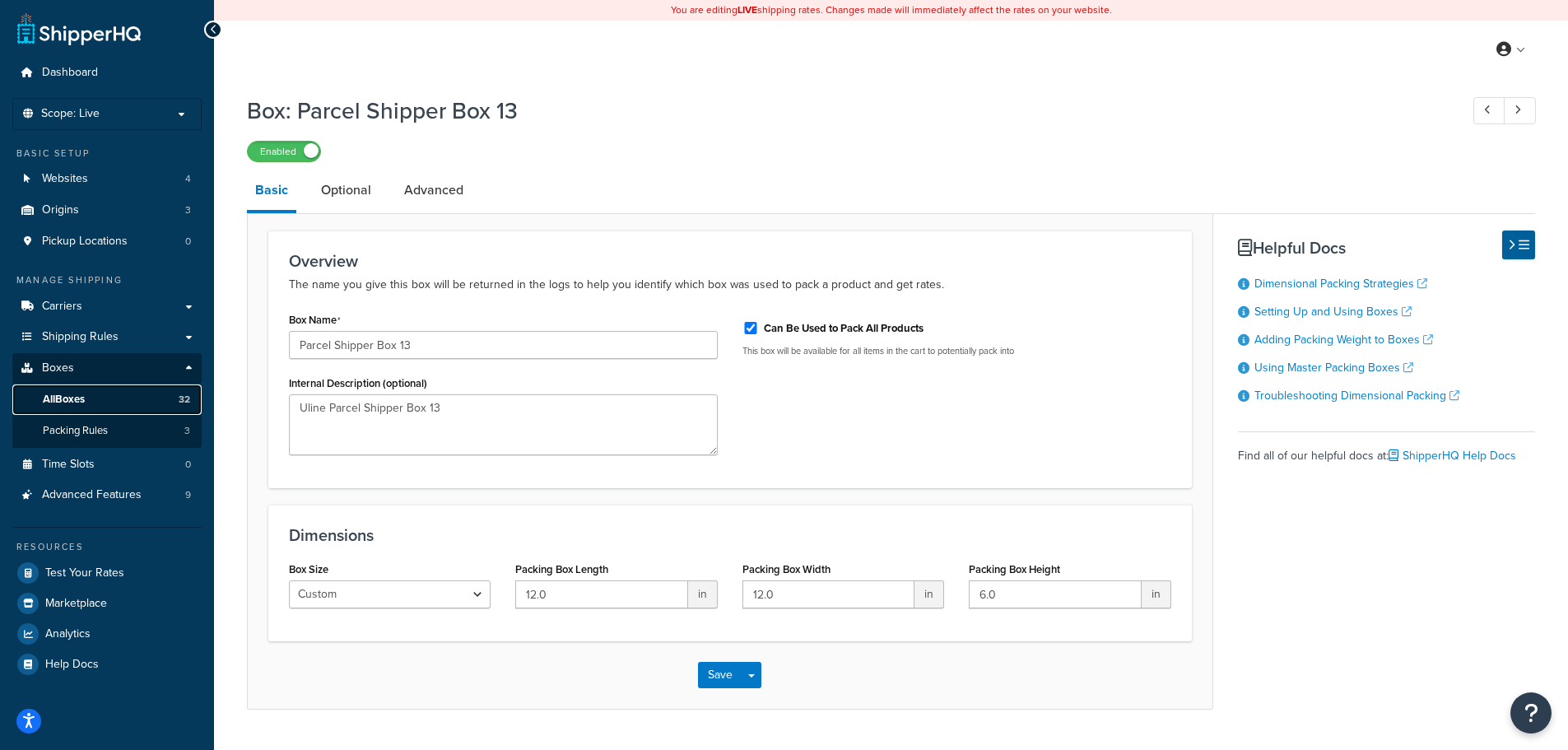
click at [76, 393] on span "All Boxes" at bounding box center [64, 400] width 42 height 14
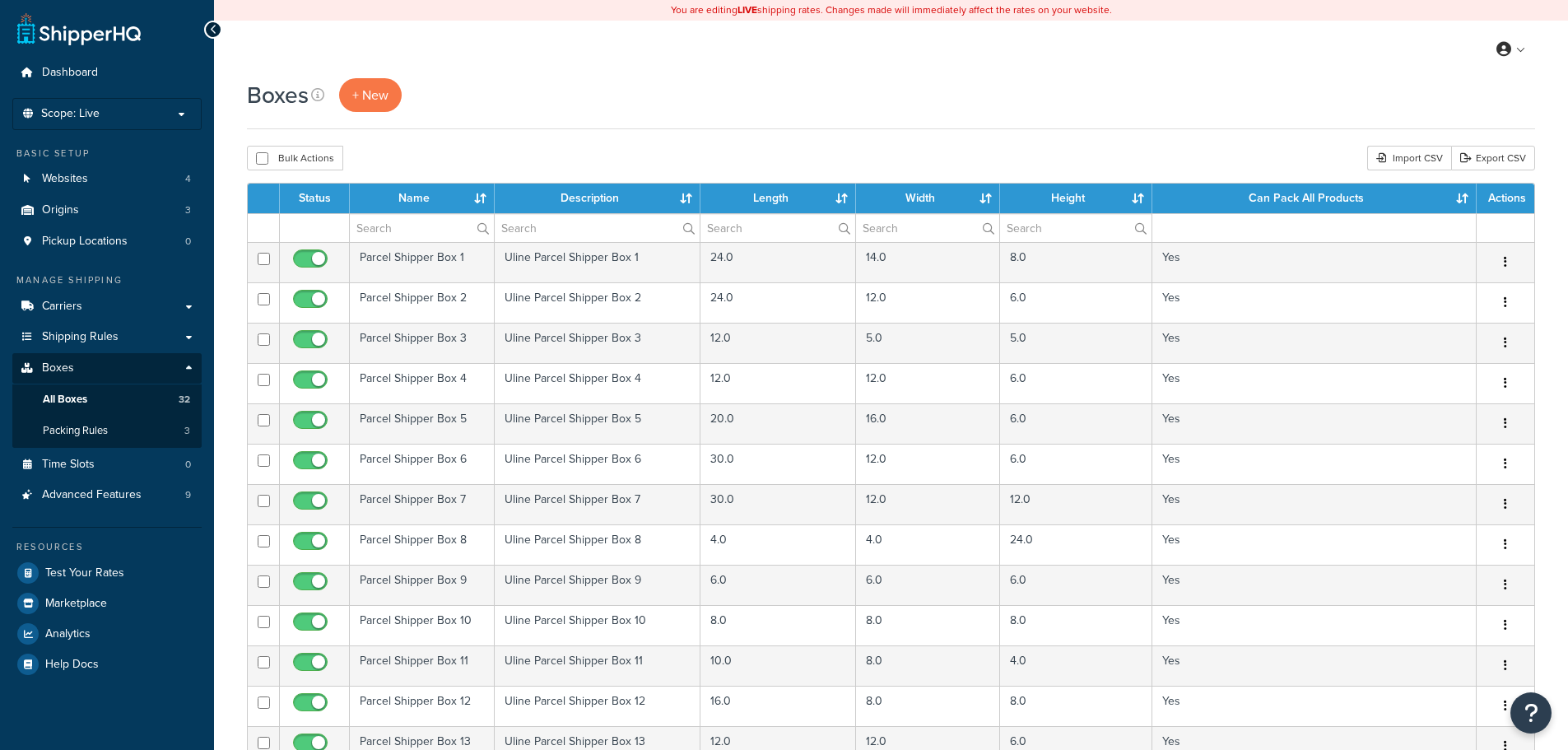
select select "100"
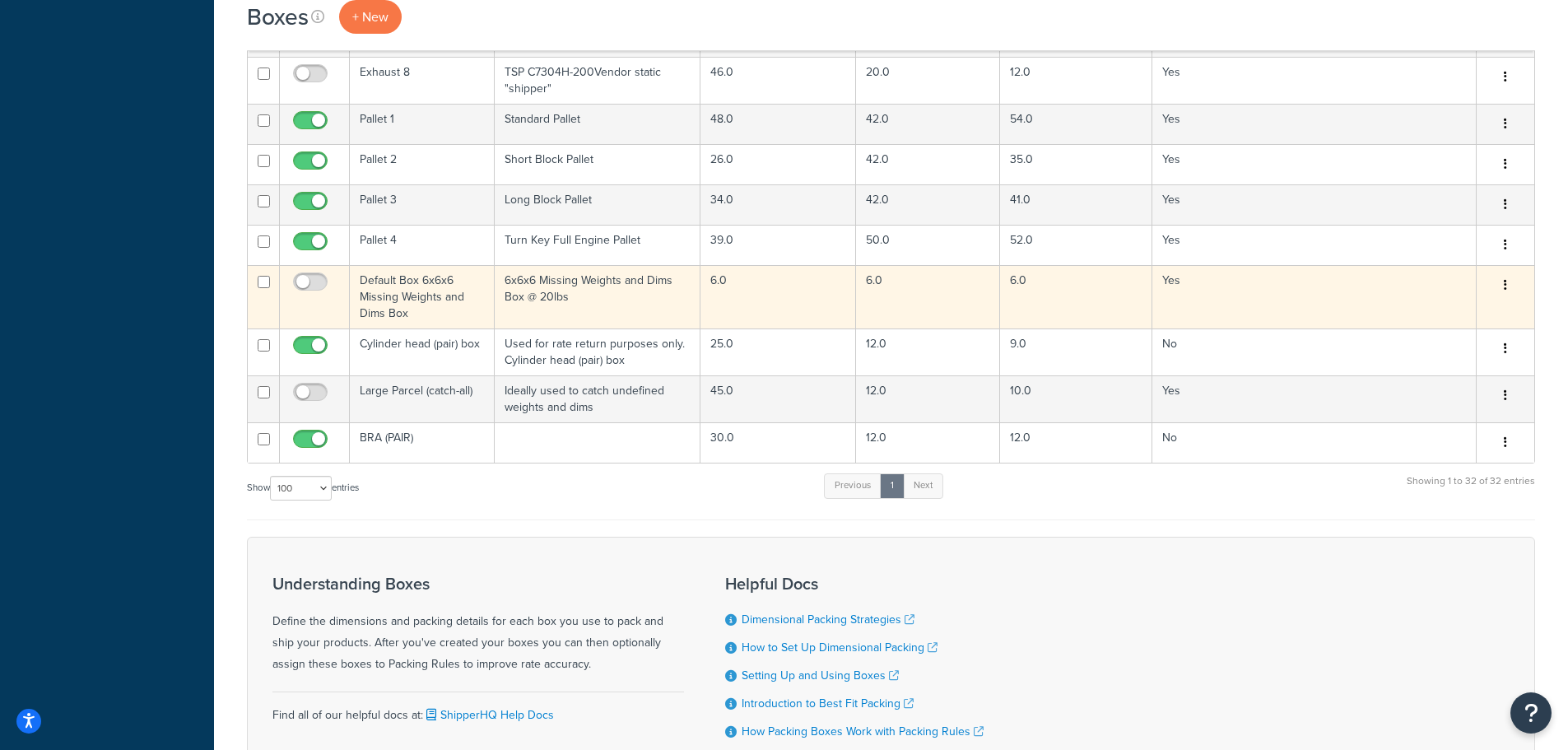
scroll to position [1153, 0]
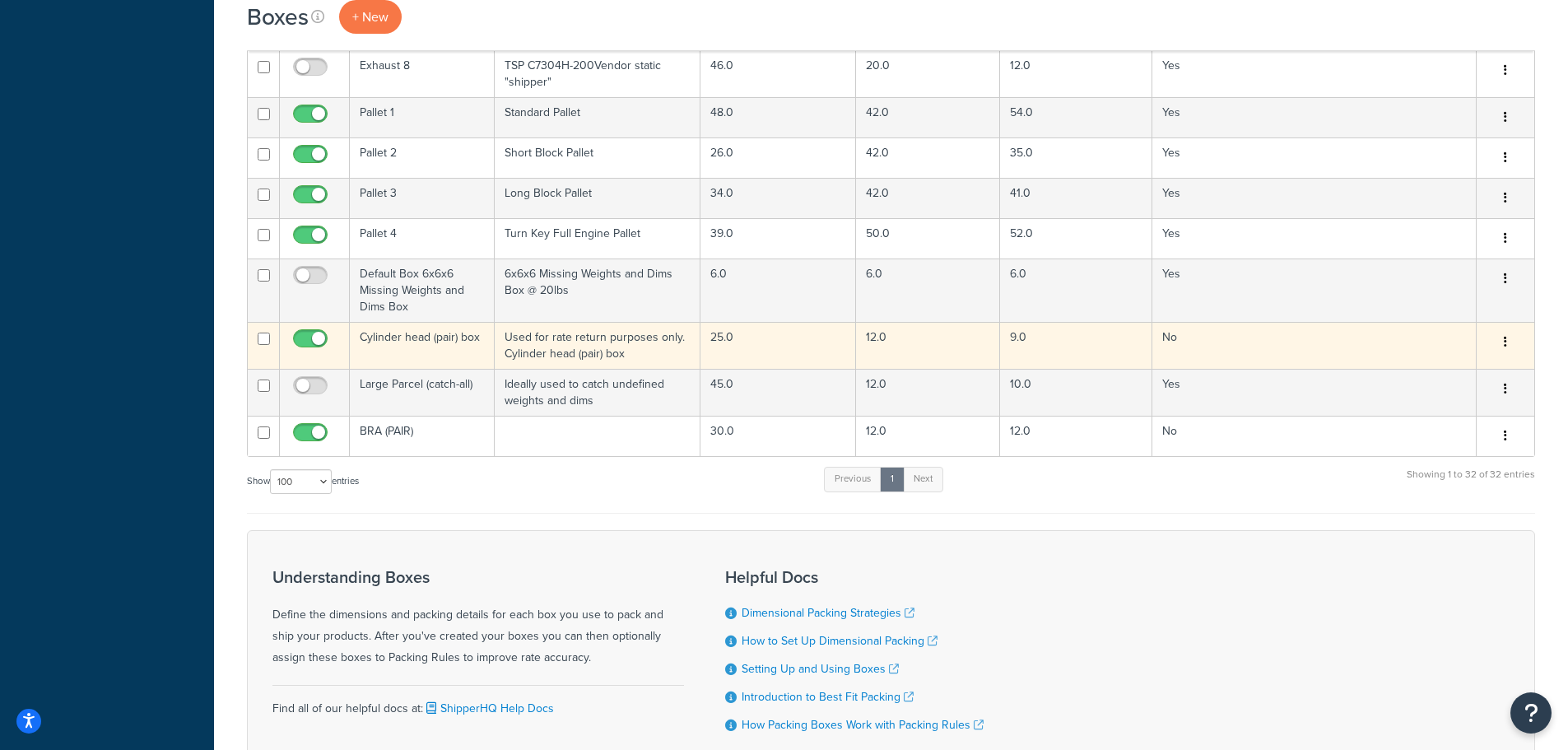
click at [426, 343] on td "Cylinder head (pair) box" at bounding box center [423, 346] width 145 height 47
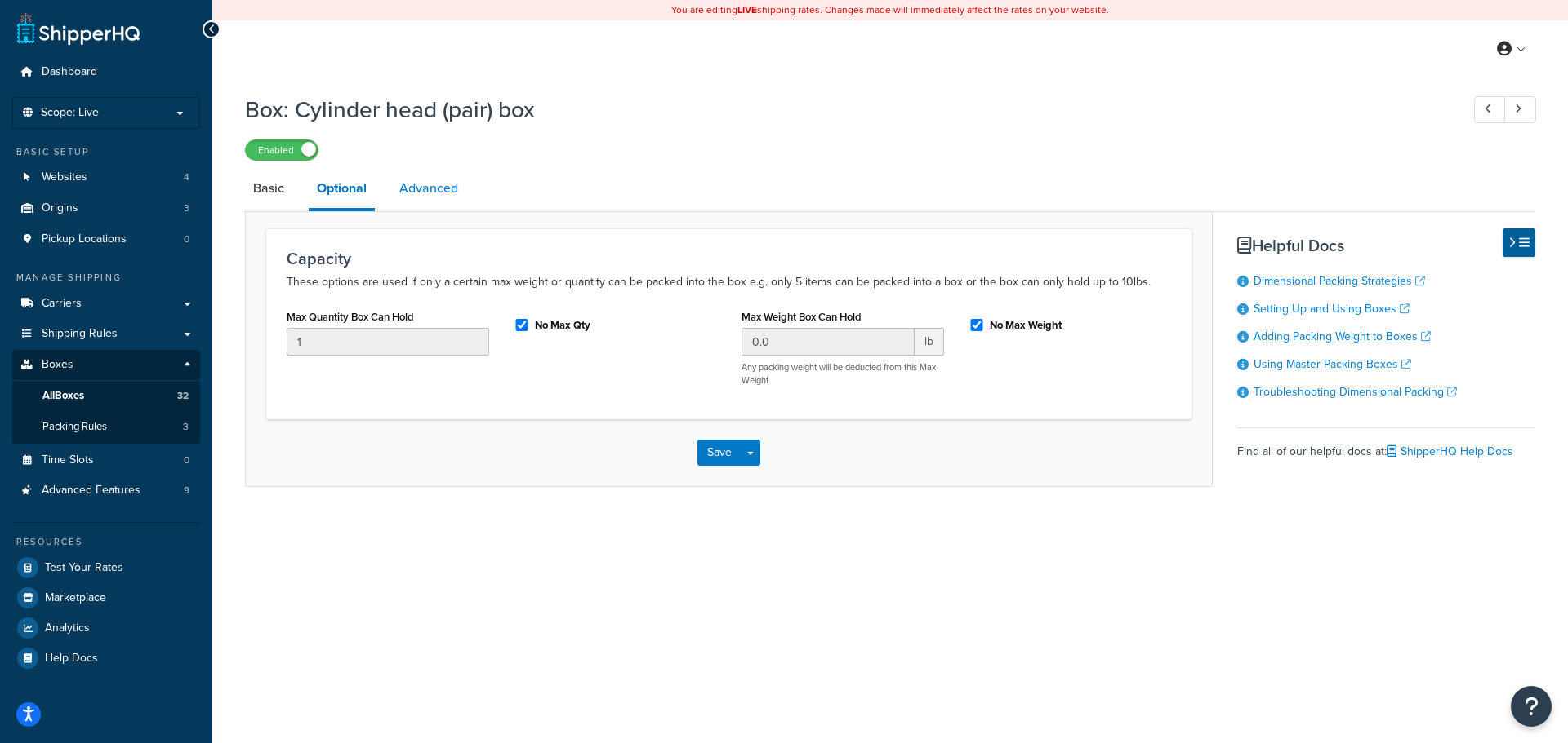
click at [446, 193] on link "Advanced" at bounding box center [428, 189] width 75 height 40
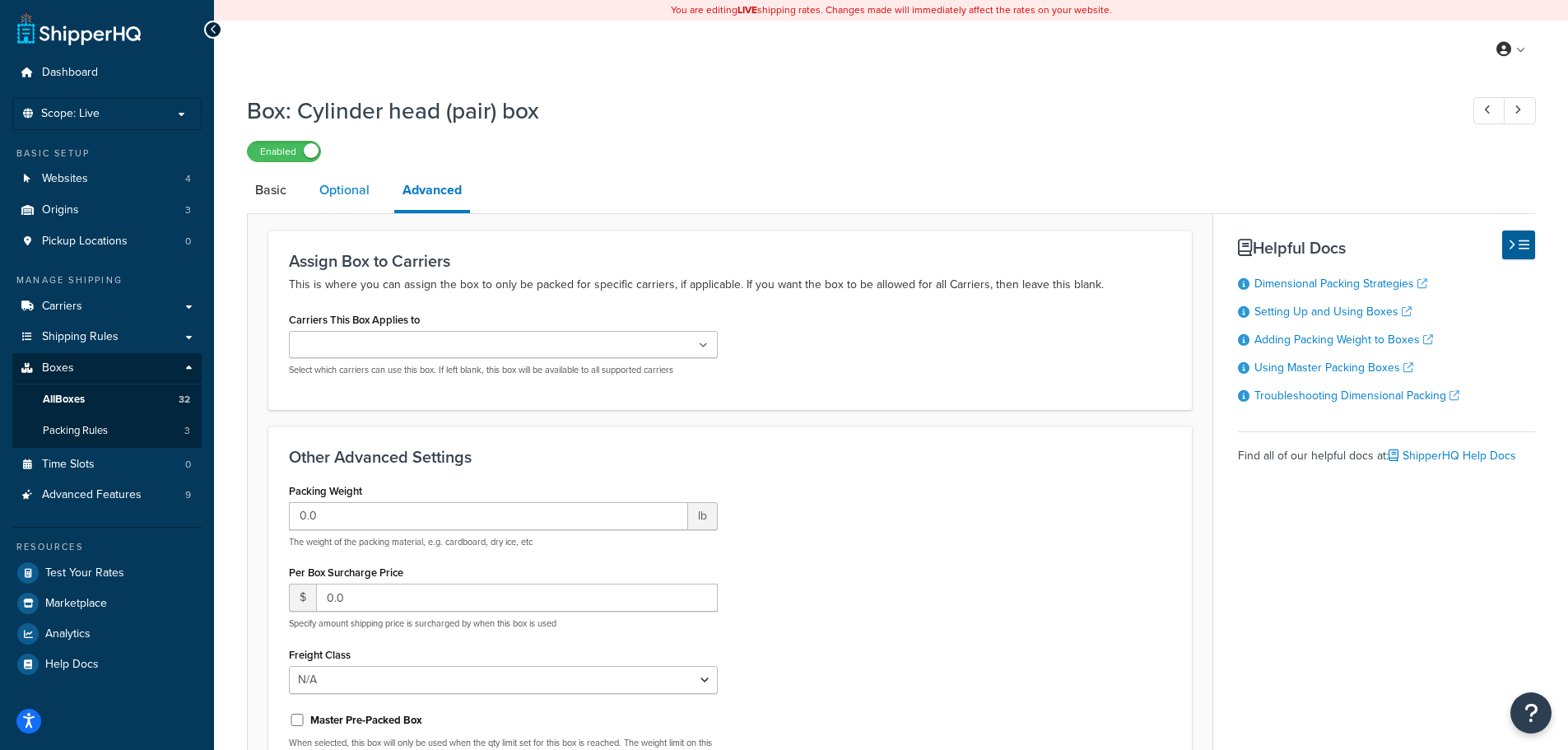
click at [367, 201] on link "Optional" at bounding box center [344, 191] width 66 height 40
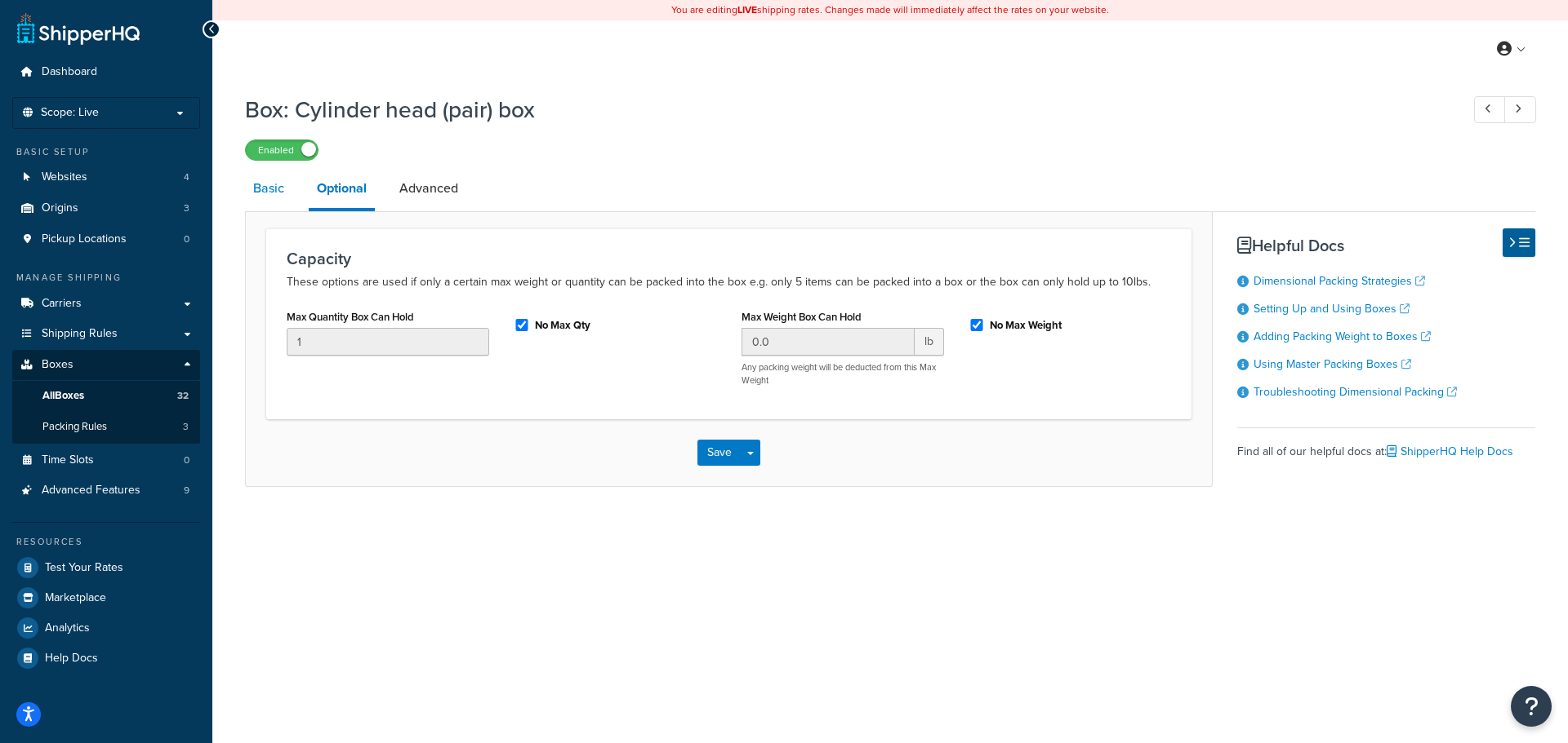
click at [284, 184] on link "Basic" at bounding box center [268, 189] width 48 height 40
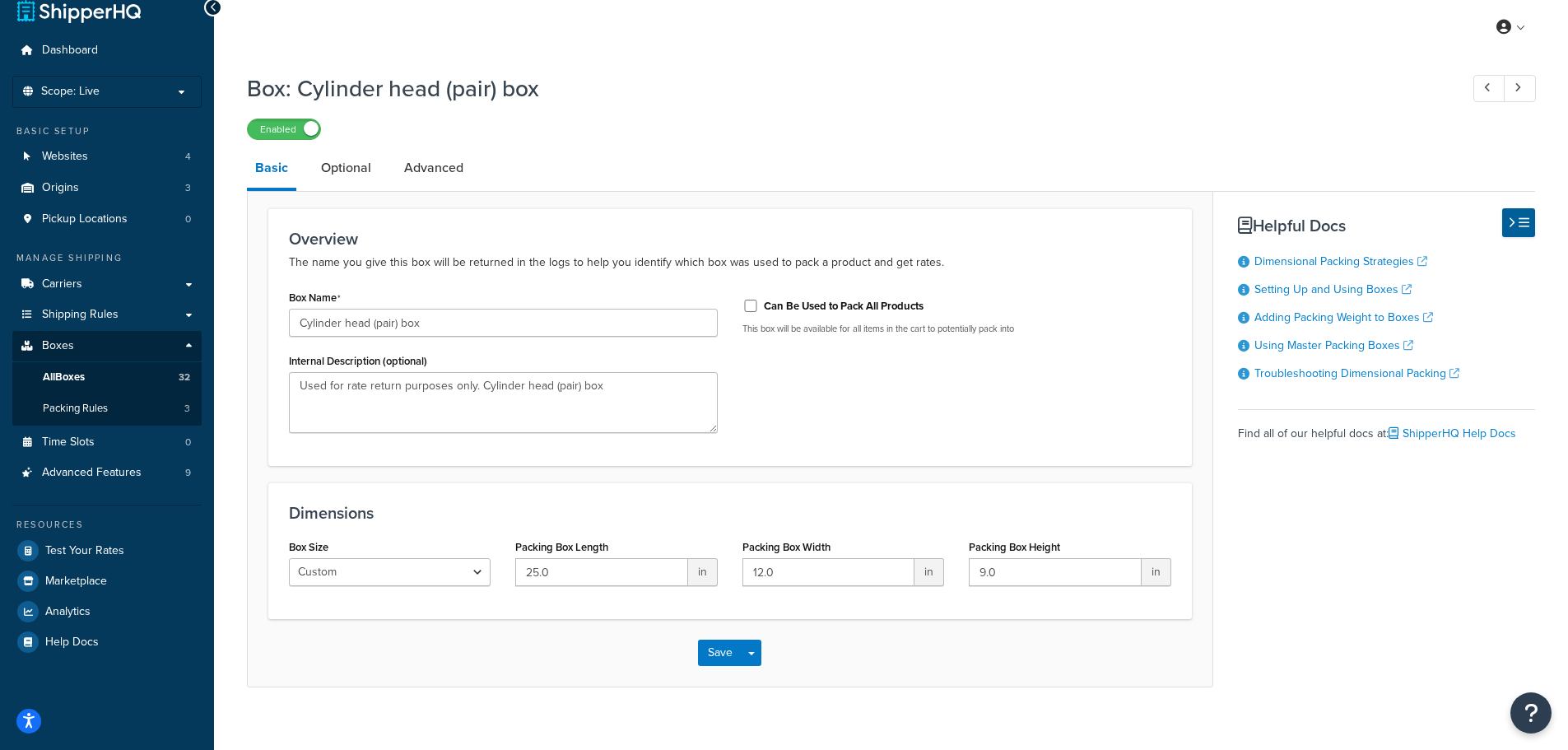
scroll to position [42, 0]
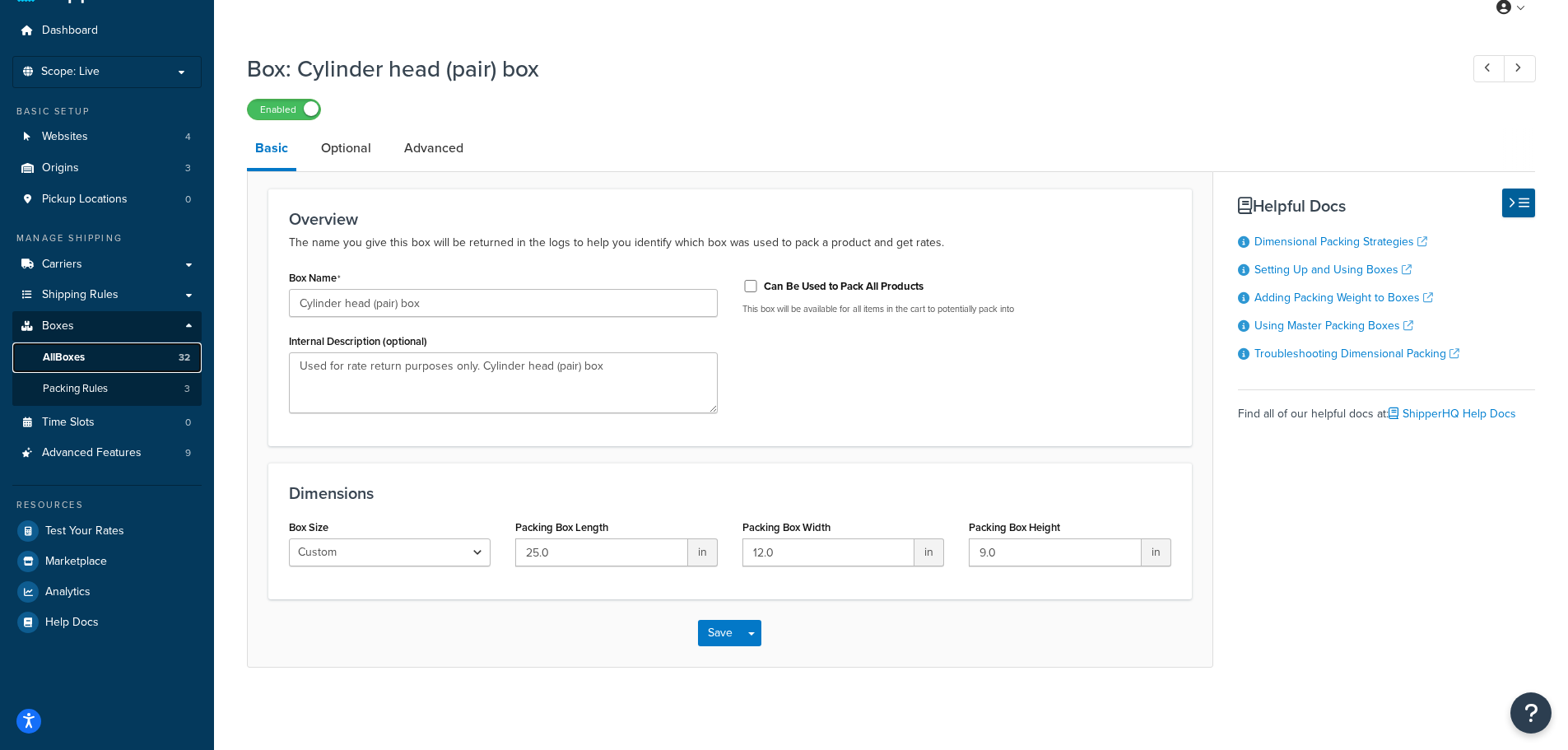
click at [73, 352] on span "All Boxes" at bounding box center [64, 357] width 42 height 14
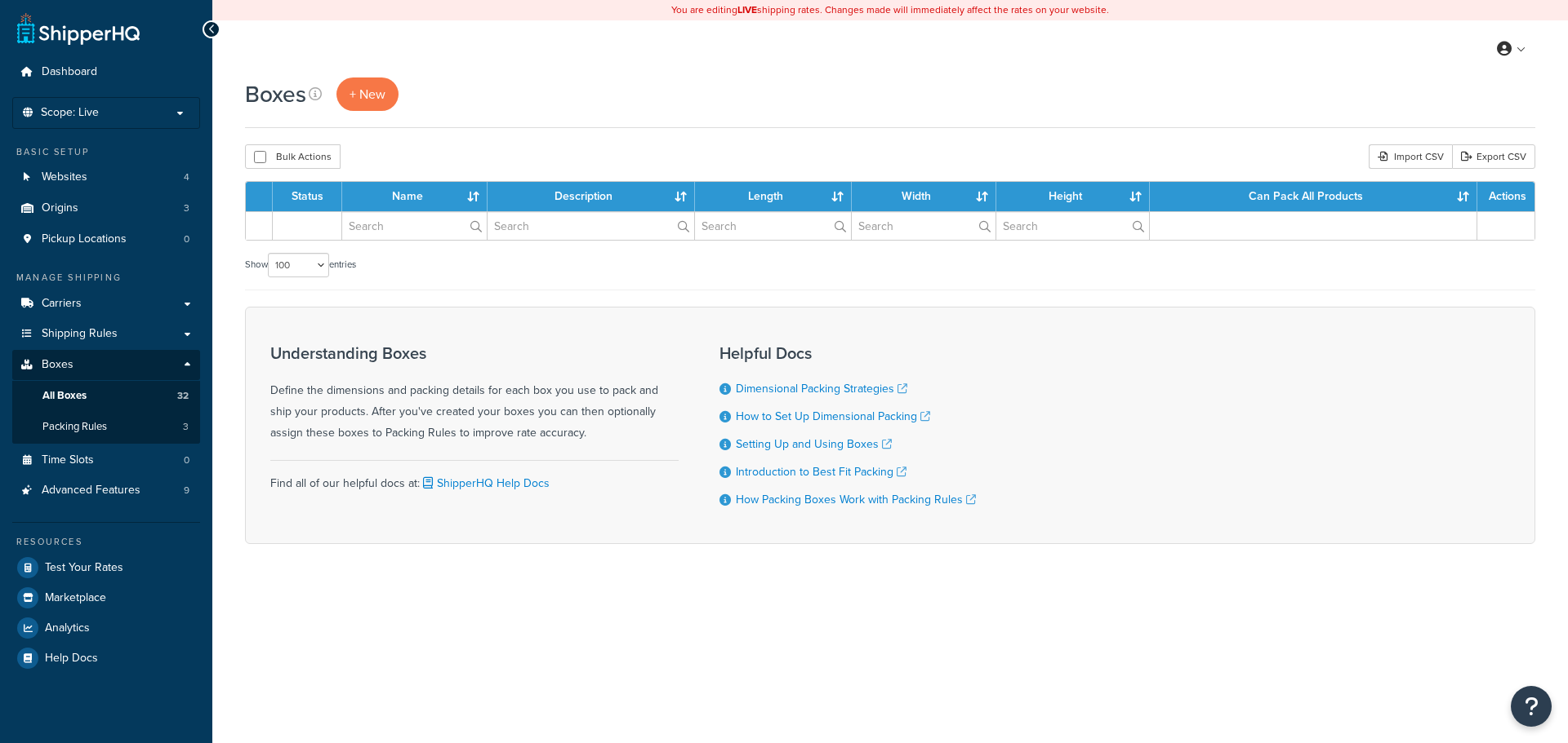
select select "100"
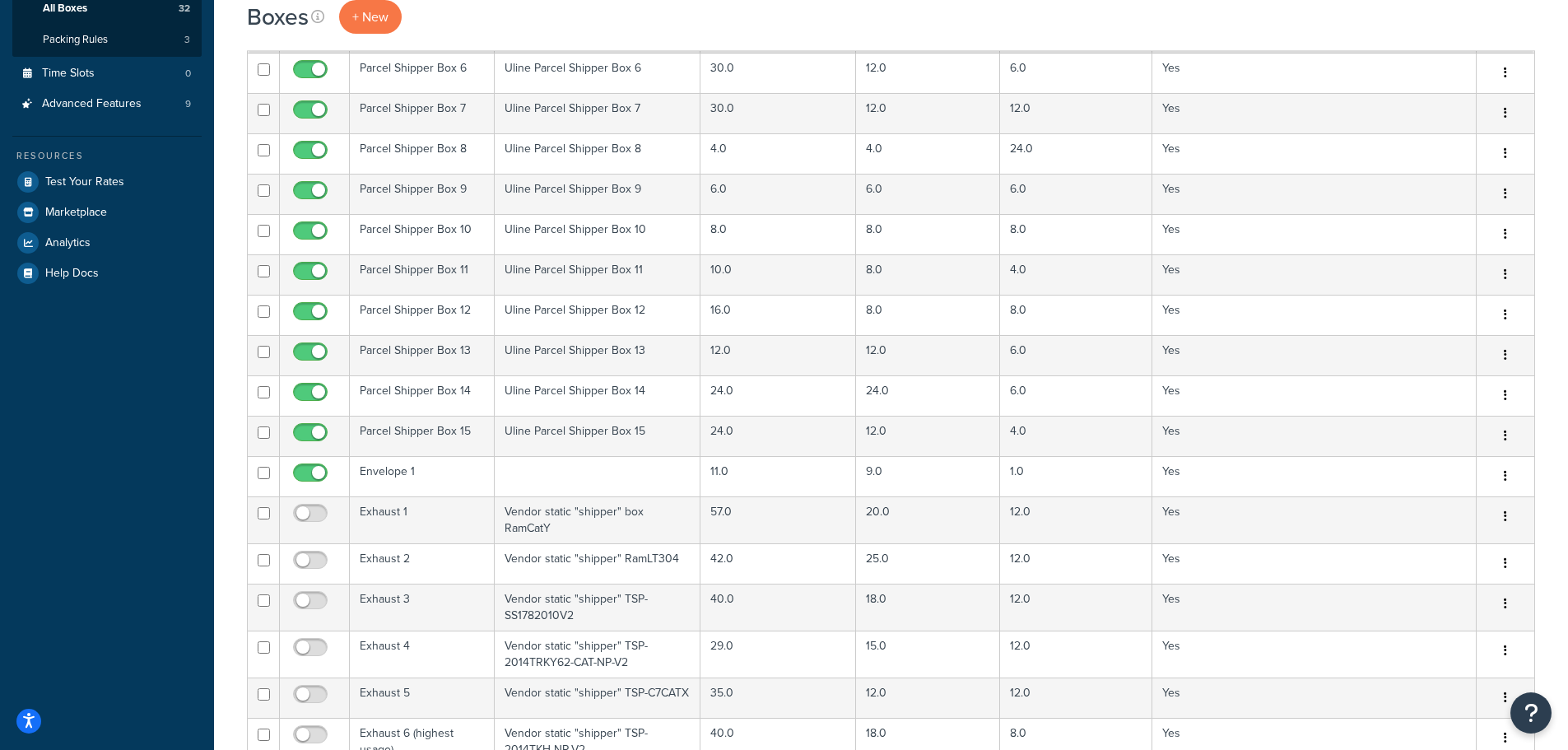
scroll to position [247, 0]
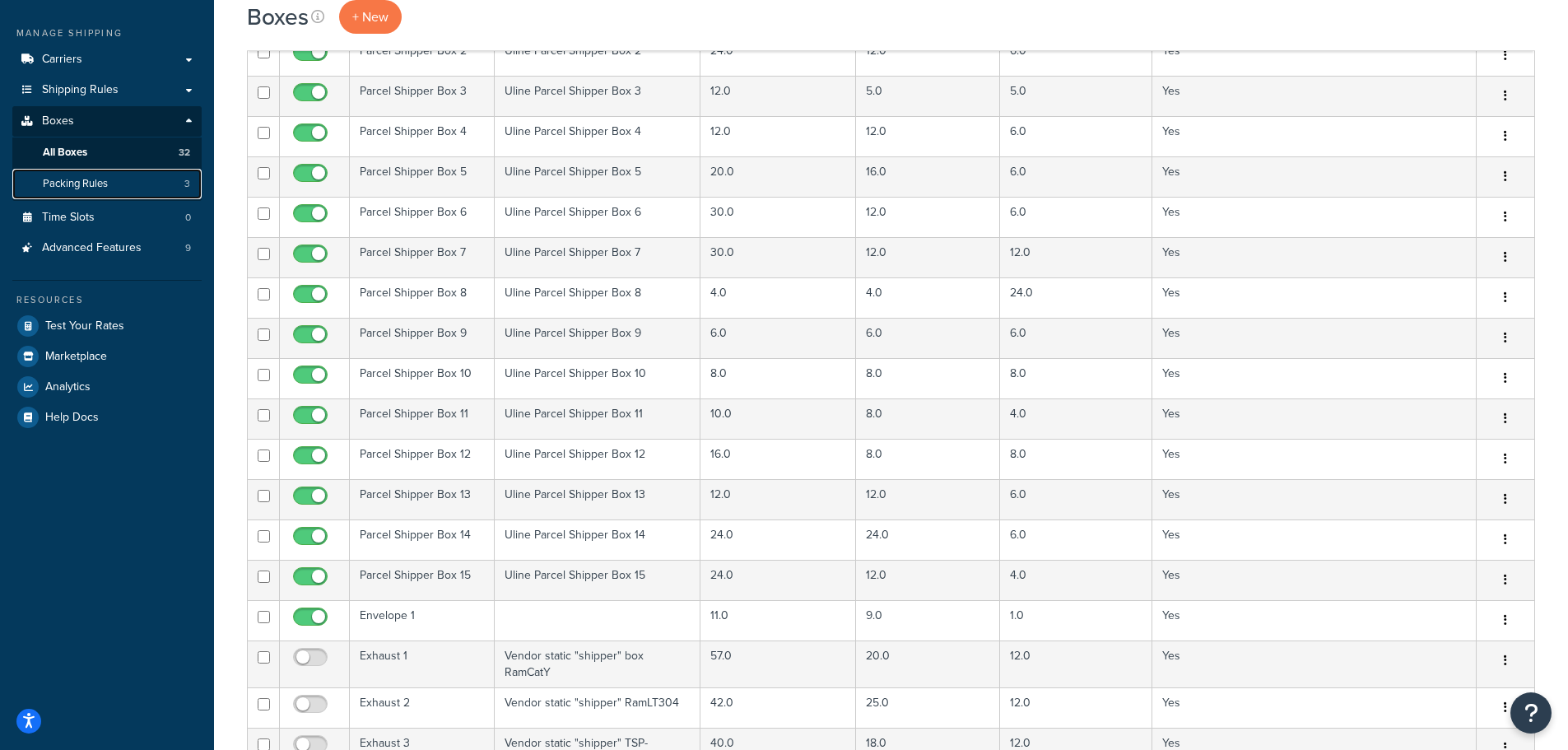
click at [137, 189] on link "Packing Rules 3" at bounding box center [107, 184] width 190 height 31
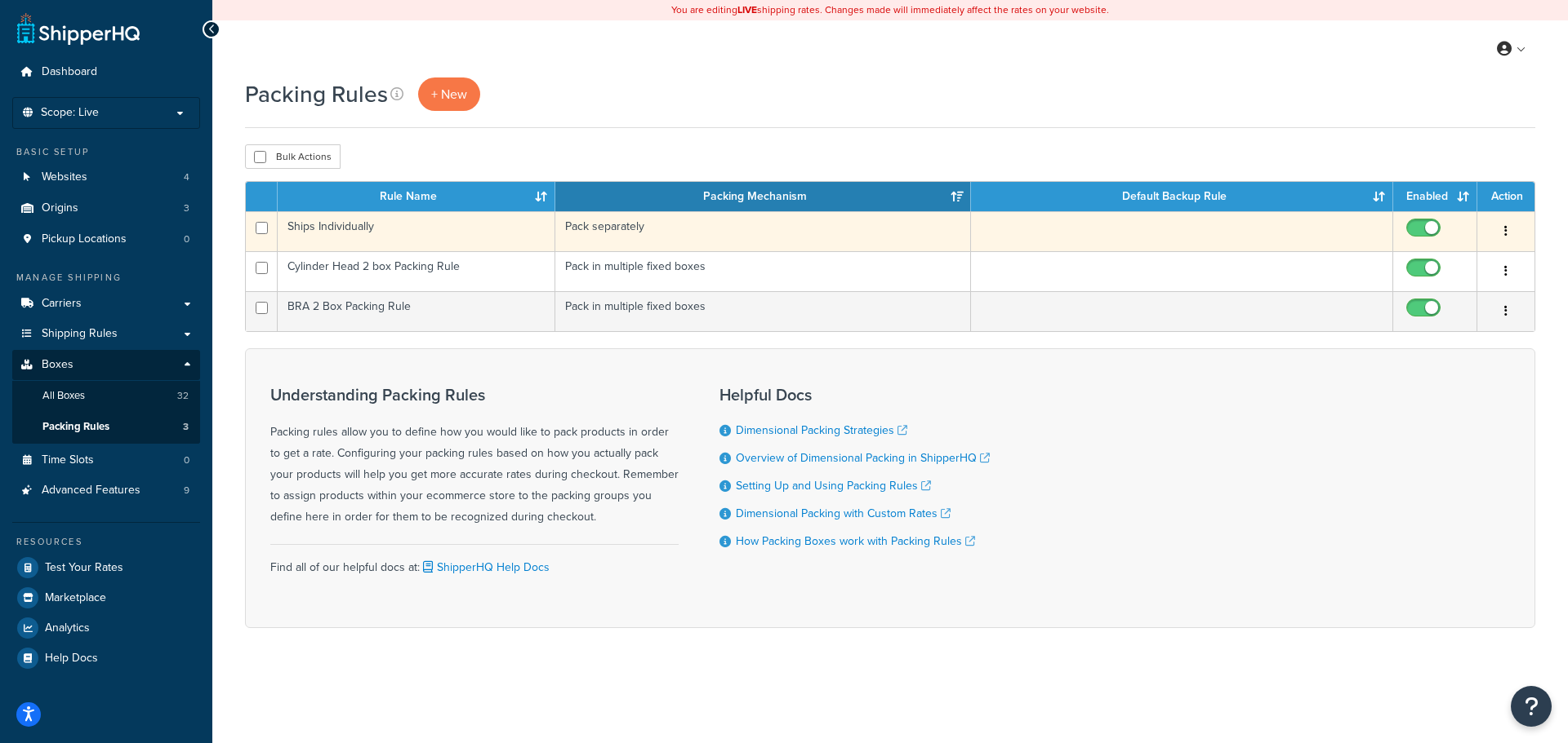
click at [486, 230] on td "Ships Individually" at bounding box center [416, 231] width 277 height 40
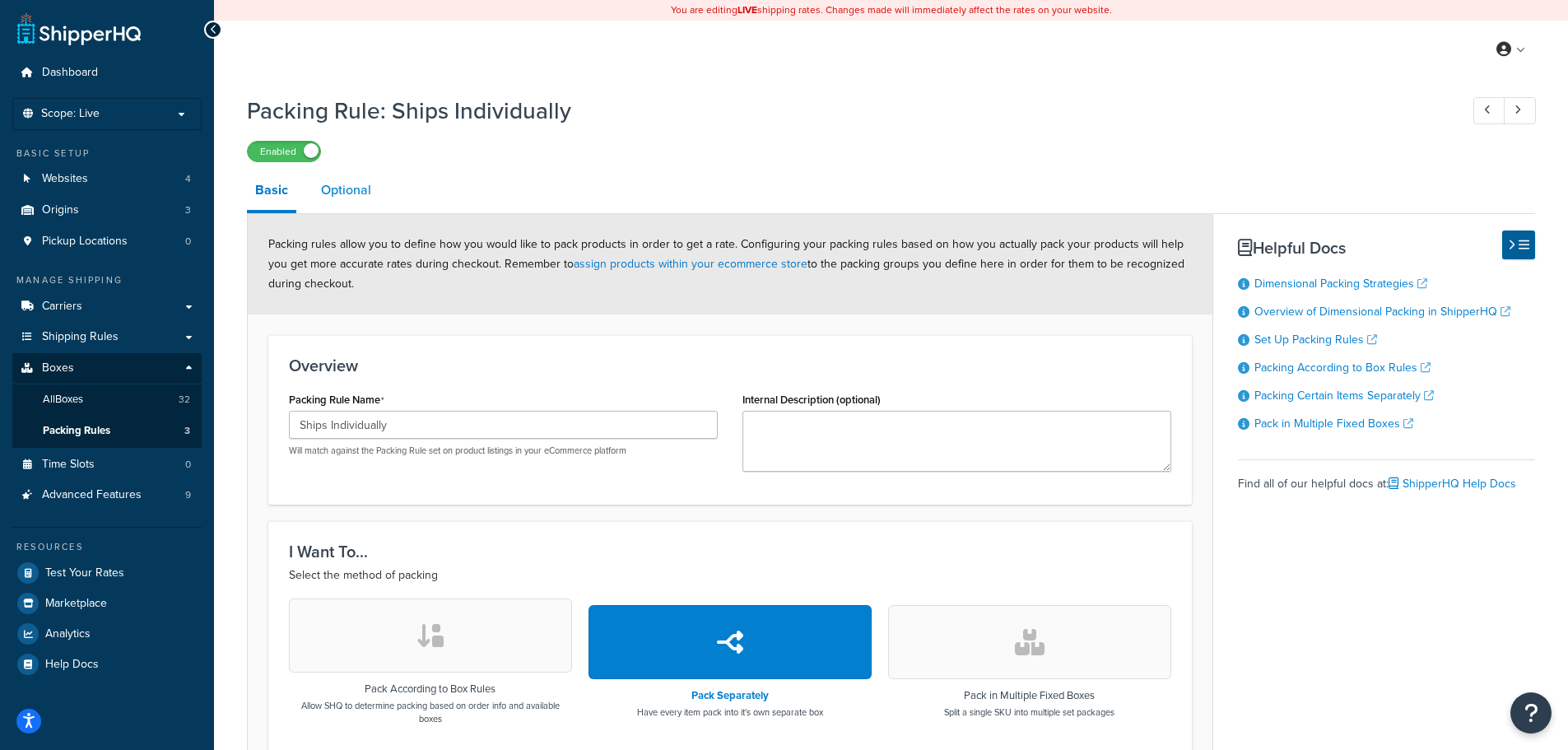
click at [352, 187] on link "Optional" at bounding box center [346, 191] width 66 height 40
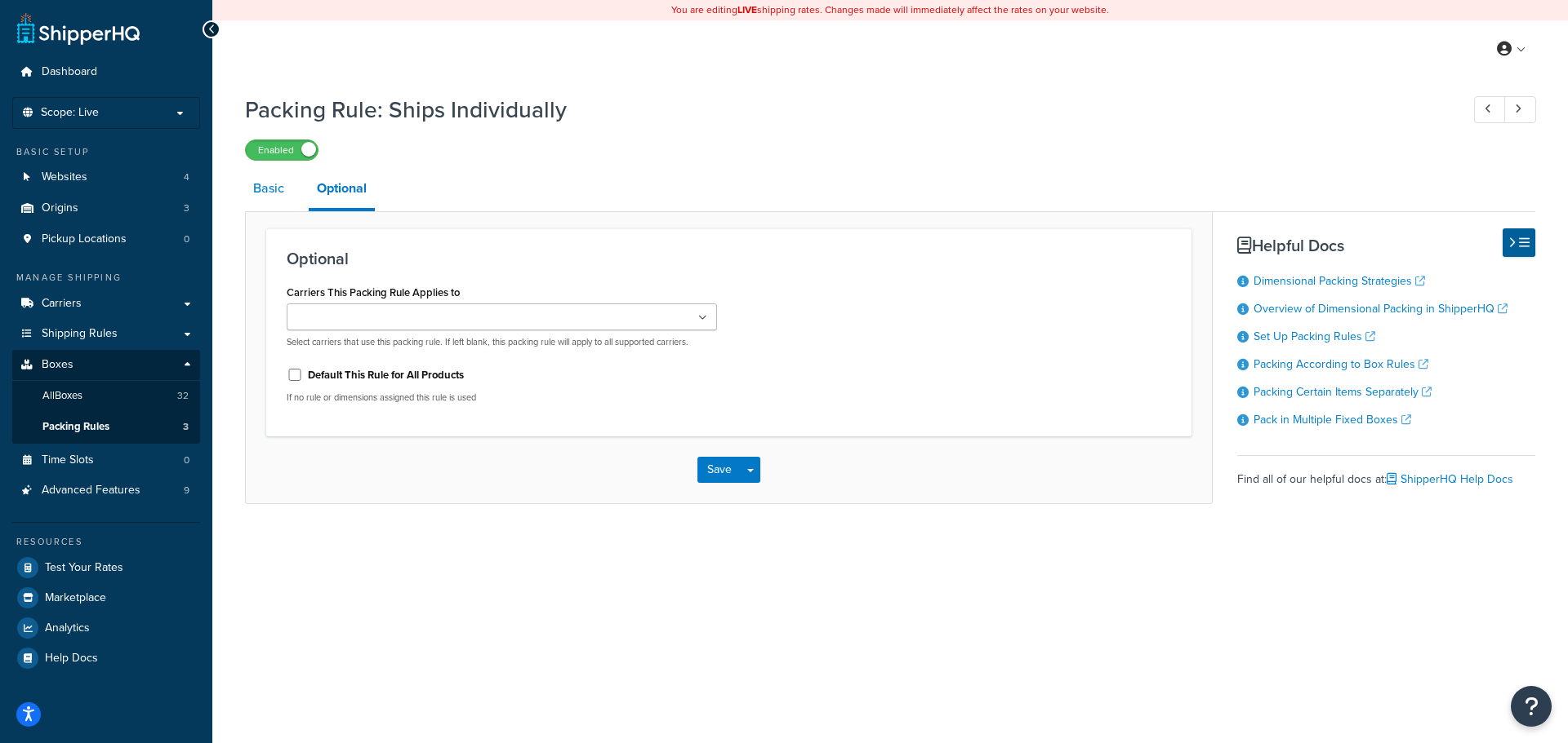
click at [282, 182] on link "Basic" at bounding box center [268, 189] width 48 height 40
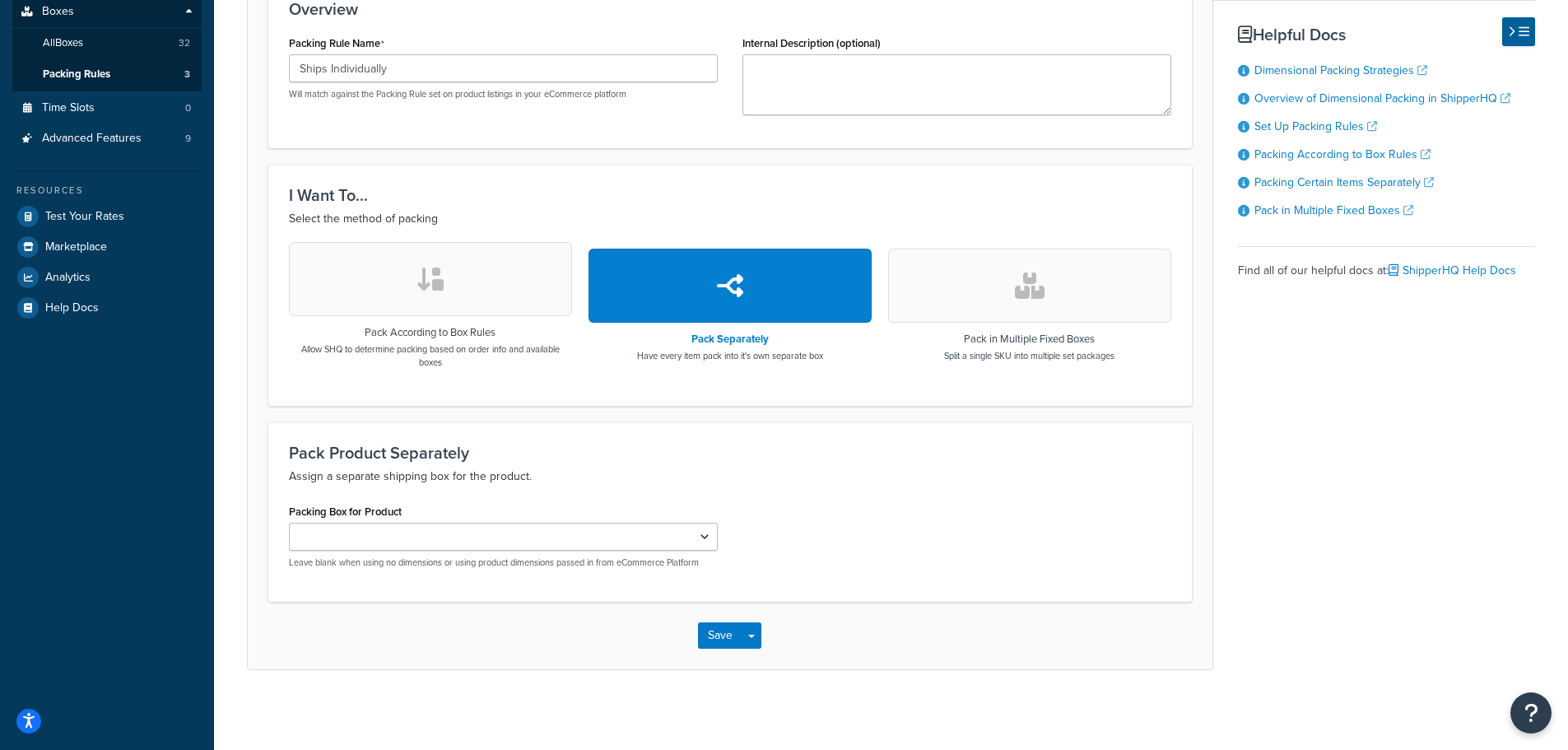
scroll to position [359, 0]
